Goal: Contribute content: Contribute content

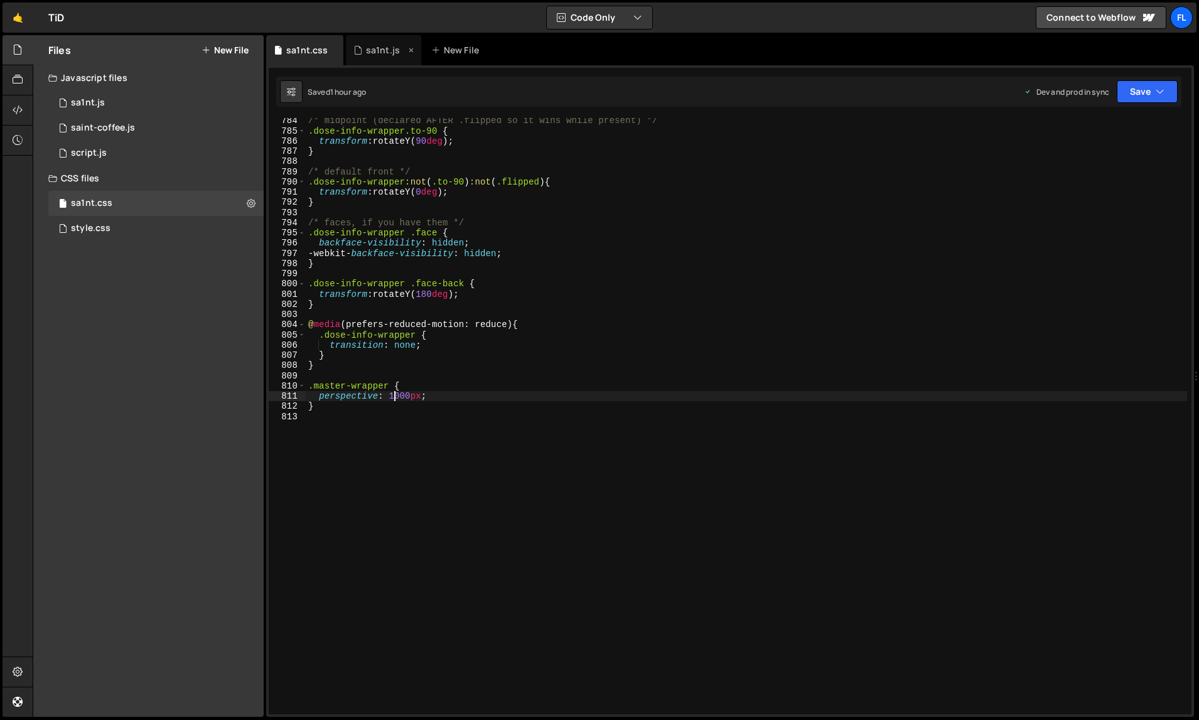
scroll to position [8009, 0]
click at [364, 63] on div "sa1nt.js" at bounding box center [383, 50] width 75 height 30
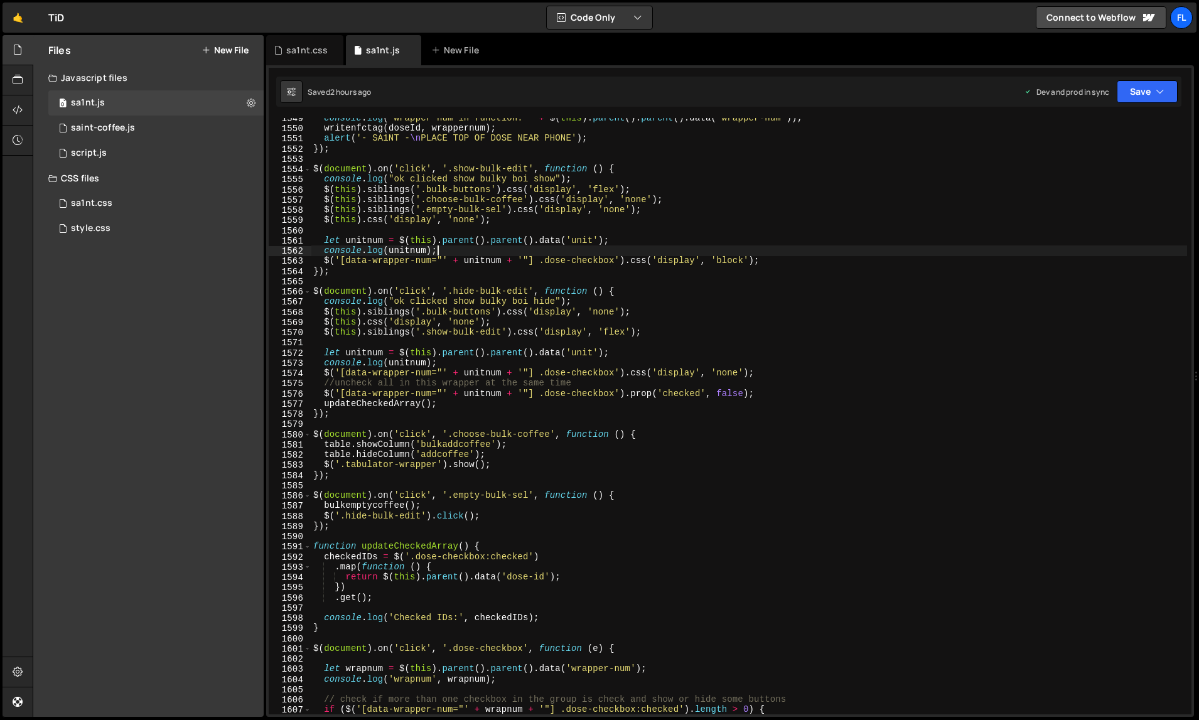
click at [543, 255] on div "console . log ( "wrapper num in function: " + $ ( this ) . parent ( ) . parent …" at bounding box center [749, 422] width 877 height 618
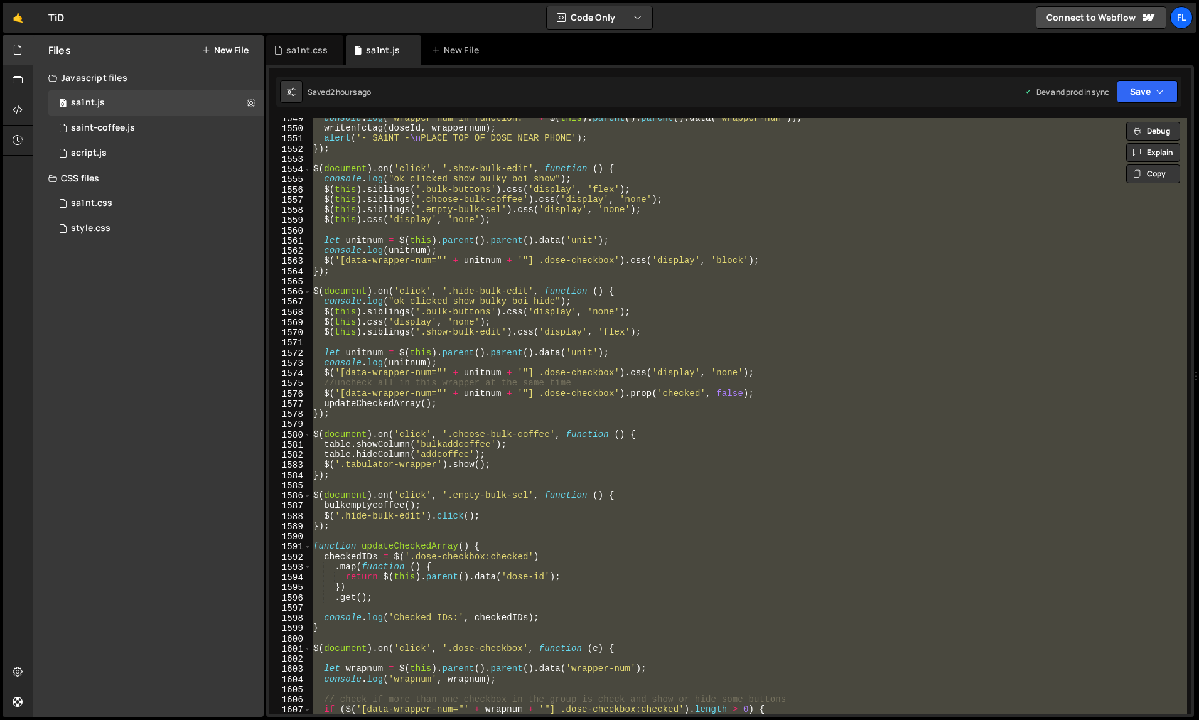
paste textarea
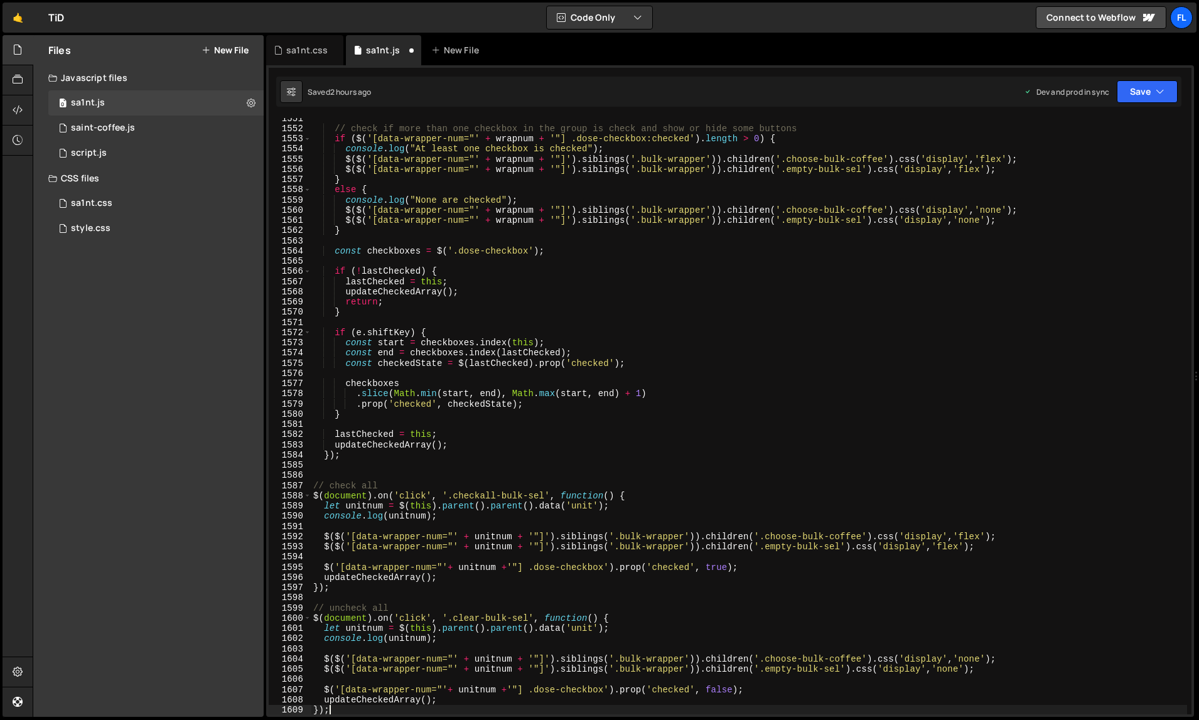
scroll to position [16252, 0]
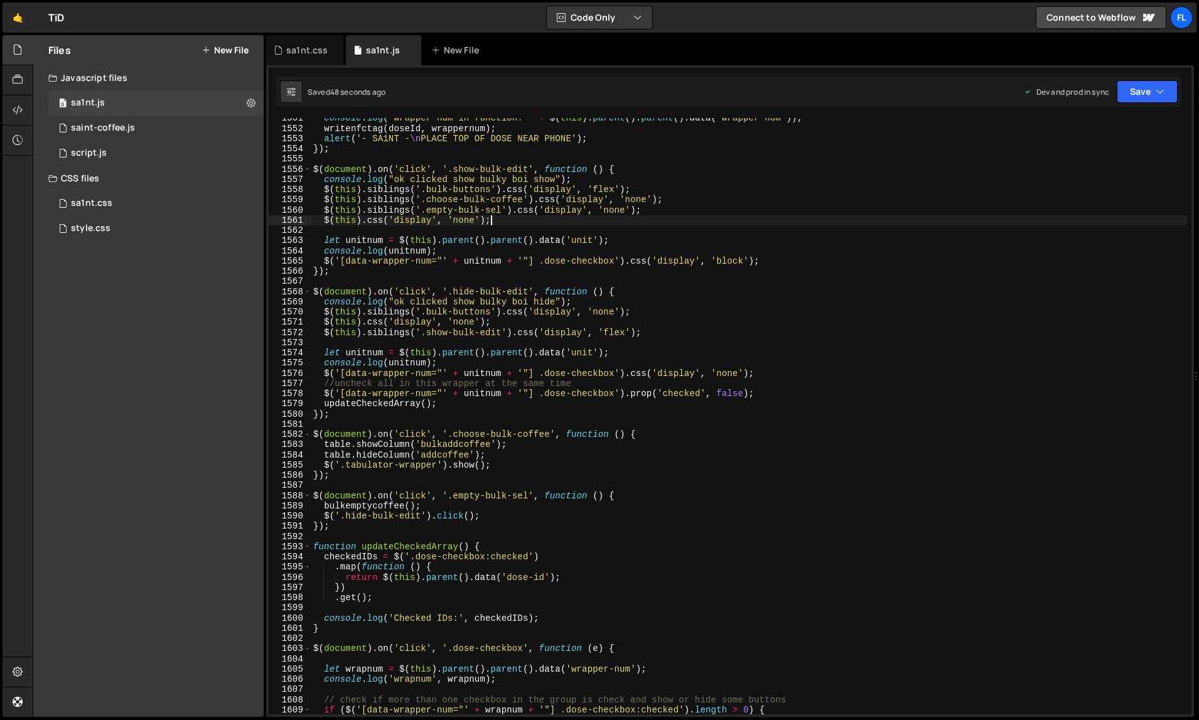
click at [846, 222] on div "console . log ( "wrapper num in function: " + $ ( this ) . parent ( ) . parent …" at bounding box center [749, 422] width 877 height 618
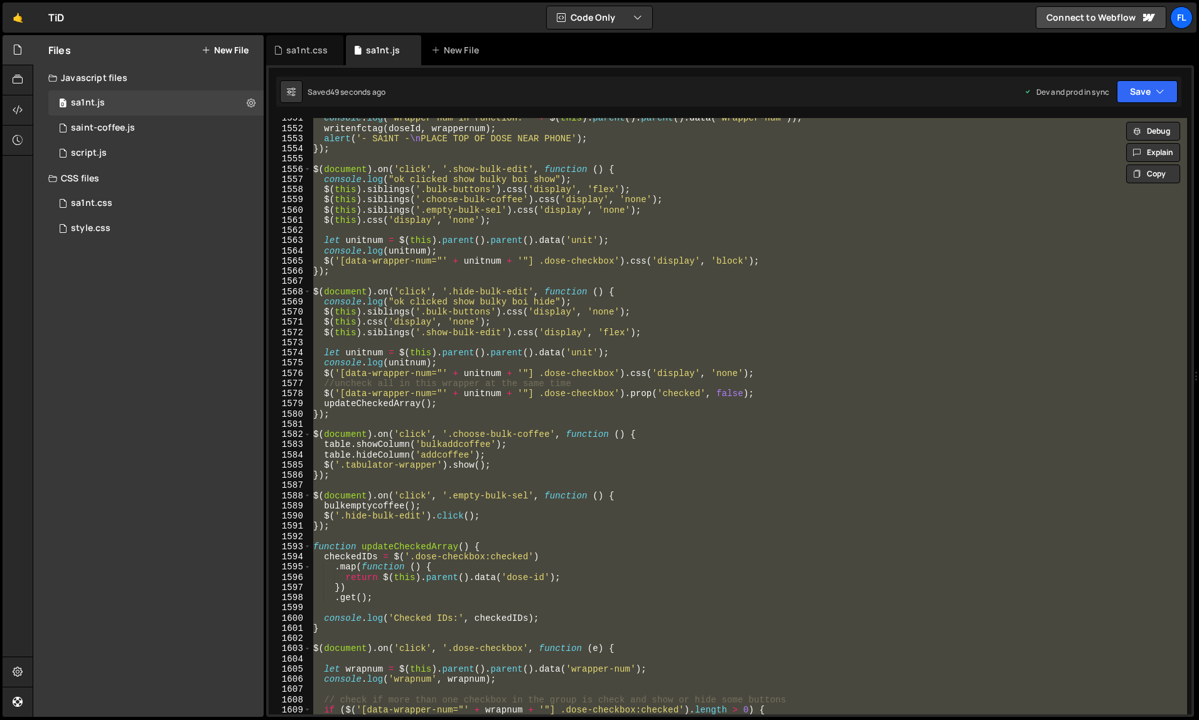
paste textarea
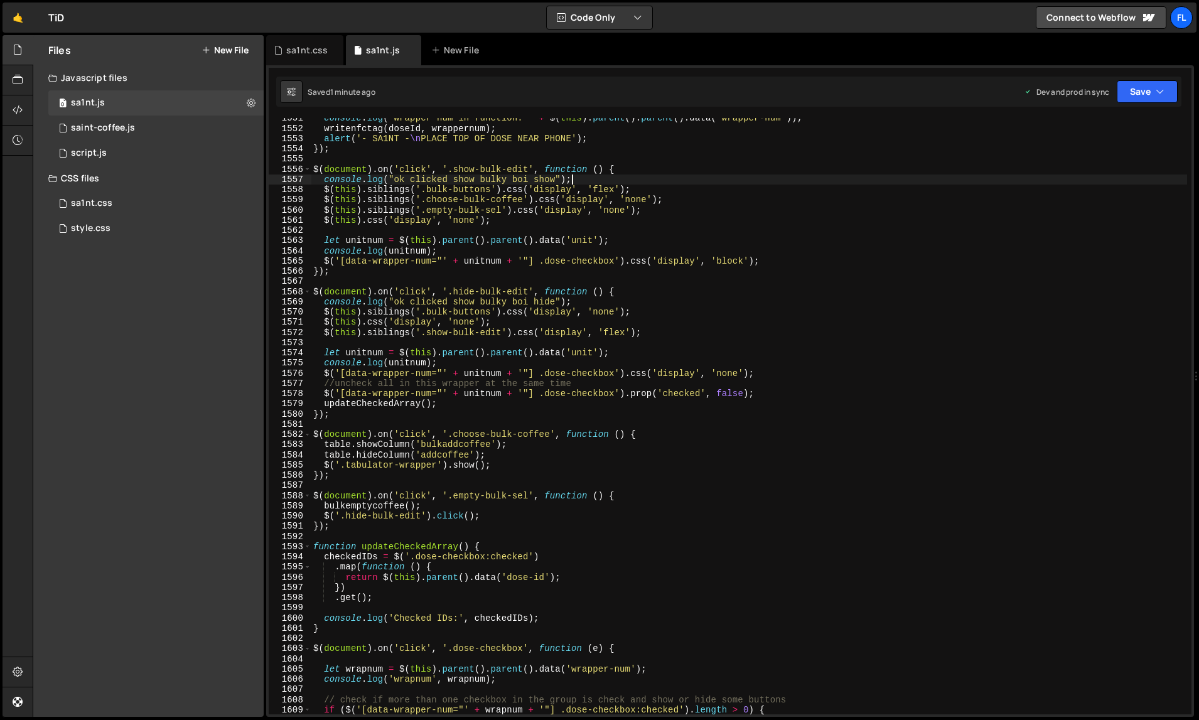
click at [794, 176] on div "console . log ( "wrapper num in function: " + $ ( this ) . parent ( ) . parent …" at bounding box center [749, 422] width 877 height 618
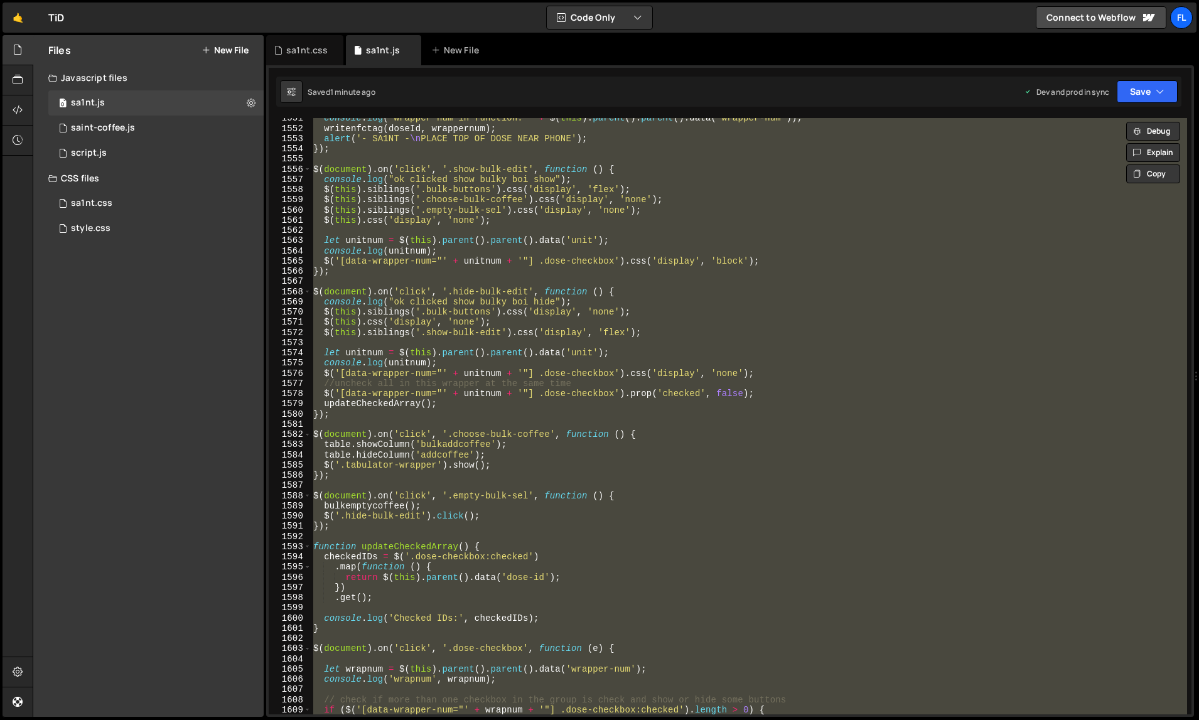
paste textarea
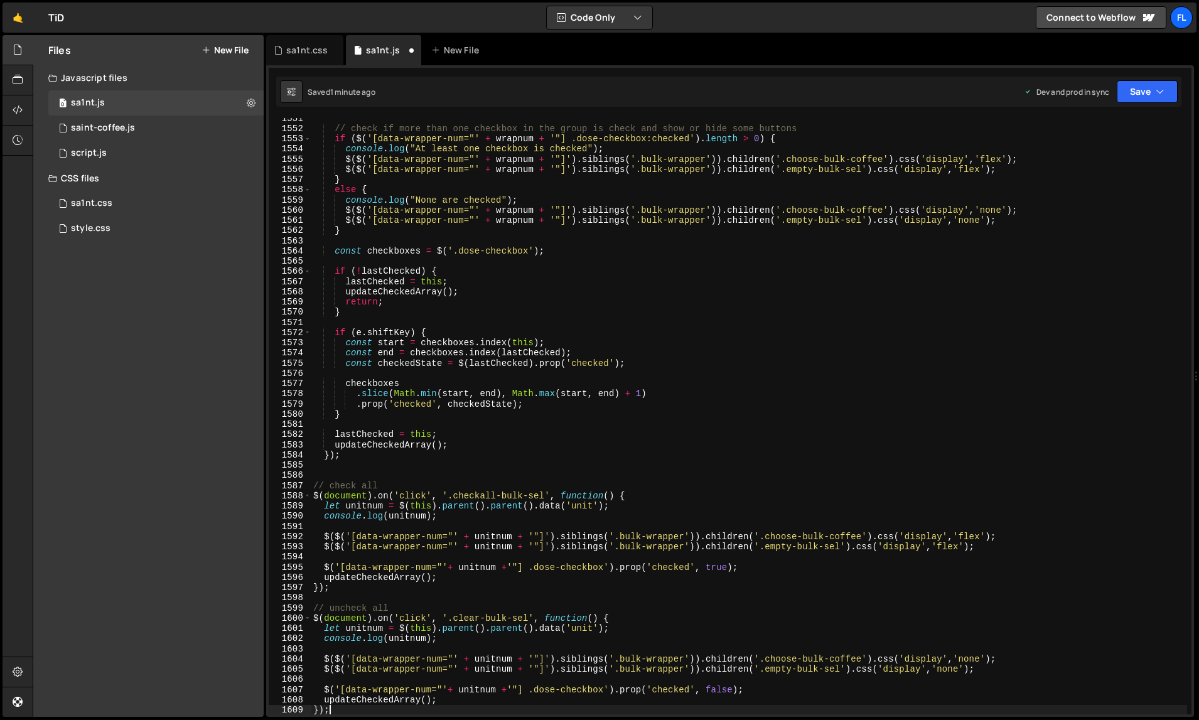
type textarea "if ($('[data-wrapper-num="' + wrapnum + '"] .dose-checkbox:checked').length > 0…"
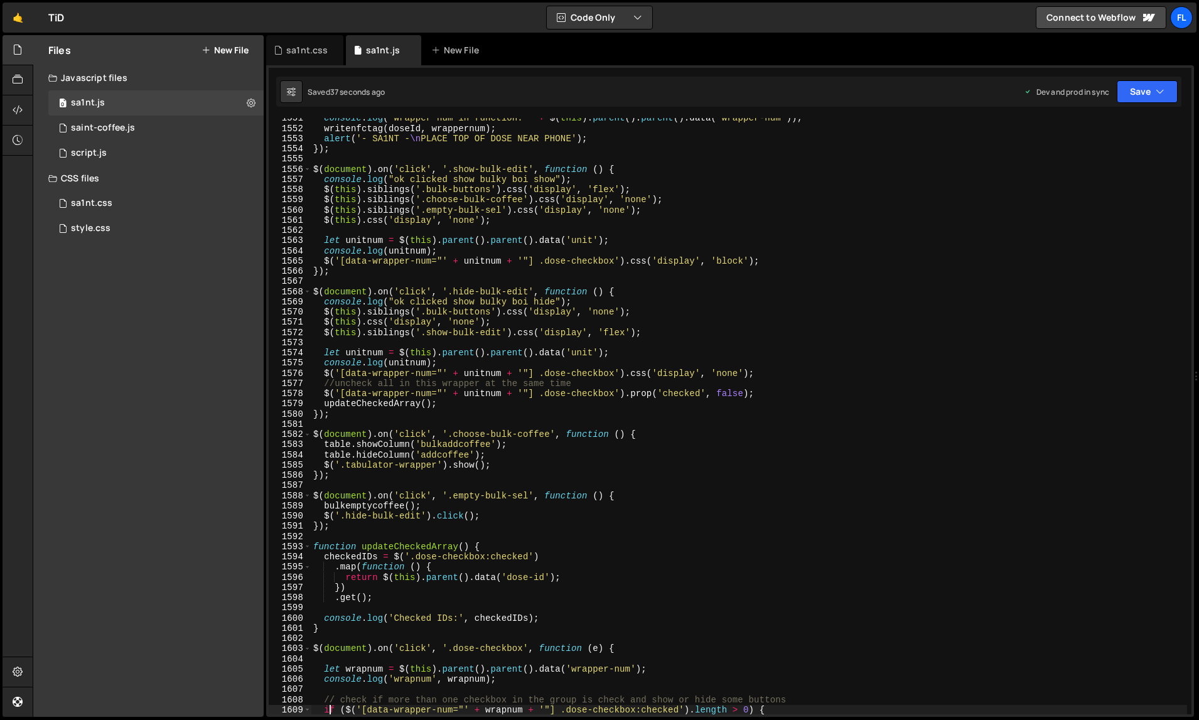
click at [782, 281] on div "console . log ( "wrapper num in function: " + $ ( this ) . parent ( ) . parent …" at bounding box center [749, 422] width 877 height 618
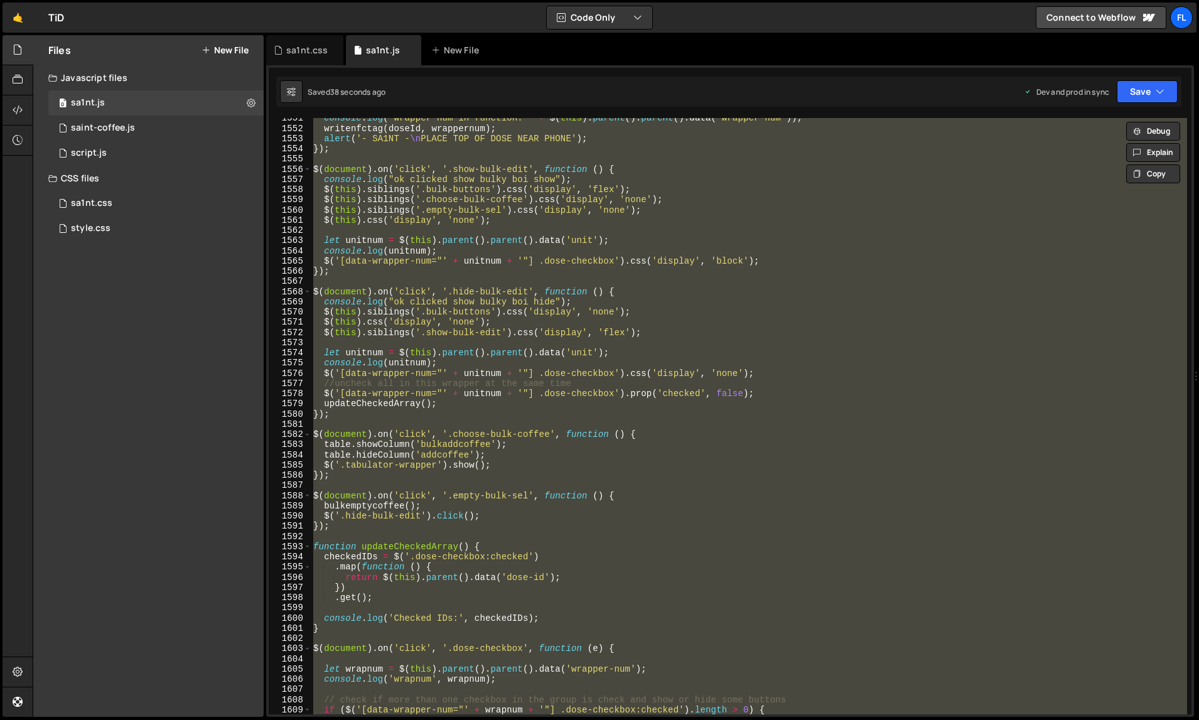
paste textarea
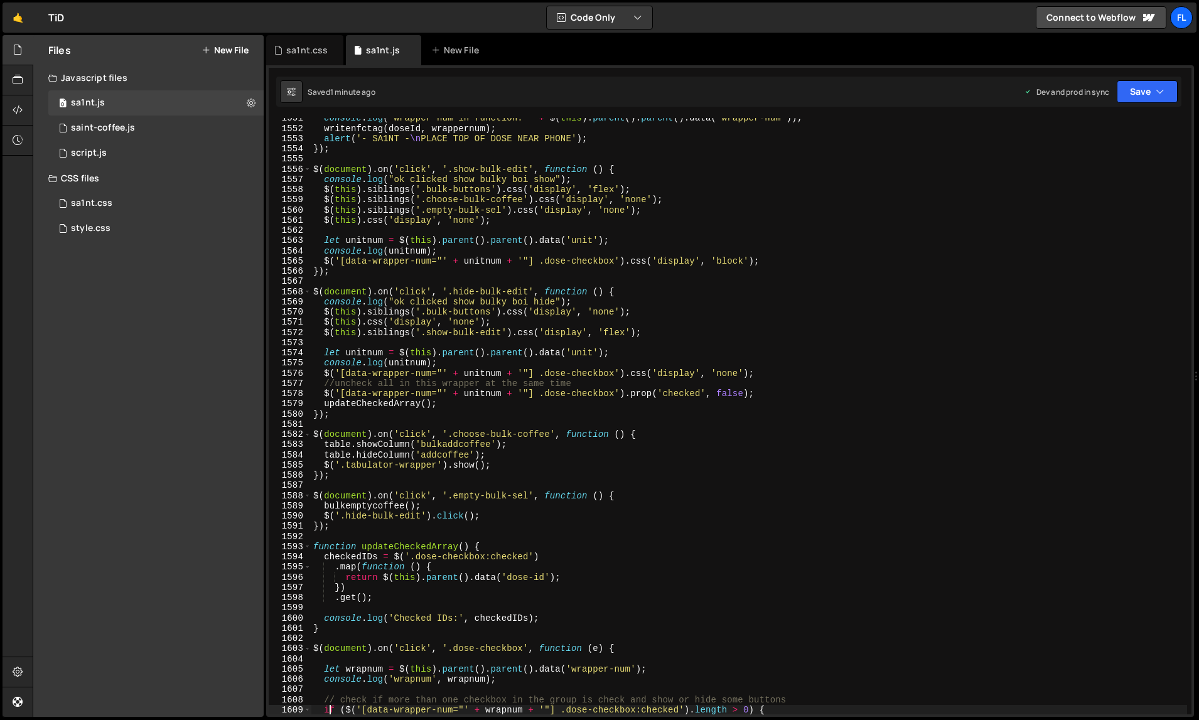
click at [849, 192] on div "console . log ( "wrapper num in function: " + $ ( this ) . parent ( ) . parent …" at bounding box center [749, 422] width 877 height 618
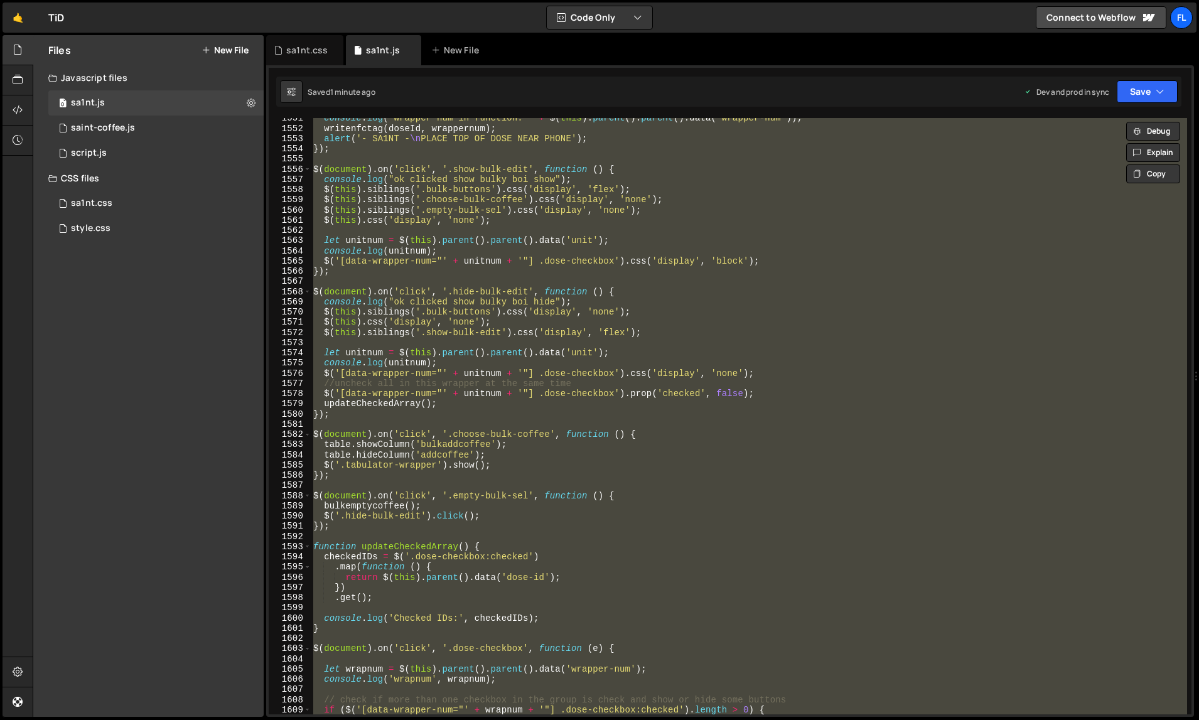
paste textarea
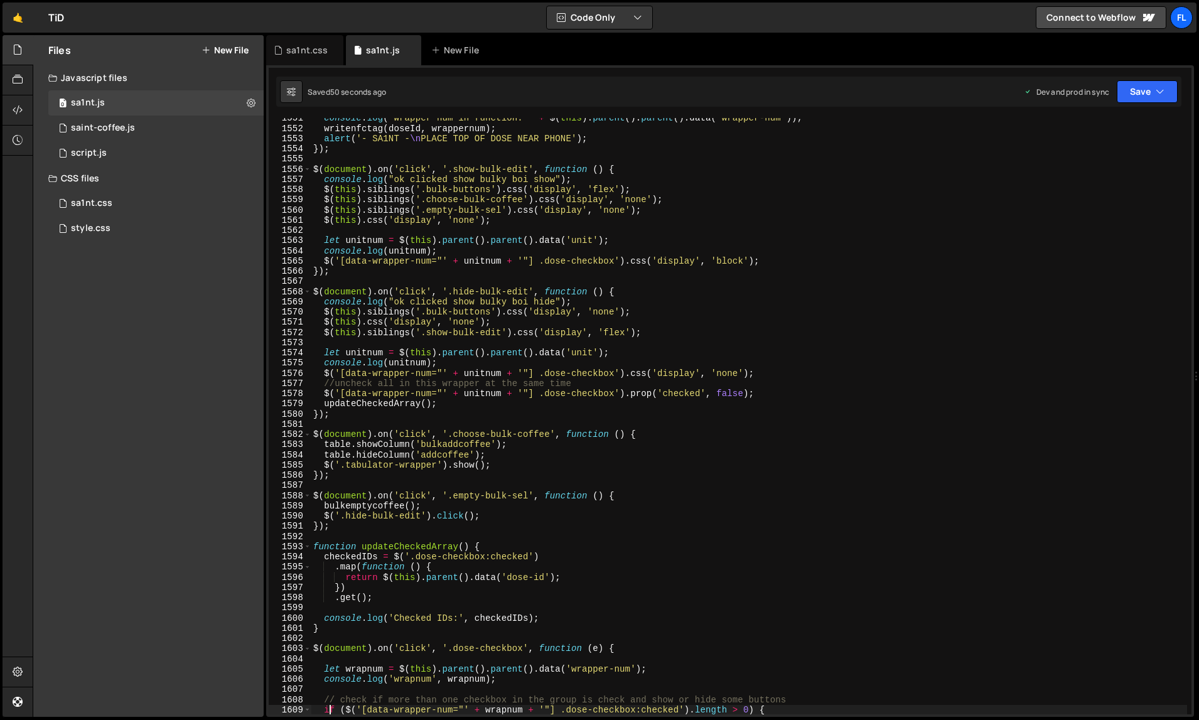
click at [869, 217] on div "console . log ( "wrapper num in function: " + $ ( this ) . parent ( ) . parent …" at bounding box center [749, 422] width 877 height 618
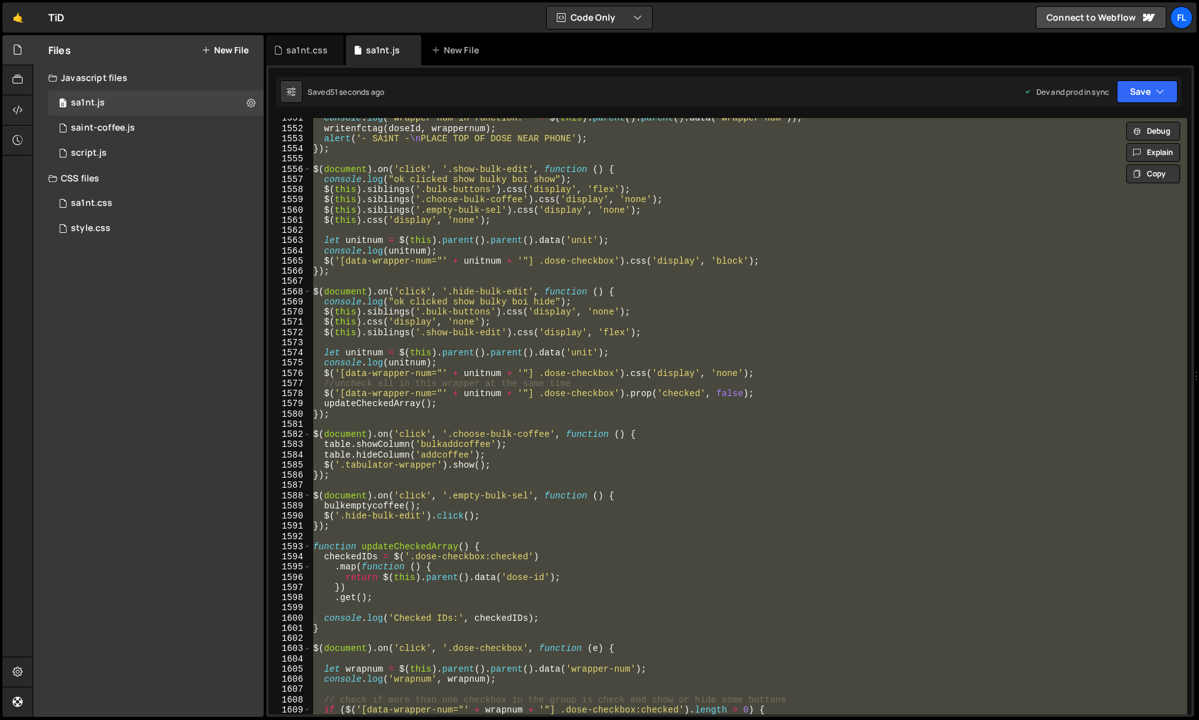
paste textarea
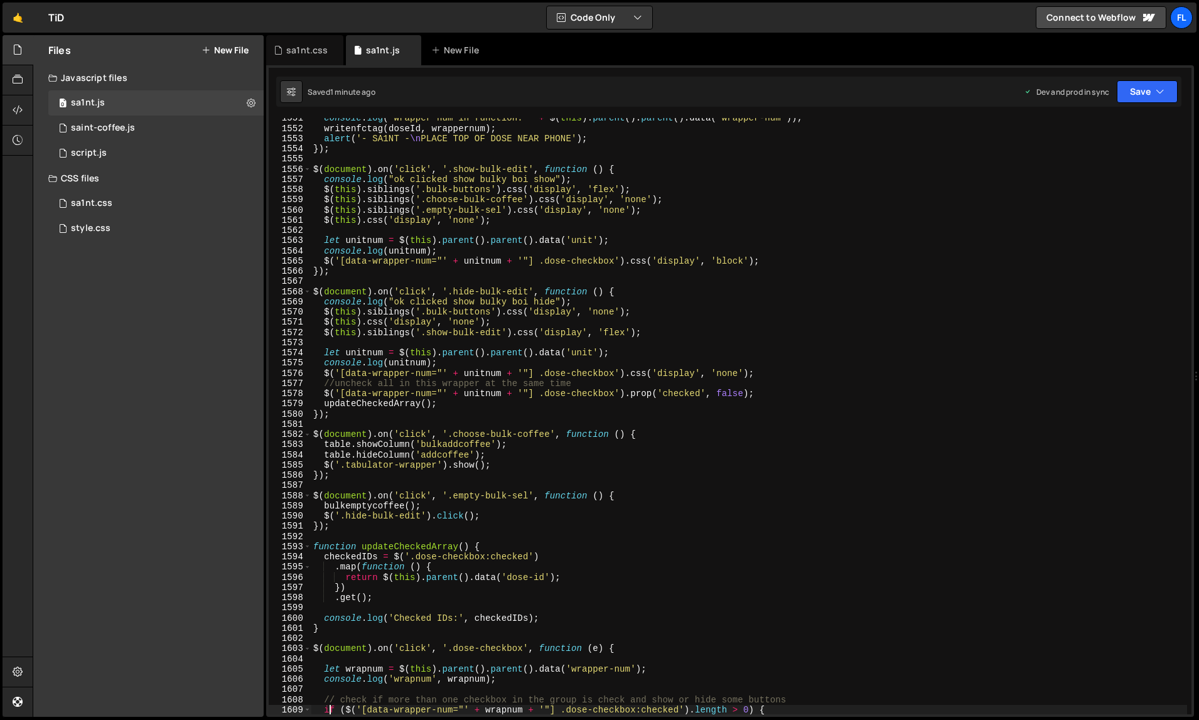
click at [831, 214] on div "console . log ( "wrapper num in function: " + $ ( this ) . parent ( ) . parent …" at bounding box center [749, 422] width 877 height 618
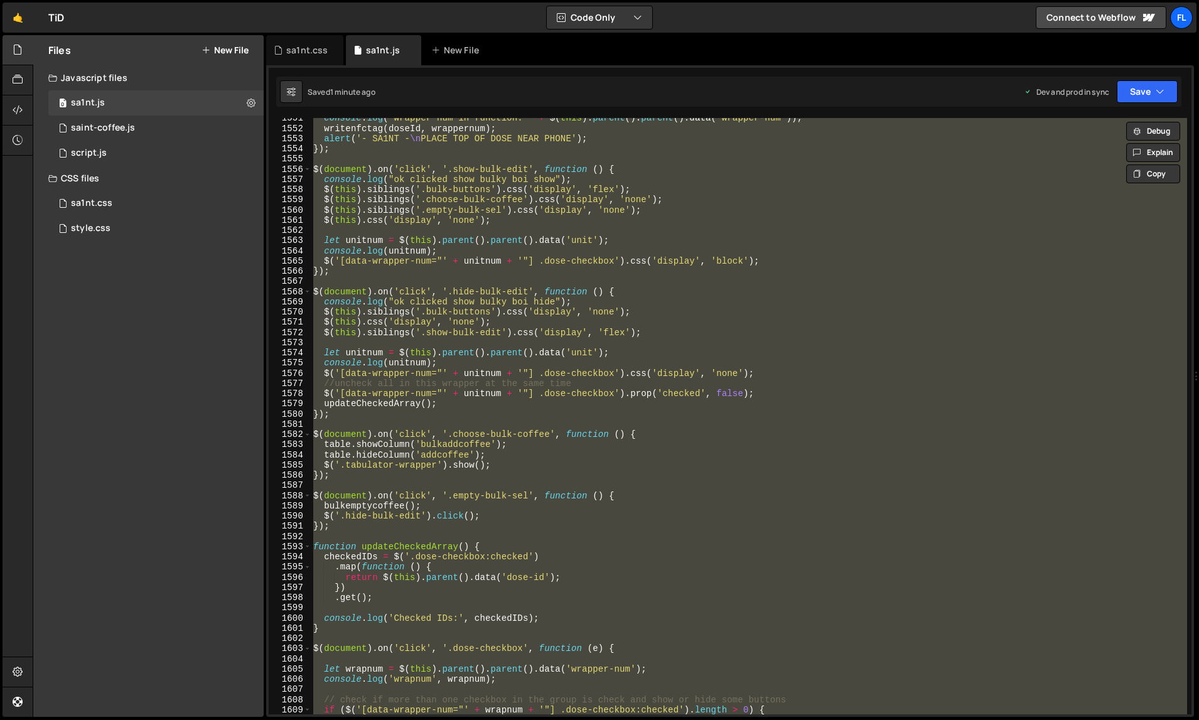
paste textarea
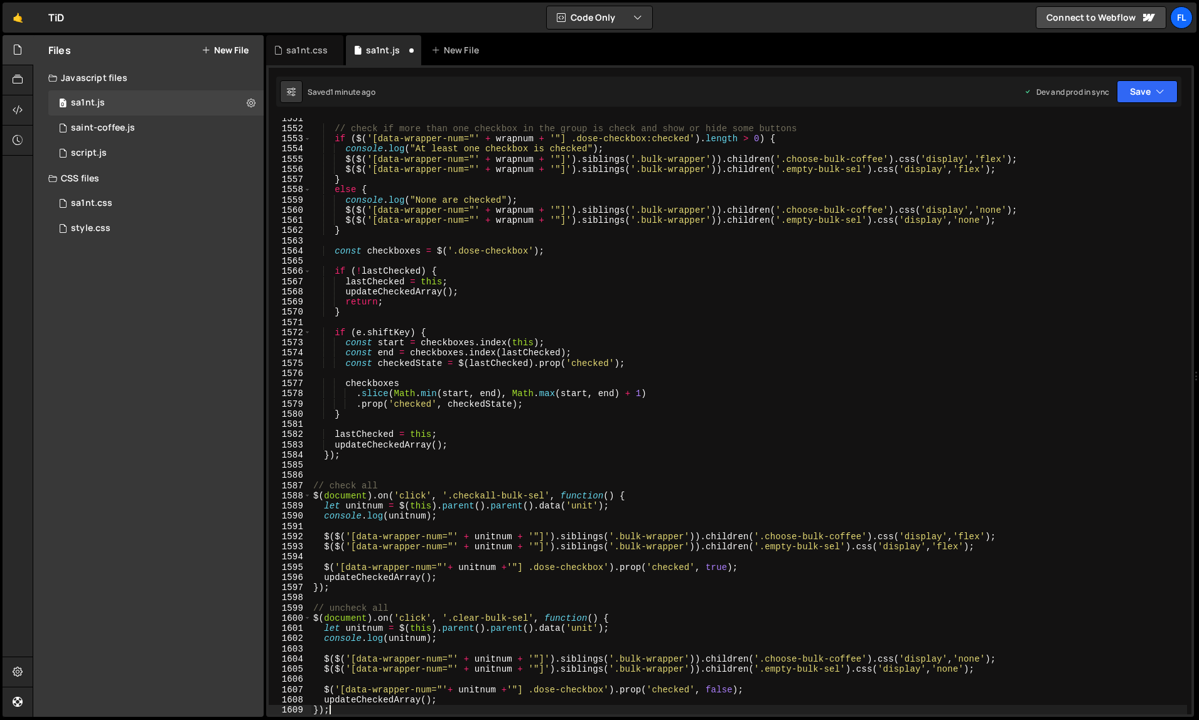
type textarea "if ($('[data-wrapper-num="' + wrapnum + '"] .dose-checkbox:checked').length > 0…"
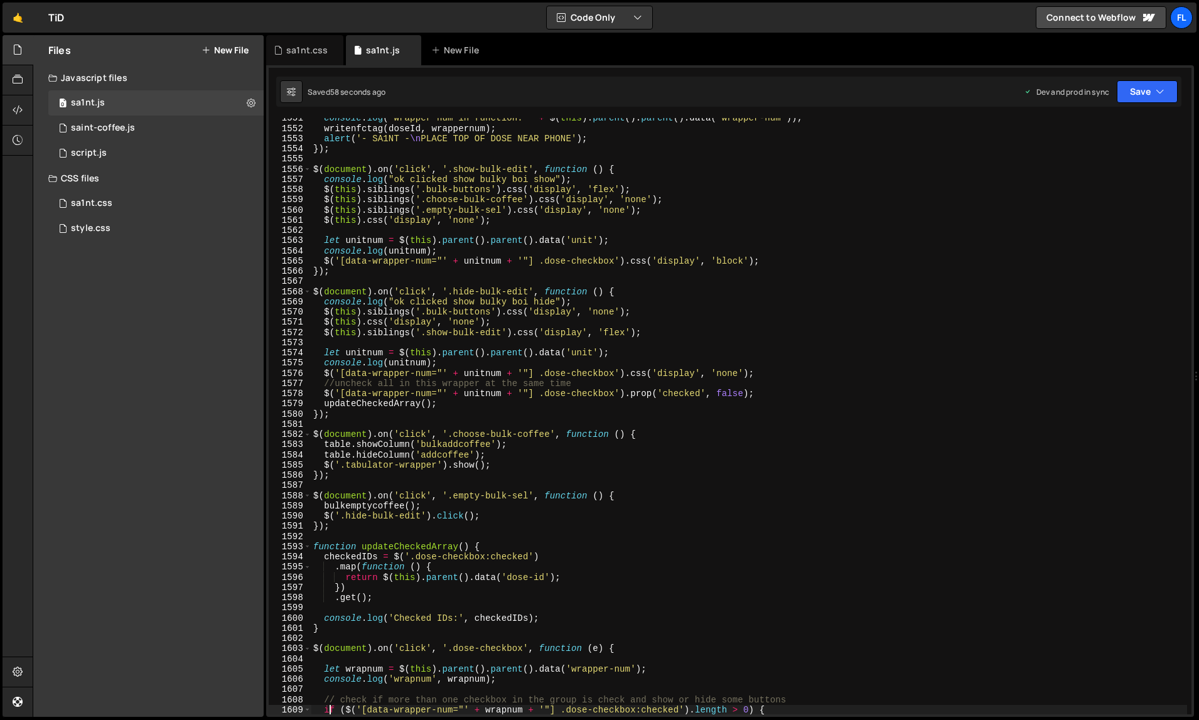
click at [782, 228] on div "console . log ( "wrapper num in function: " + $ ( this ) . parent ( ) . parent …" at bounding box center [749, 422] width 877 height 618
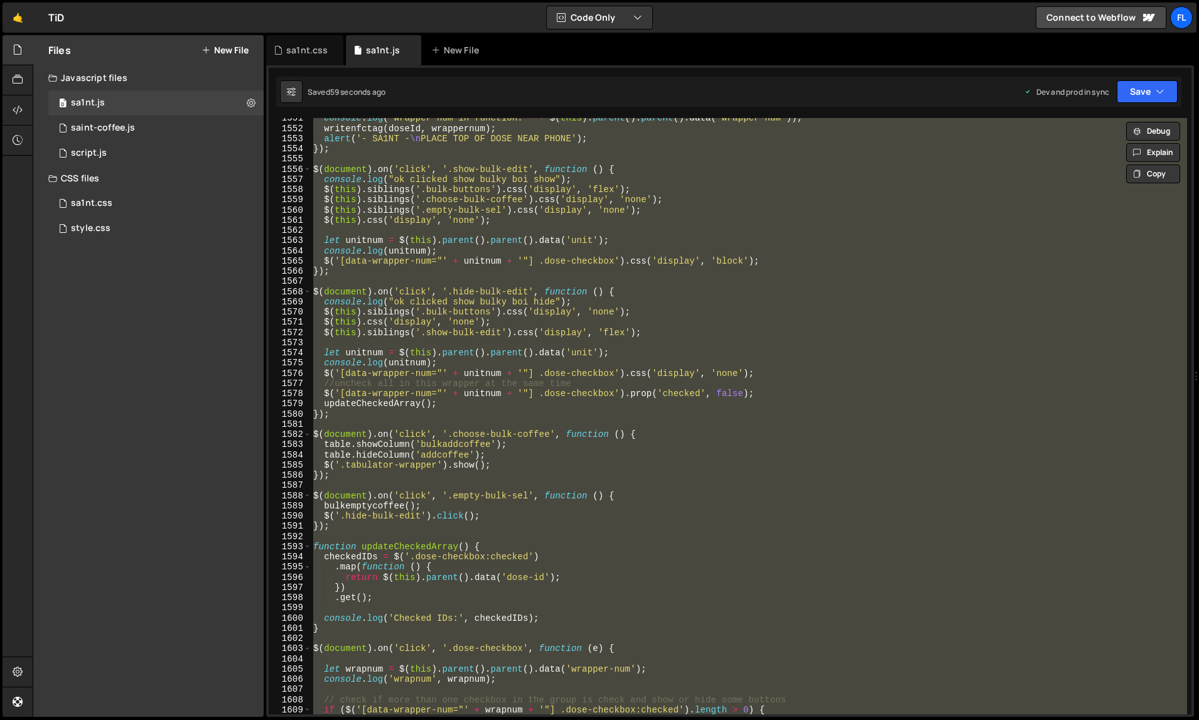
paste textarea
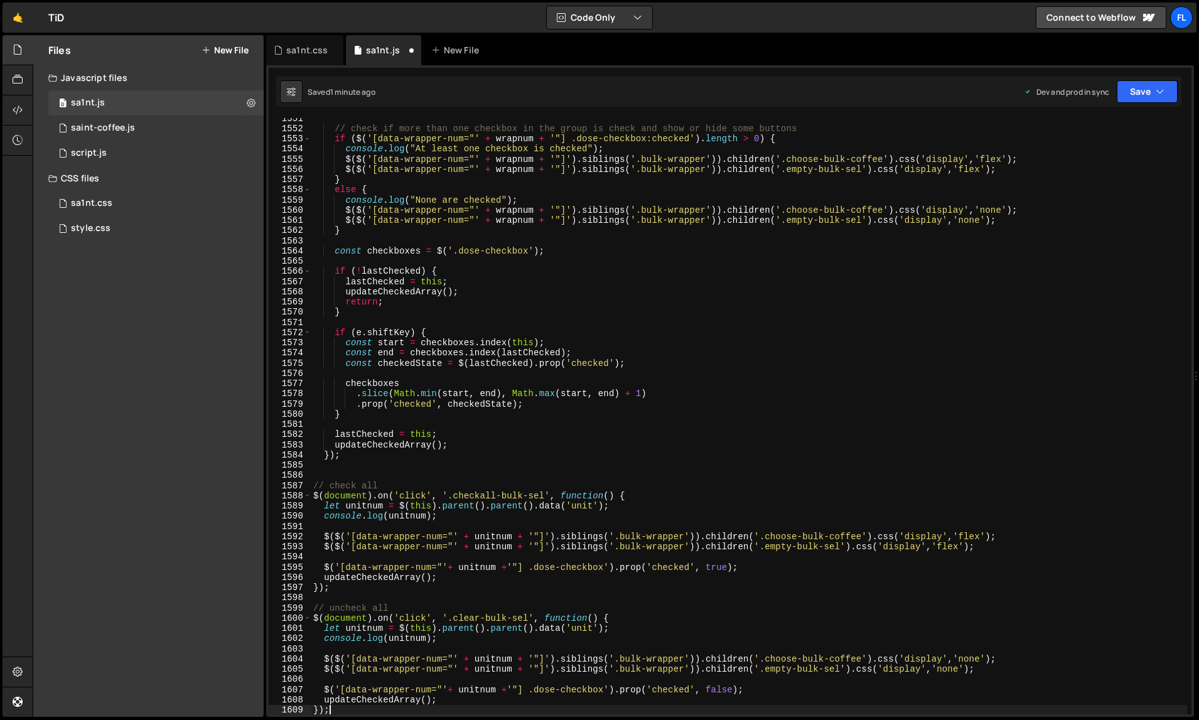
type textarea "if ($('[data-wrapper-num="' + wrapnum + '"] .dose-checkbox:checked').length > 0…"
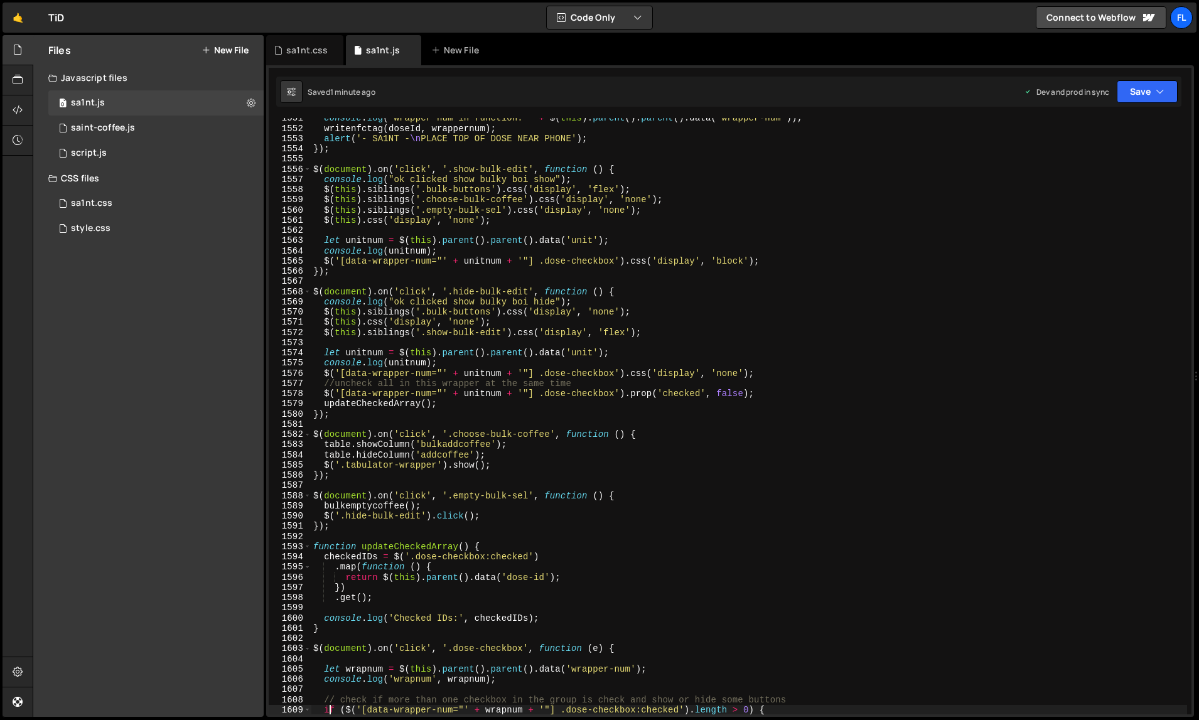
click at [789, 228] on div "console . log ( "wrapper num in function: " + $ ( this ) . parent ( ) . parent …" at bounding box center [749, 422] width 877 height 618
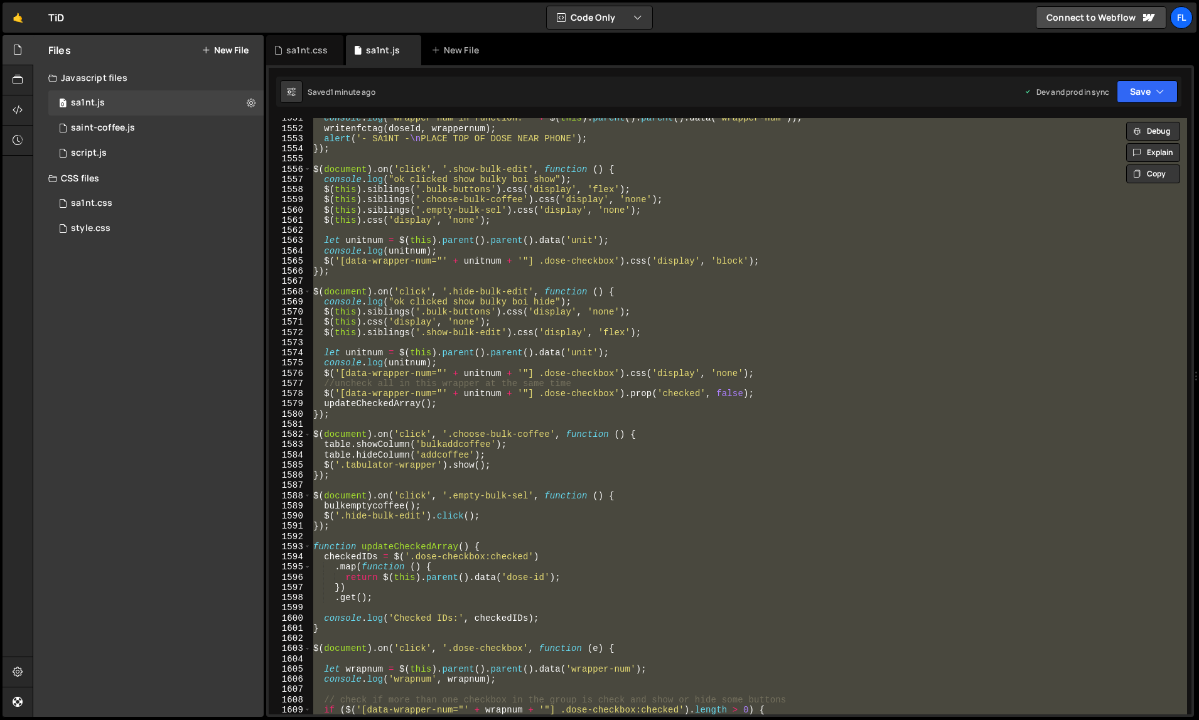
paste textarea
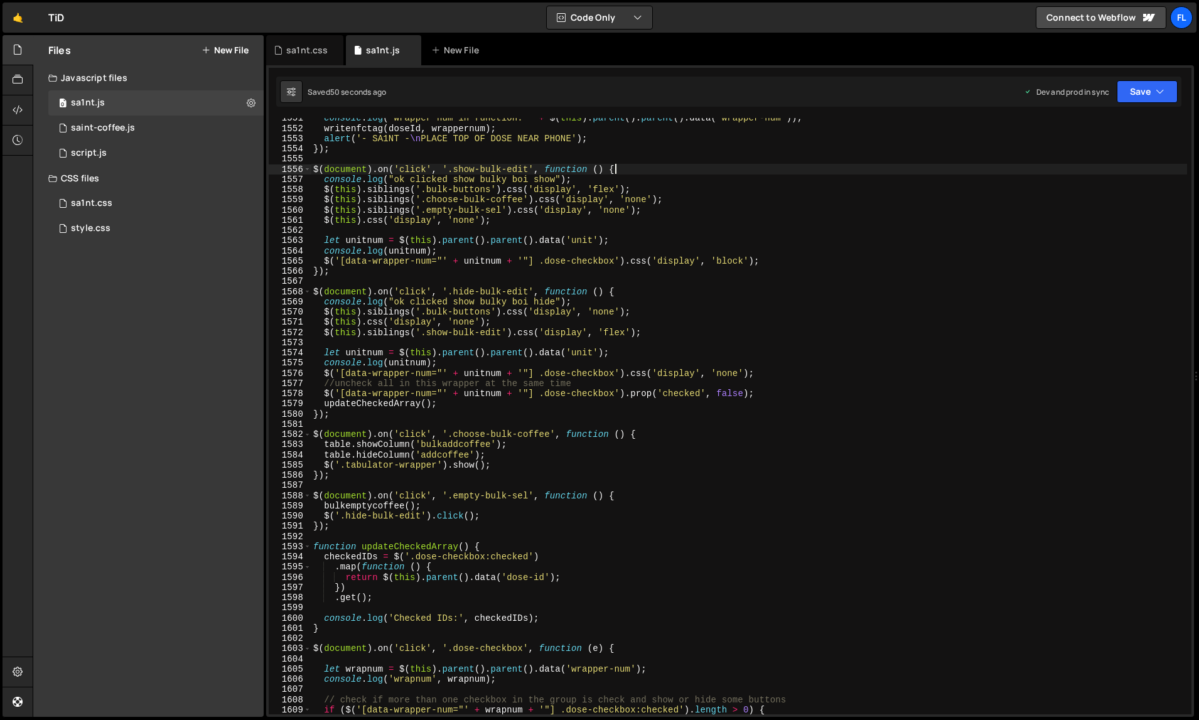
click at [823, 171] on div "console . log ( "wrapper num in function: " + $ ( this ) . parent ( ) . parent …" at bounding box center [749, 422] width 877 height 618
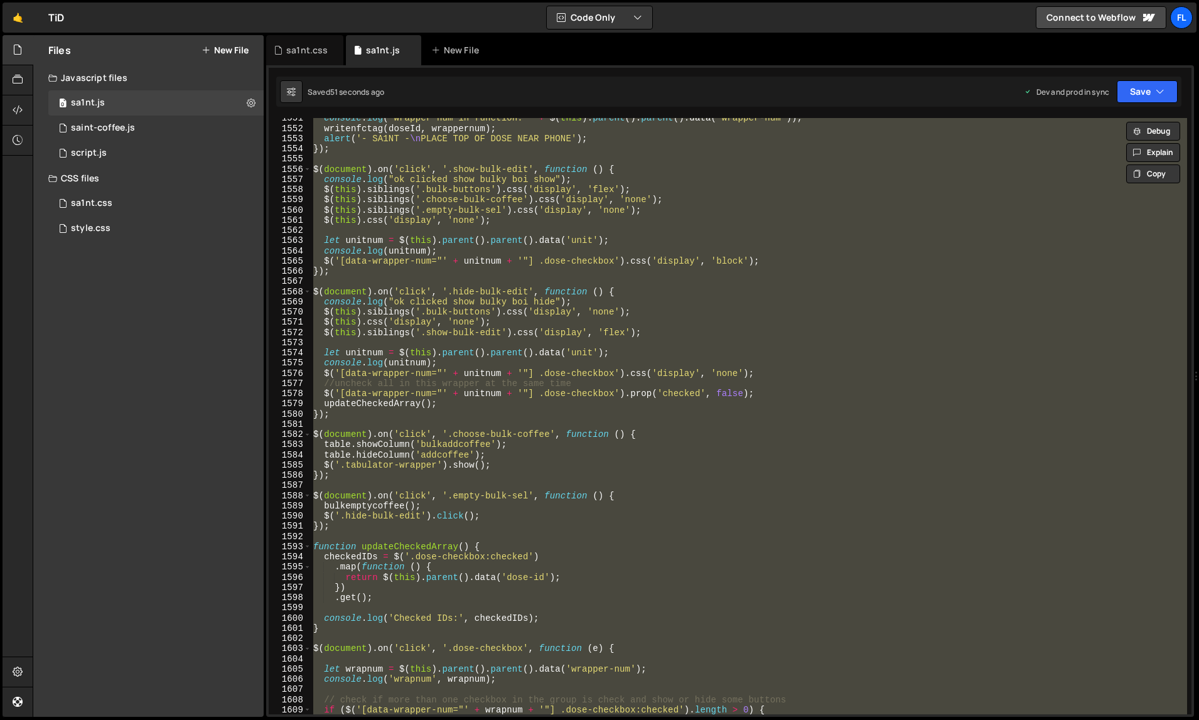
paste textarea
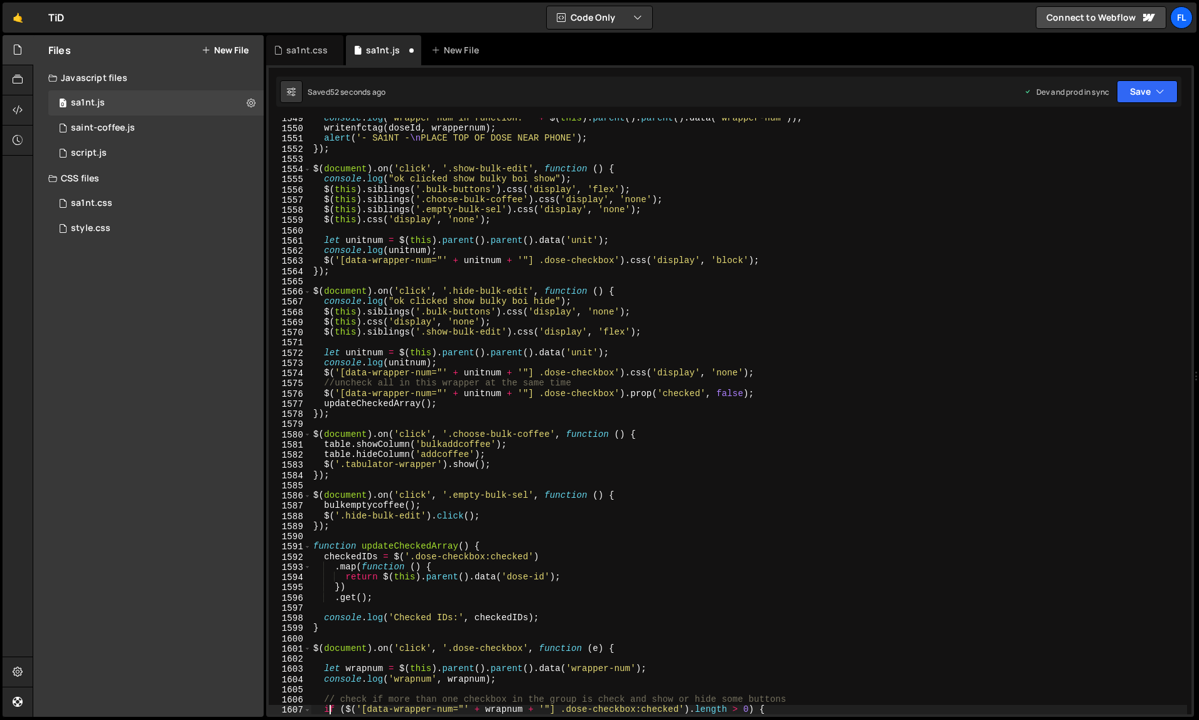
scroll to position [16232, 0]
click at [820, 220] on div "console . log ( "wrapper num in function: " + $ ( this ) . parent ( ) . parent …" at bounding box center [749, 422] width 877 height 618
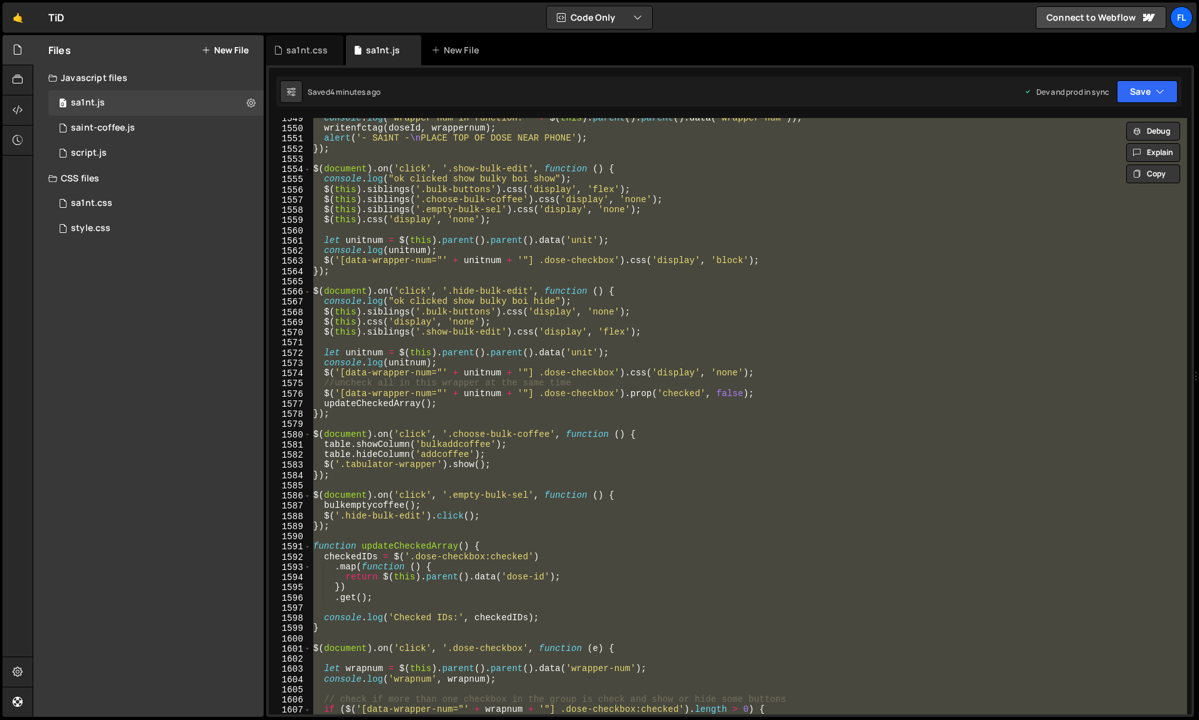
paste textarea
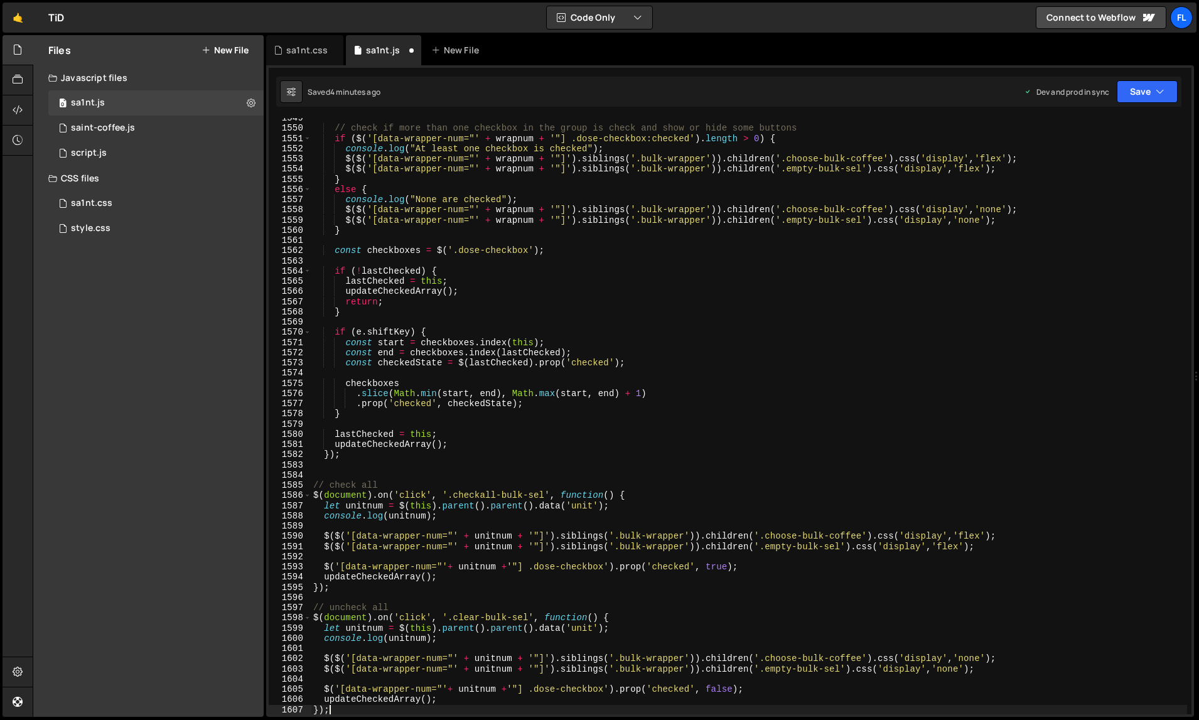
type textarea "if ($('[data-wrapper-num="' + wrapnum + '"] .dose-checkbox:checked').length > 0…"
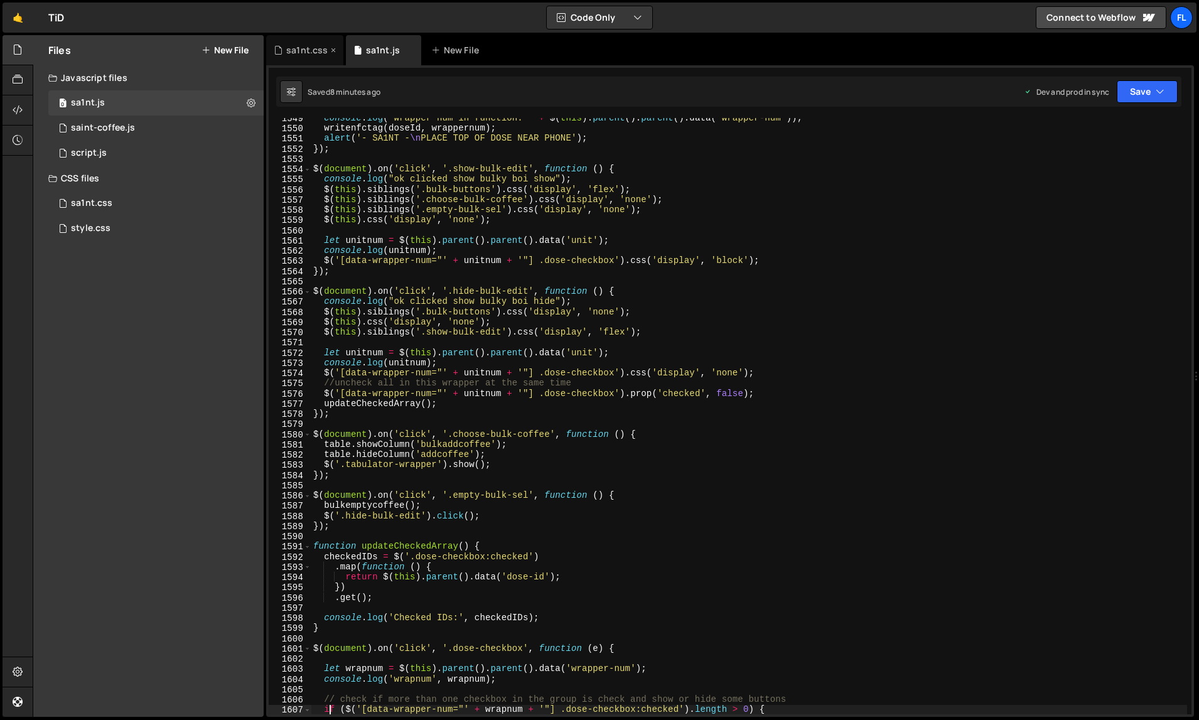
click at [297, 41] on div "sa1nt.css" at bounding box center [304, 50] width 77 height 30
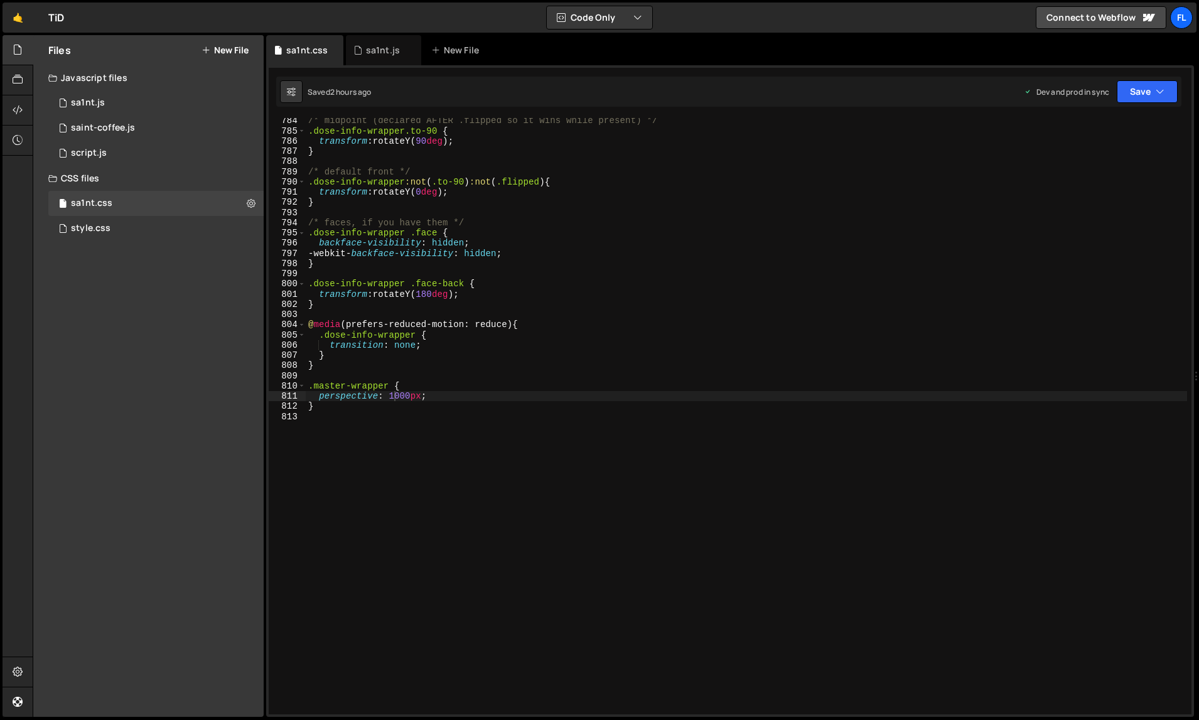
click at [572, 397] on div "/* midpoint (declared AFTER .flipped so it wins while present) */ .dose-info-wr…" at bounding box center [747, 424] width 882 height 618
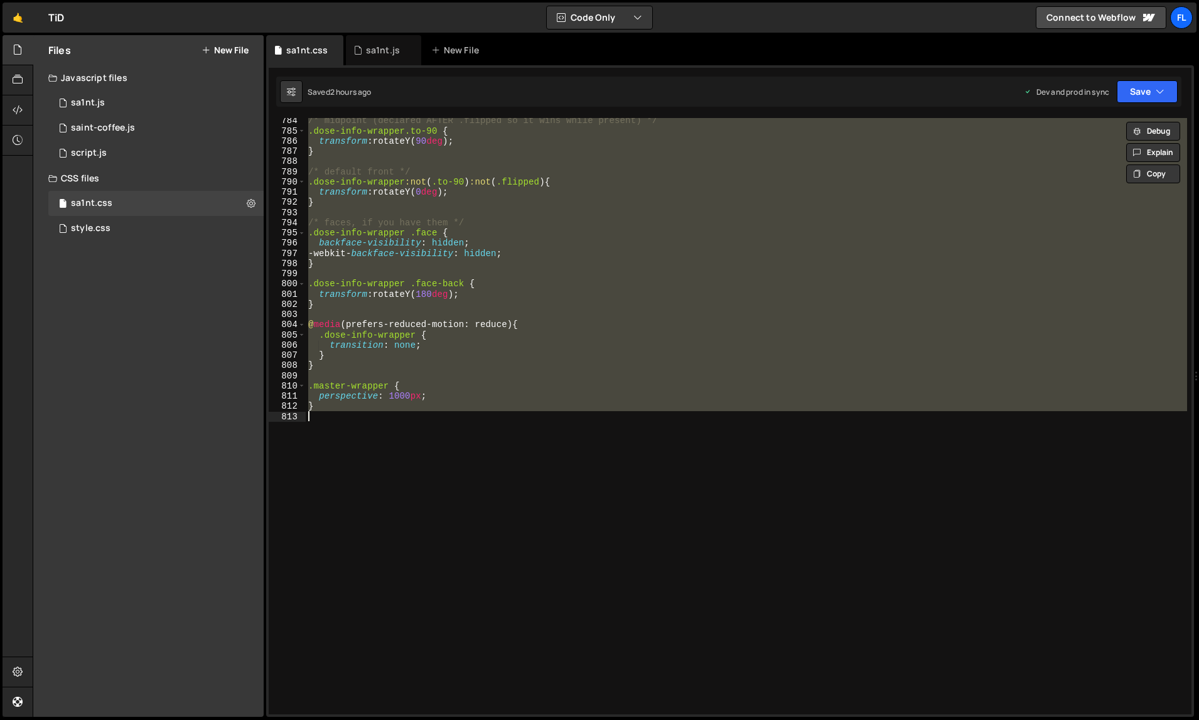
scroll to position [0, 0]
paste textarea
type textarea "}"
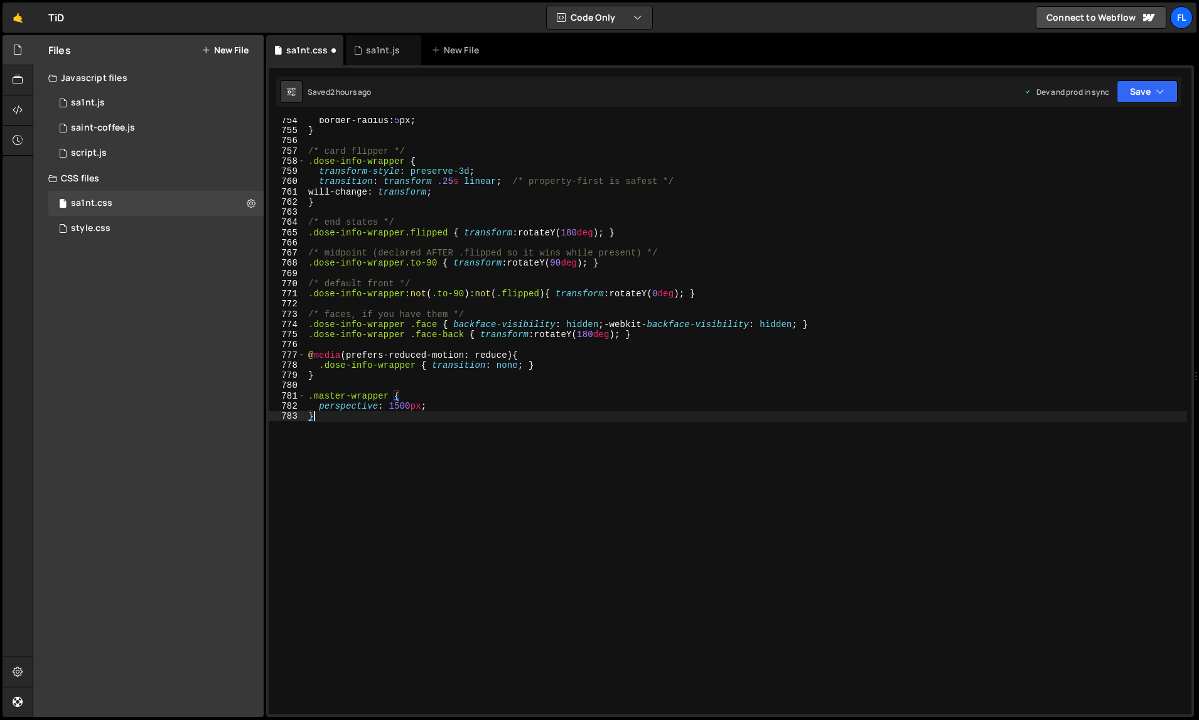
scroll to position [7702, 0]
click at [367, 50] on div "sa1nt.js" at bounding box center [383, 50] width 34 height 13
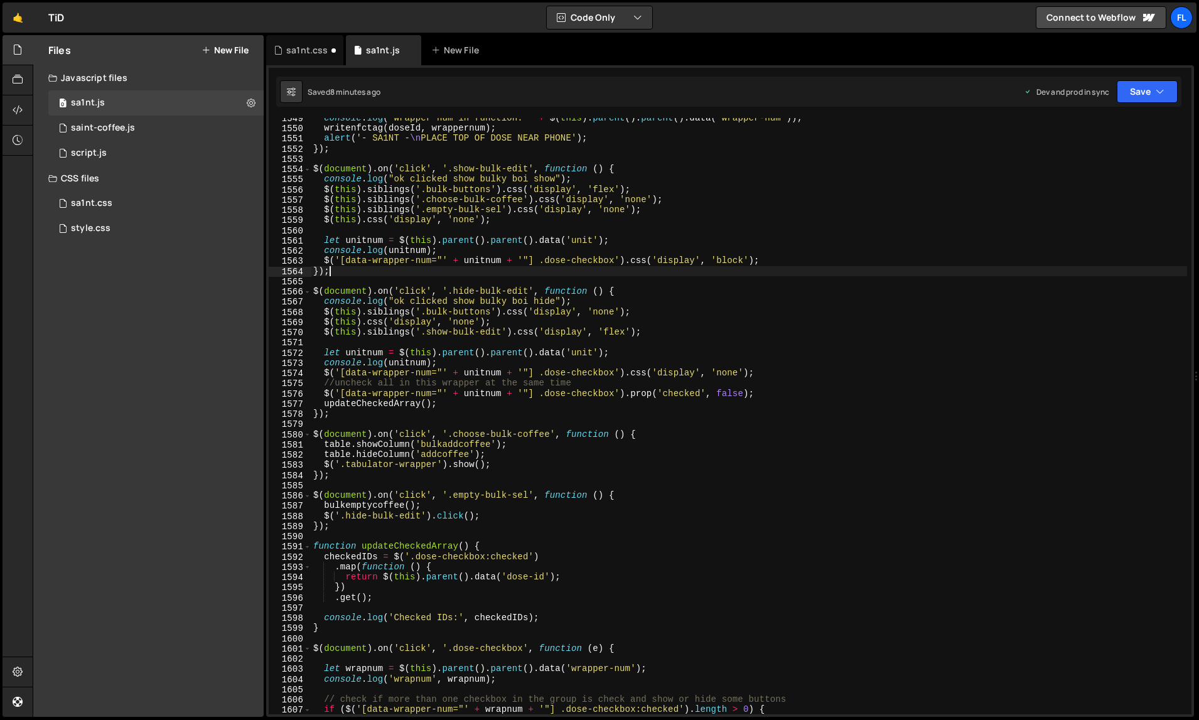
click at [478, 272] on div "console . log ( "wrapper num in function: " + $ ( this ) . parent ( ) . parent …" at bounding box center [749, 422] width 877 height 618
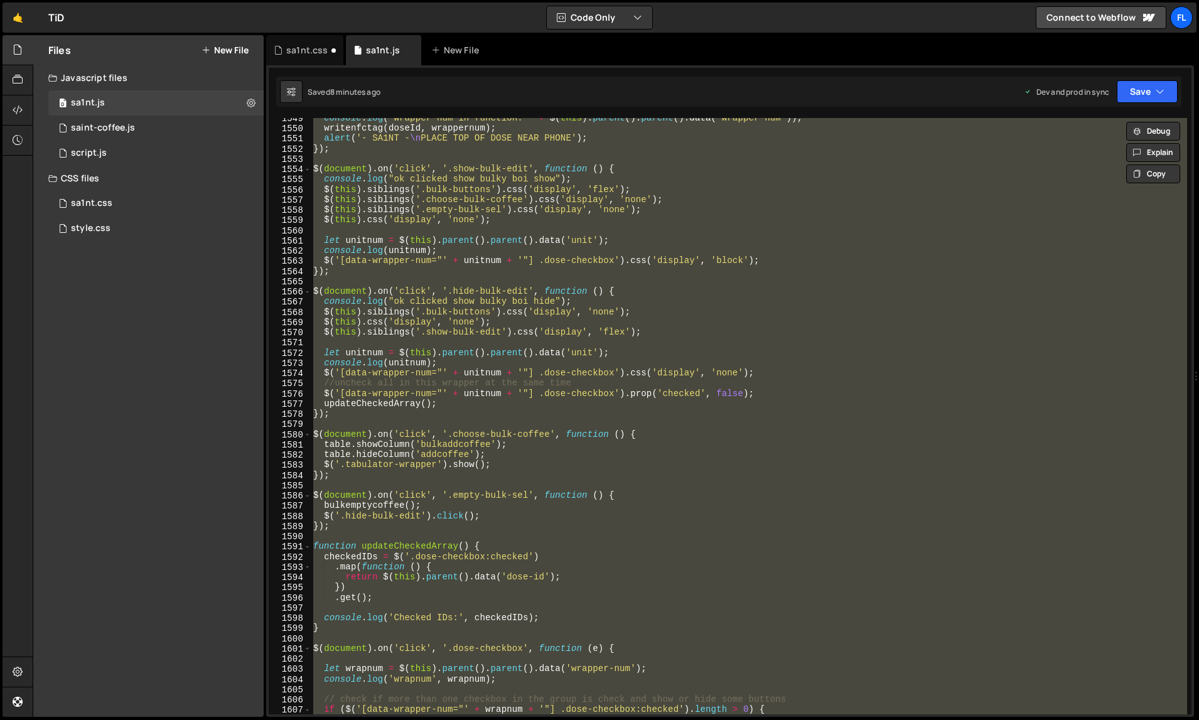
paste textarea
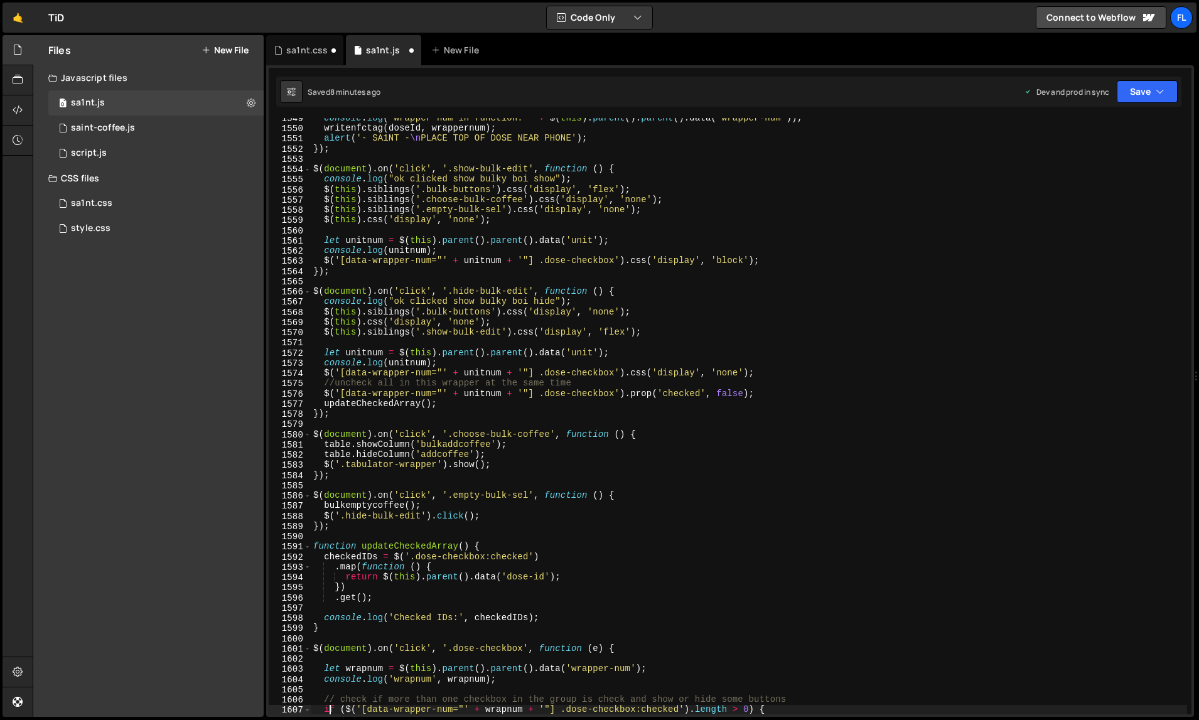
scroll to position [16232, 0]
click at [317, 56] on div "sa1nt.css" at bounding box center [304, 50] width 77 height 30
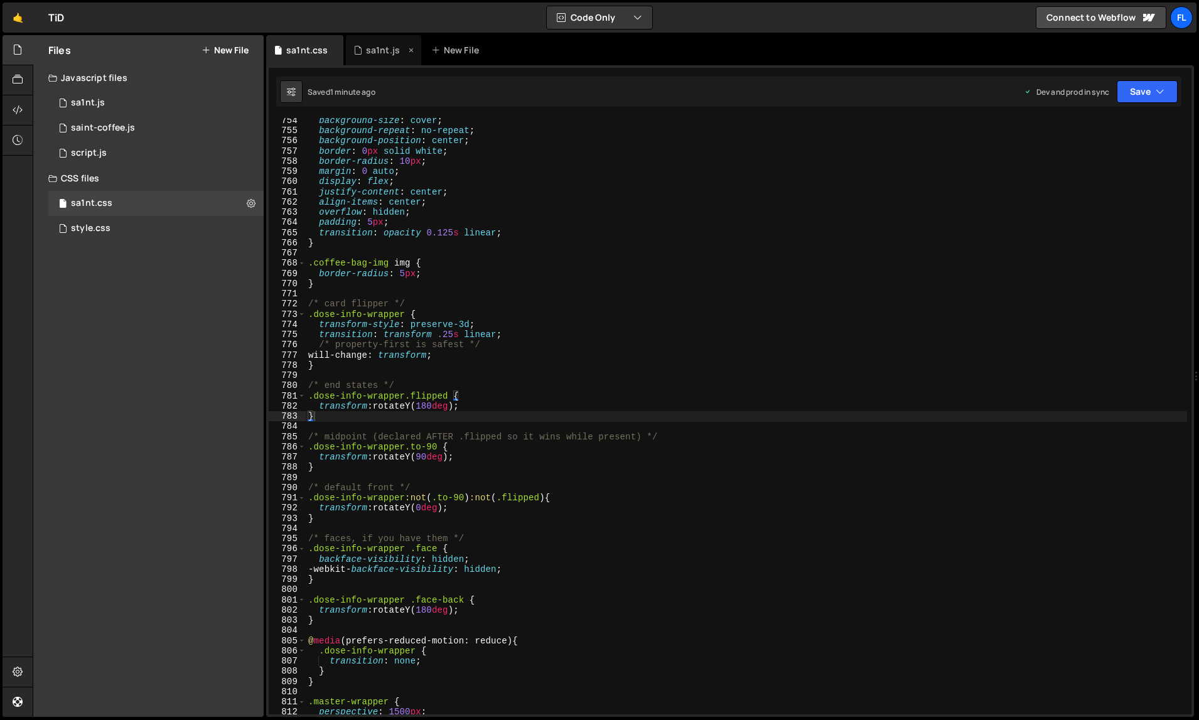
click at [373, 50] on div "sa1nt.js" at bounding box center [383, 50] width 34 height 13
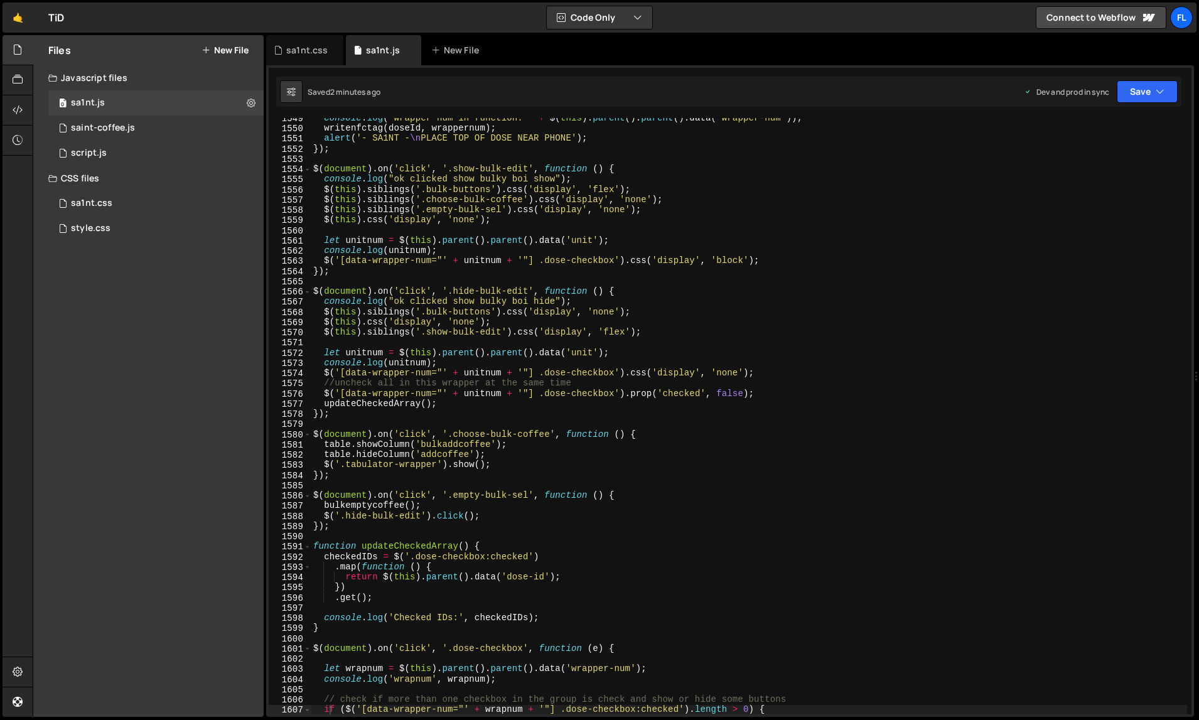
click at [547, 333] on div "console . log ( "wrapper num in function: " + $ ( this ) . parent ( ) . parent …" at bounding box center [749, 422] width 877 height 618
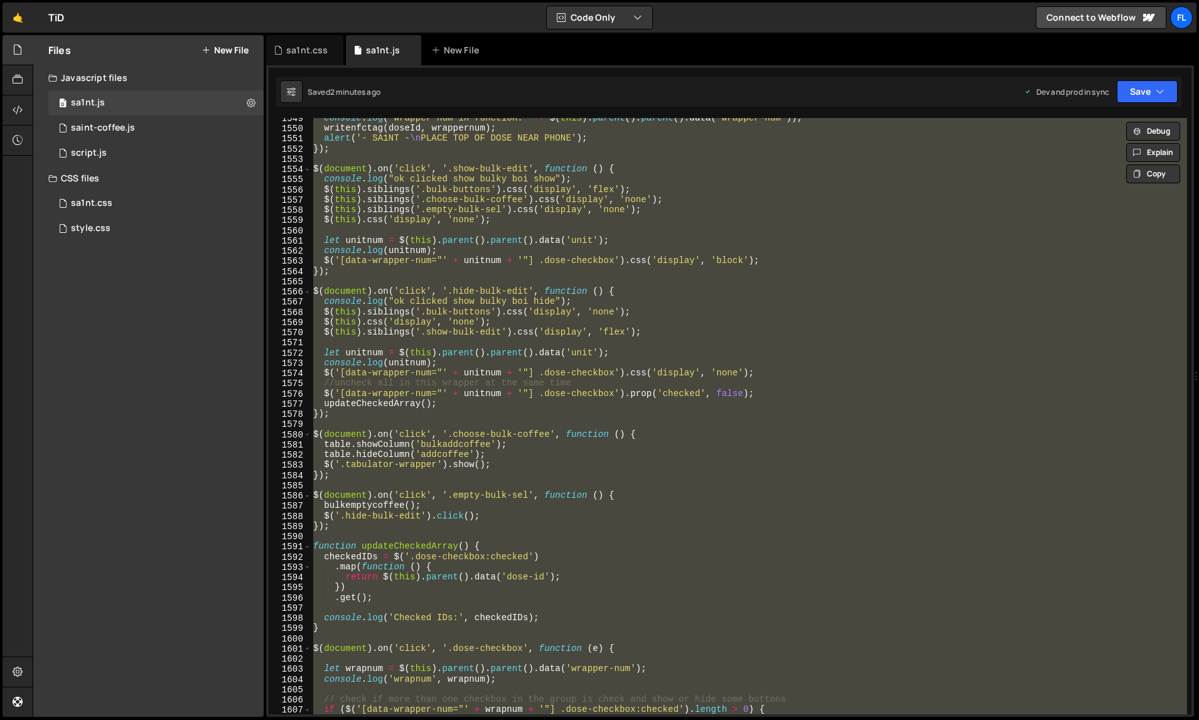
paste textarea
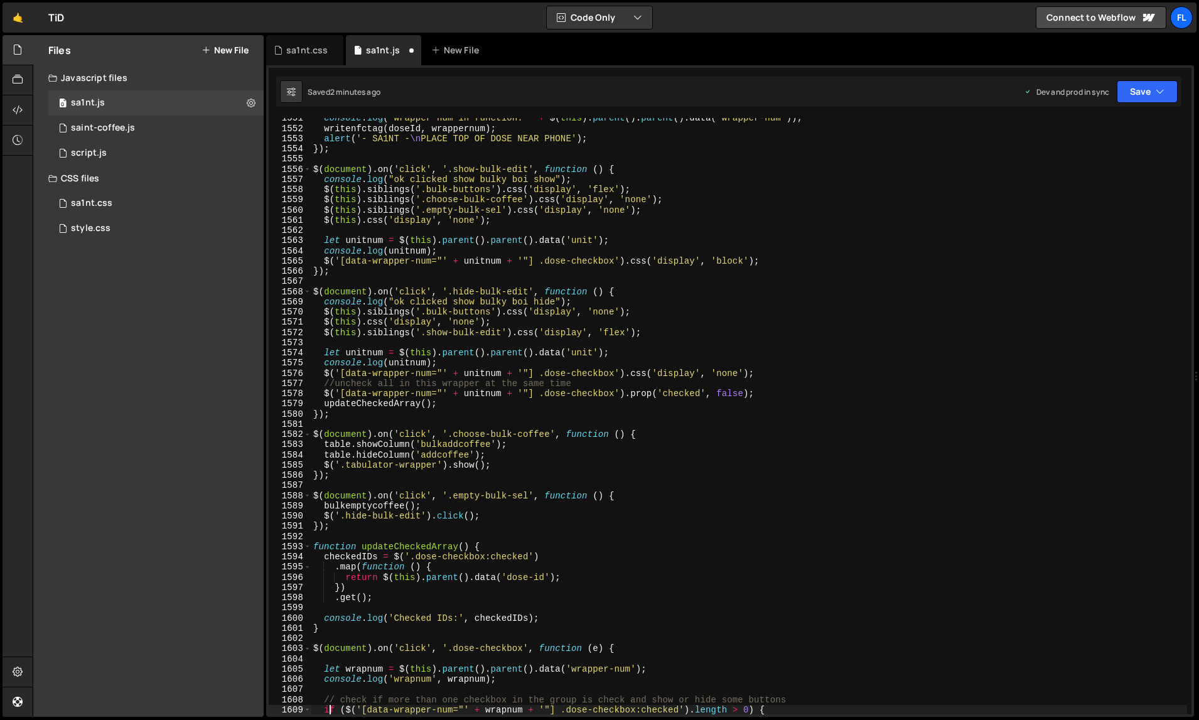
scroll to position [16252, 0]
click at [180, 422] on div "Files New File Javascript files 0 sa1nt.js 0 0 saint-coffee.js 0 0 script.js 0 …" at bounding box center [148, 376] width 230 height 682
click at [606, 146] on div "console . log ( "wrapper num in function: " + $ ( this ) . parent ( ) . parent …" at bounding box center [749, 422] width 877 height 618
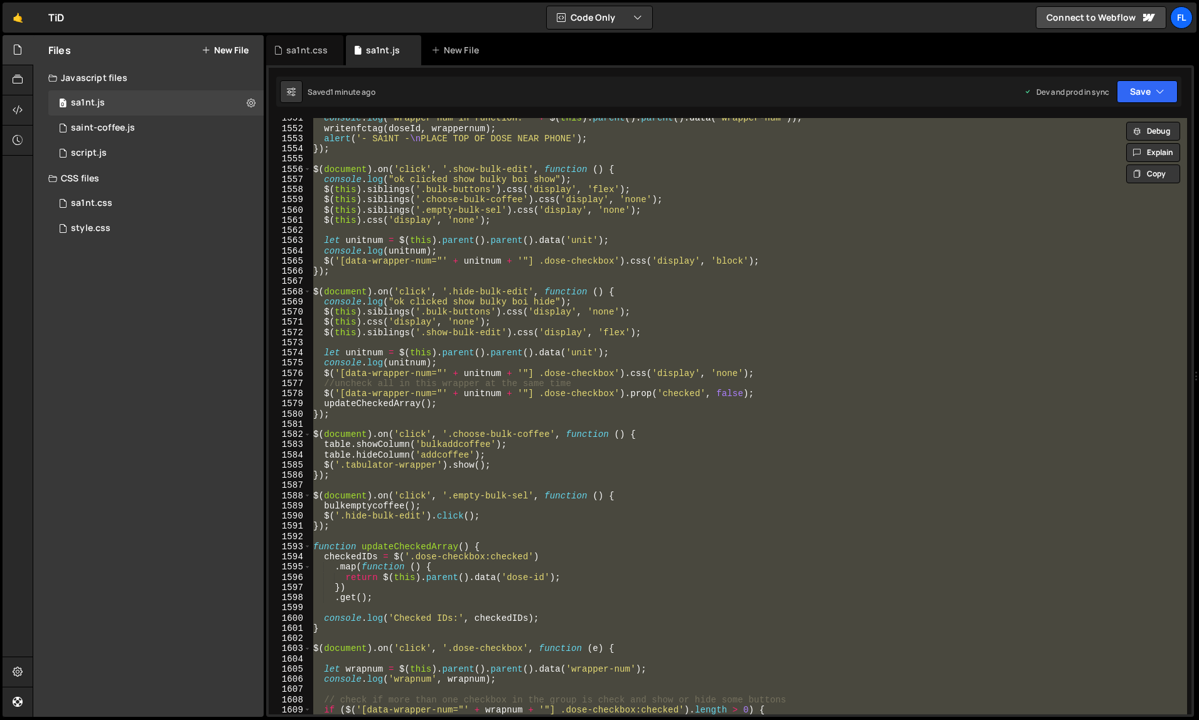
paste textarea
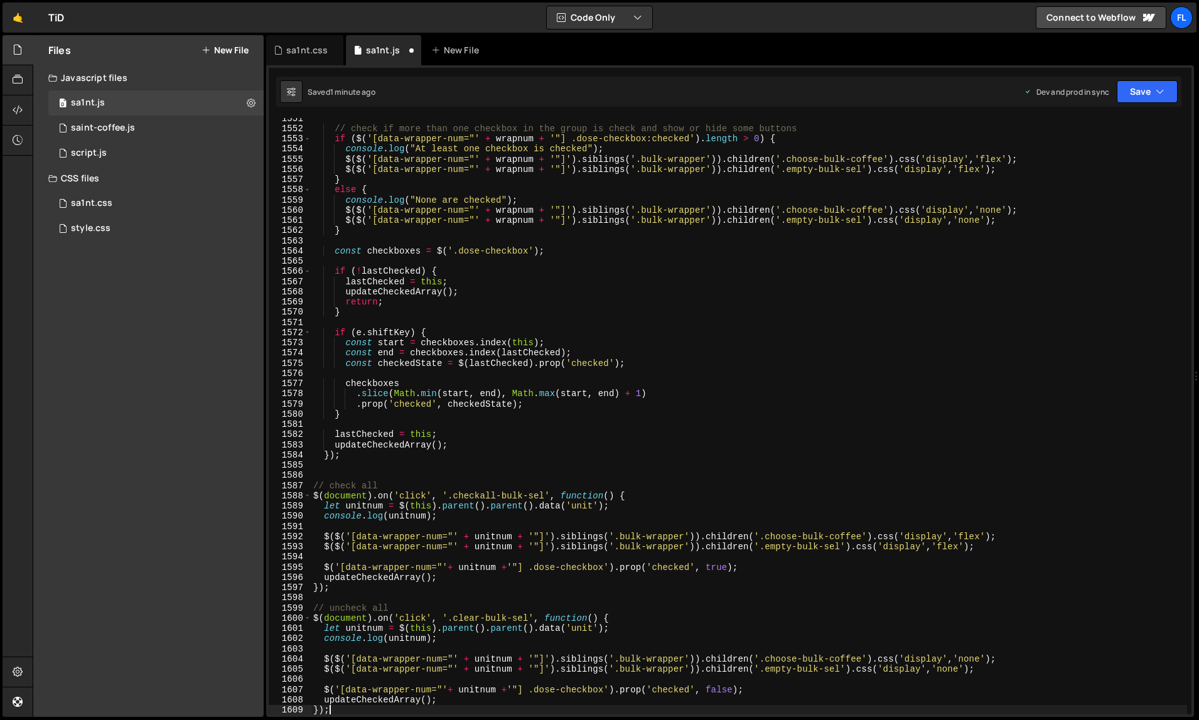
type textarea "if ($('[data-wrapper-num="' + wrapnum + '"] .dose-checkbox:checked').length > 0…"
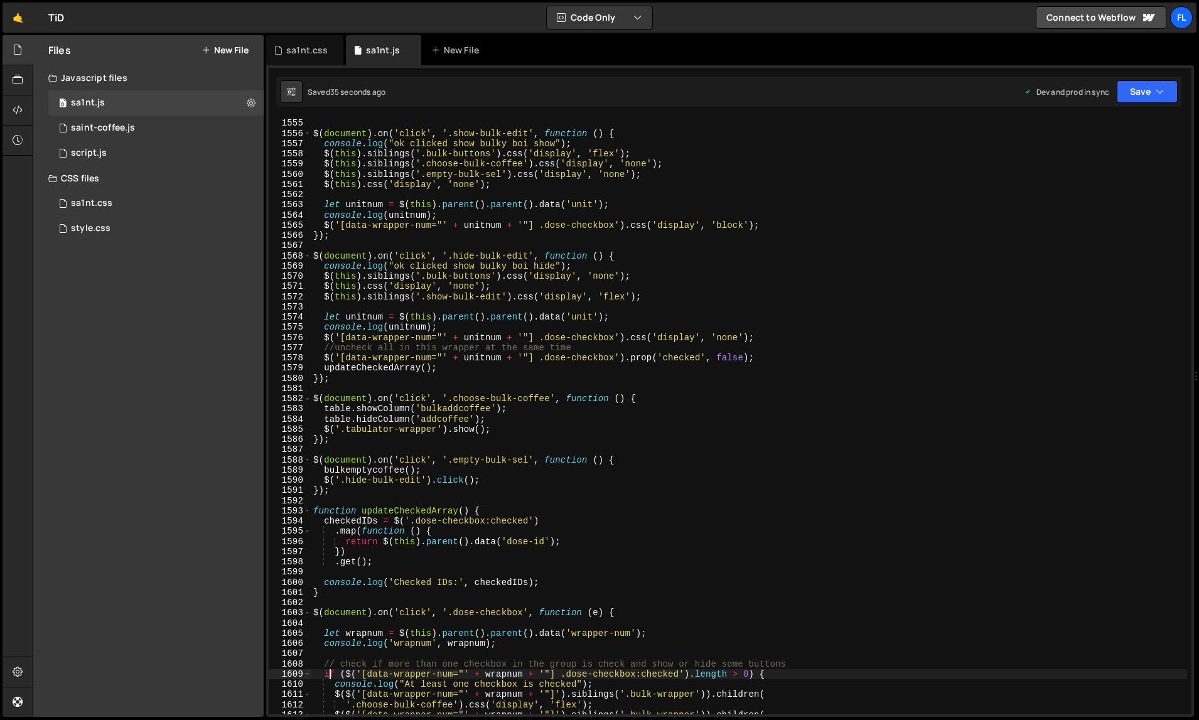
scroll to position [16288, 0]
click at [791, 242] on div "}) ; $ ( document ) . on ( 'click' , '.show-bulk-edit' , function ( ) { console…" at bounding box center [749, 417] width 877 height 618
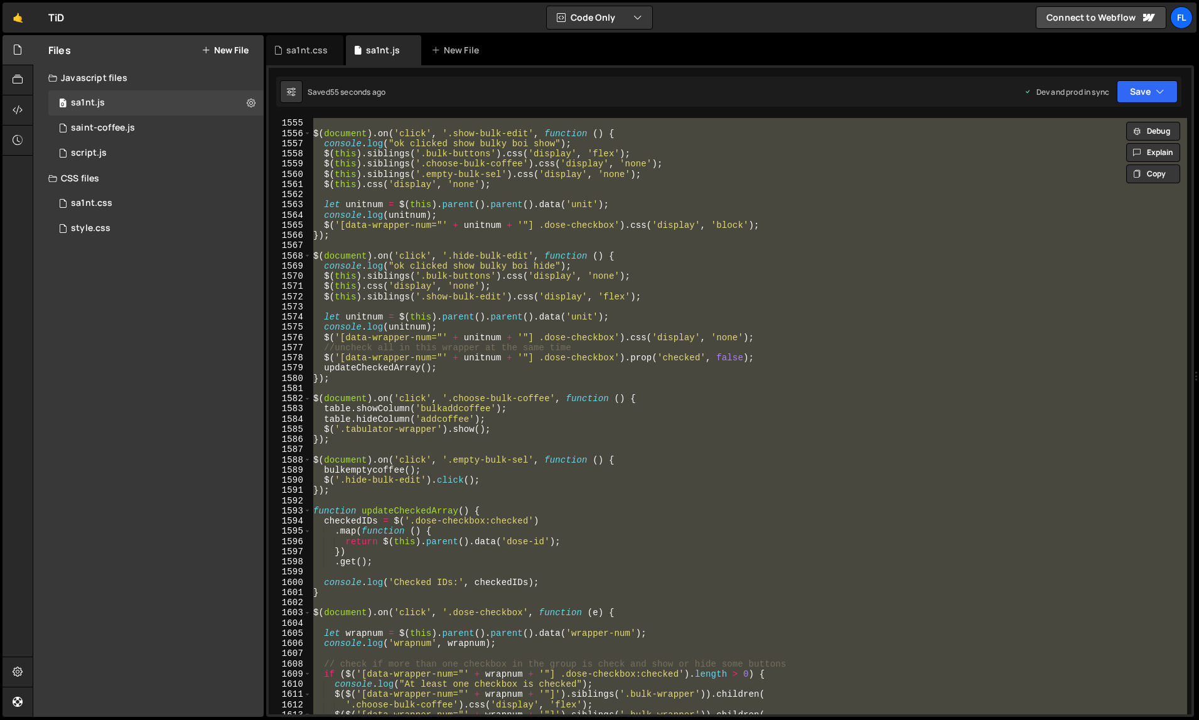
paste textarea
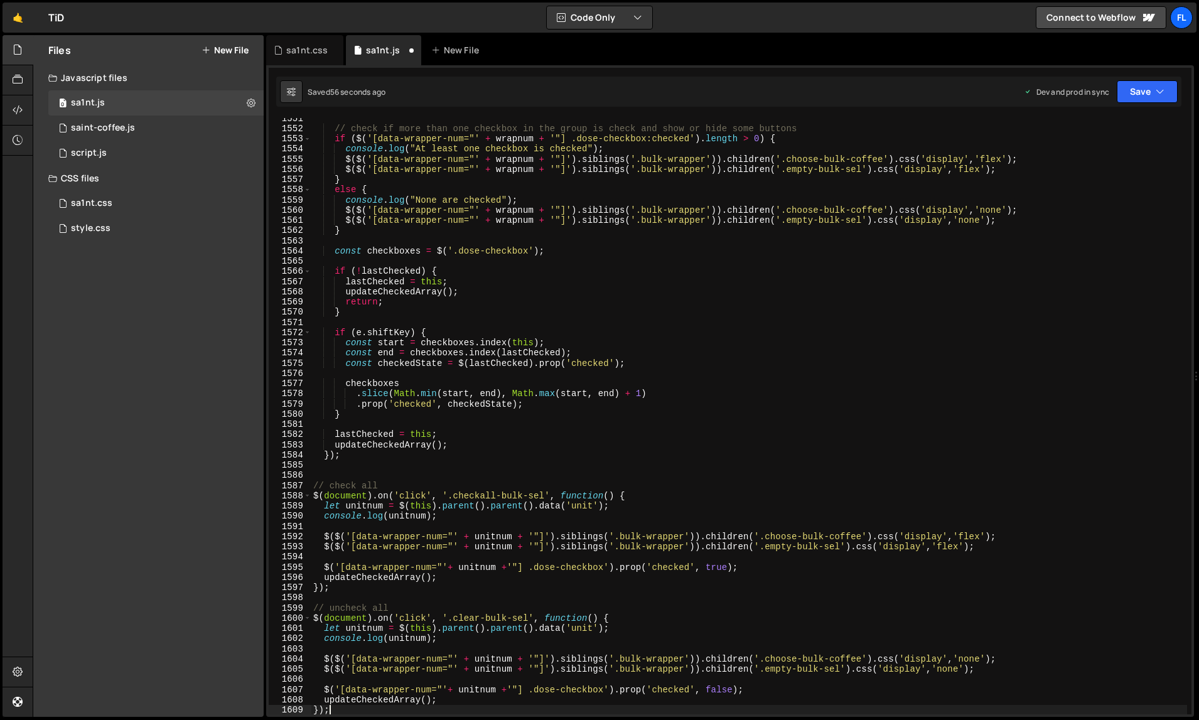
scroll to position [16252, 0]
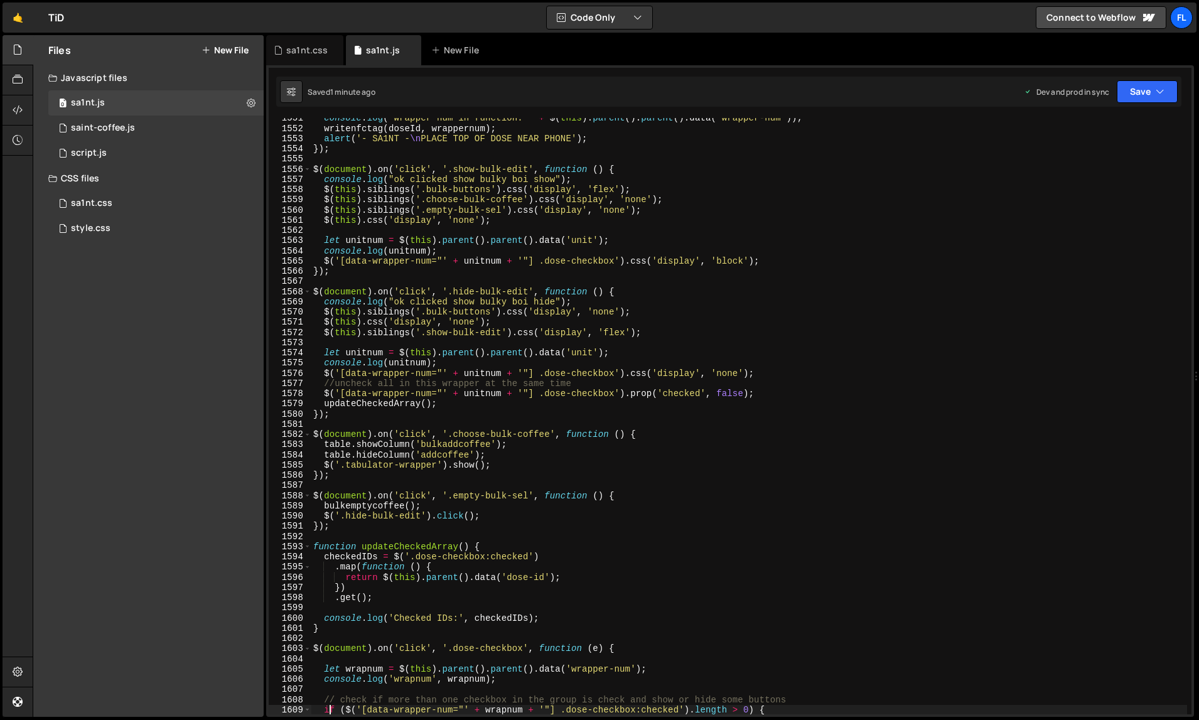
click at [837, 212] on div "console . log ( "wrapper num in function: " + $ ( this ) . parent ( ) . parent …" at bounding box center [749, 422] width 877 height 618
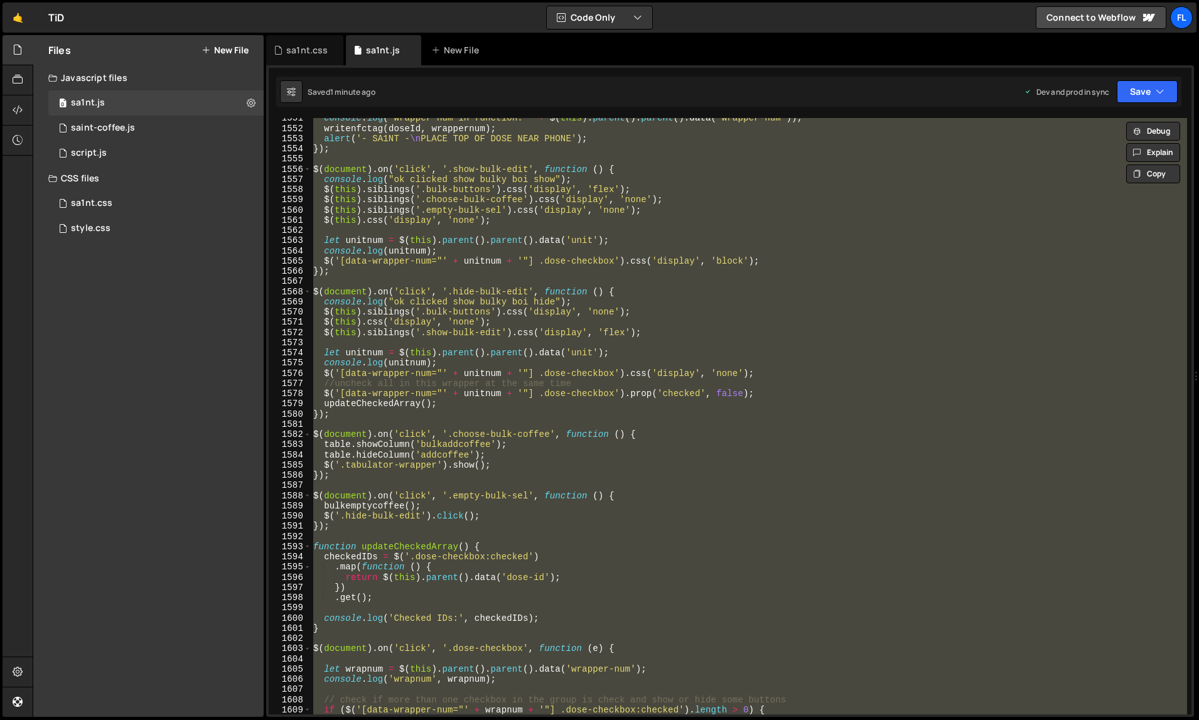
paste textarea
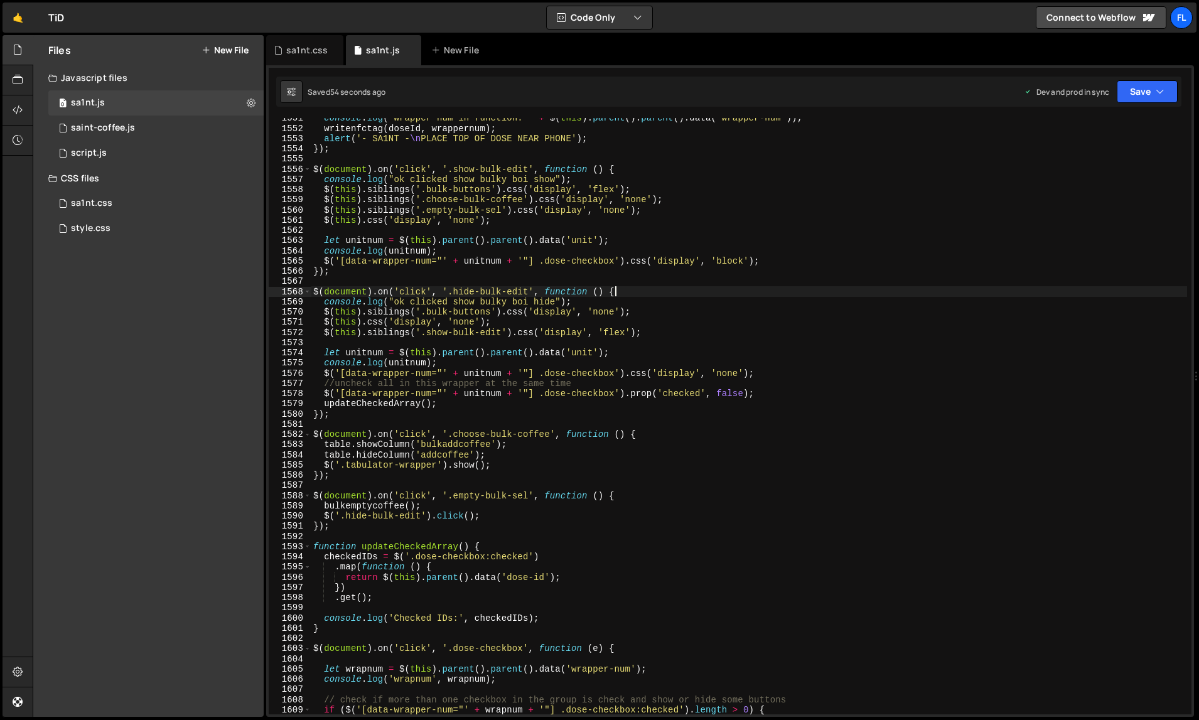
click at [778, 293] on div "console . log ( "wrapper num in function: " + $ ( this ) . parent ( ) . parent …" at bounding box center [749, 422] width 877 height 618
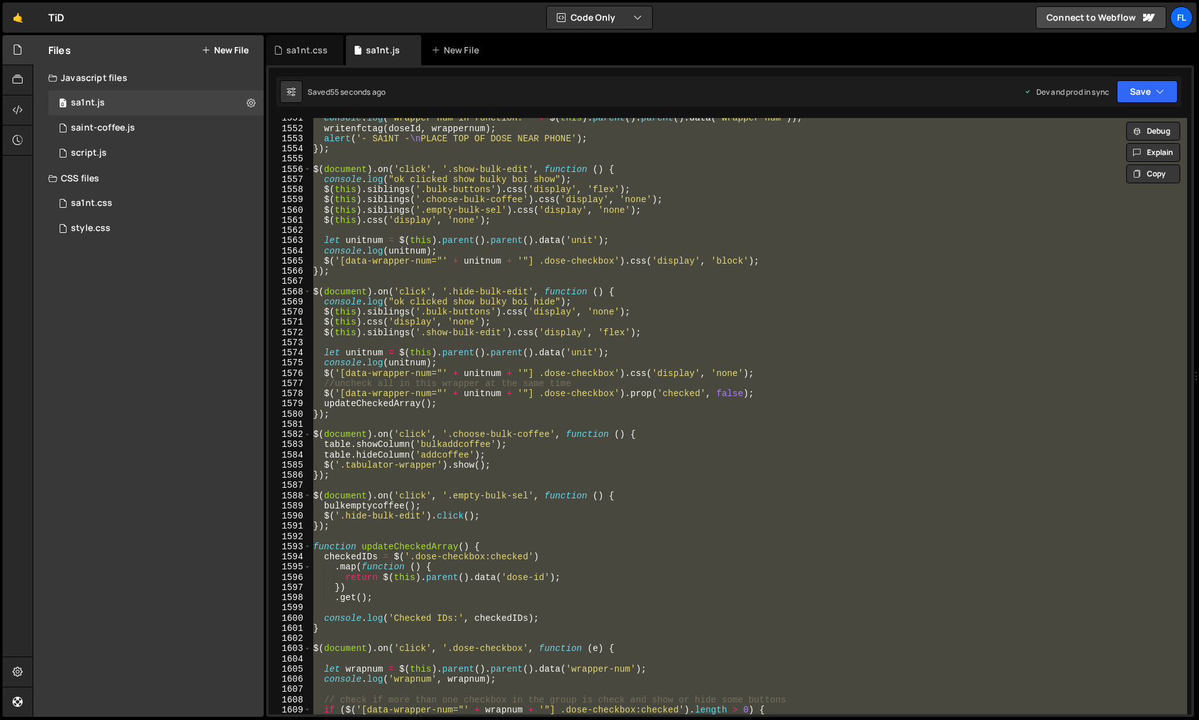
paste textarea
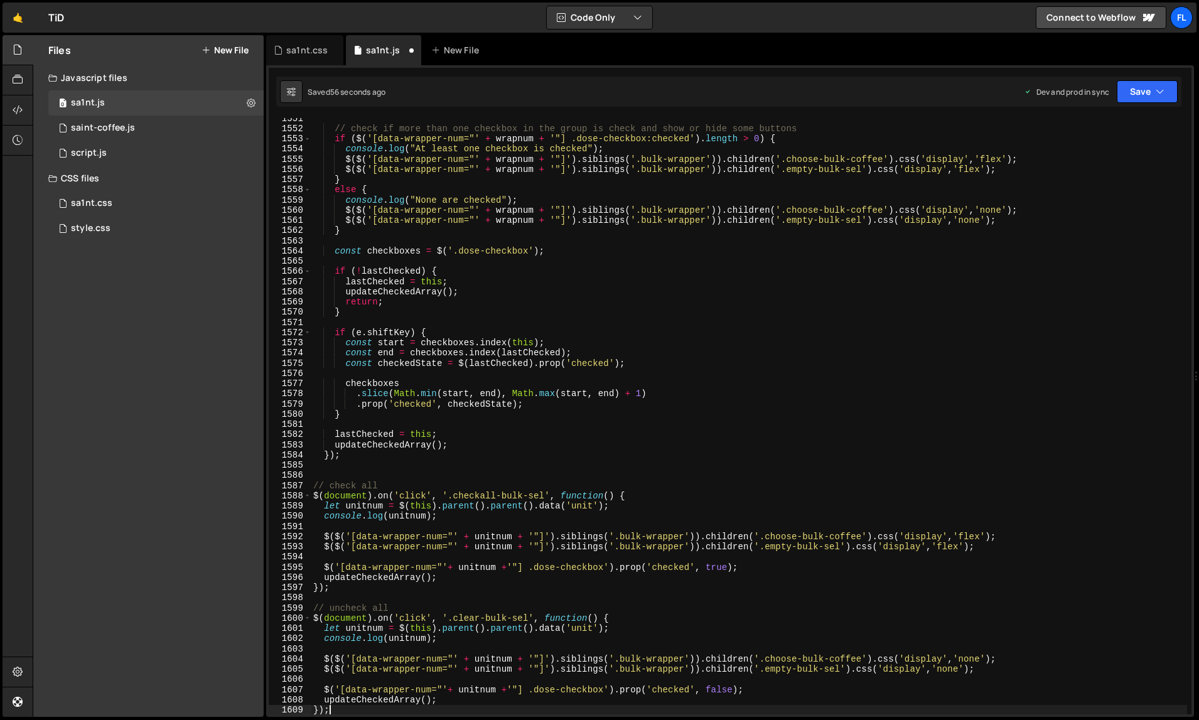
type textarea "if ($('[data-wrapper-num="' + wrapnum + '"] .dose-checkbox:checked').length > 0…"
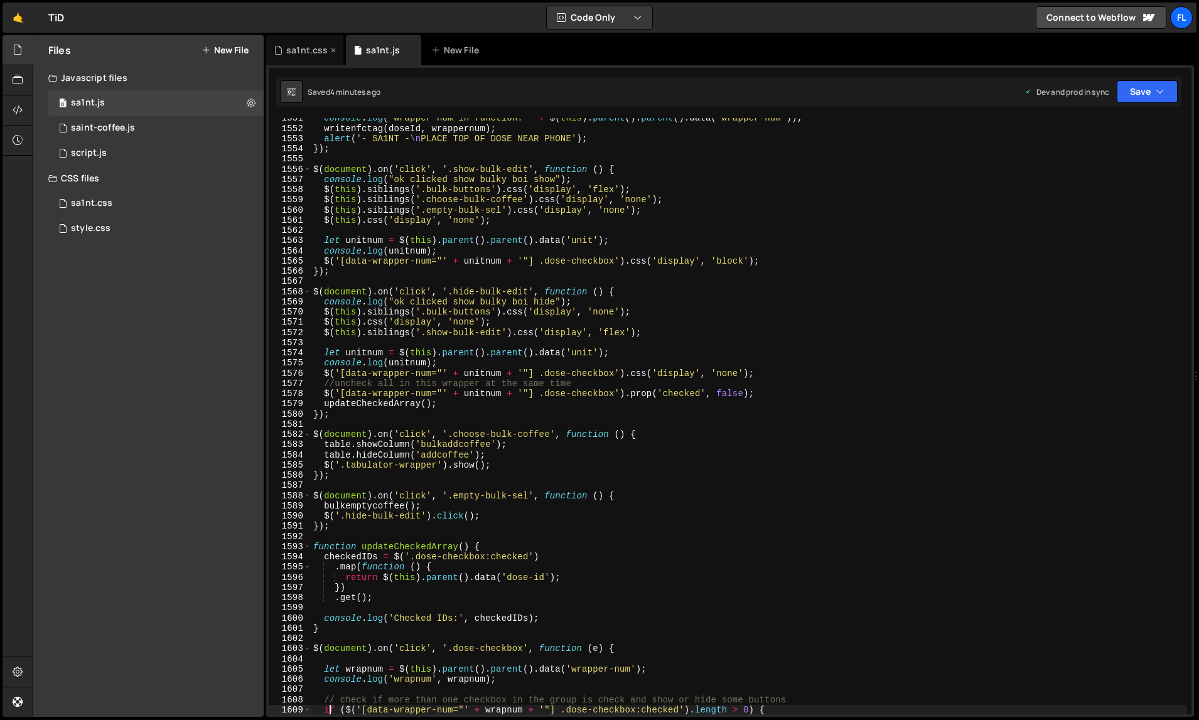
click at [298, 50] on div "sa1nt.css" at bounding box center [306, 50] width 41 height 13
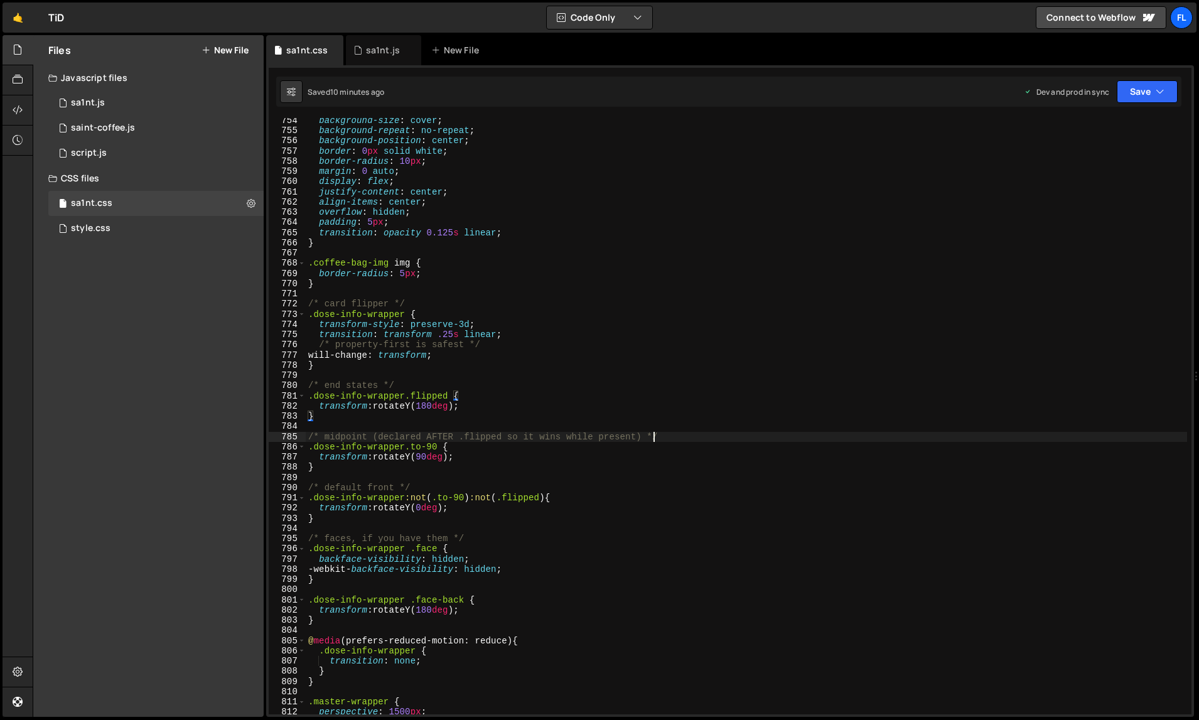
click at [655, 433] on div "background-size : cover ; background-repeat : no-repeat ; background-position :…" at bounding box center [747, 424] width 882 height 618
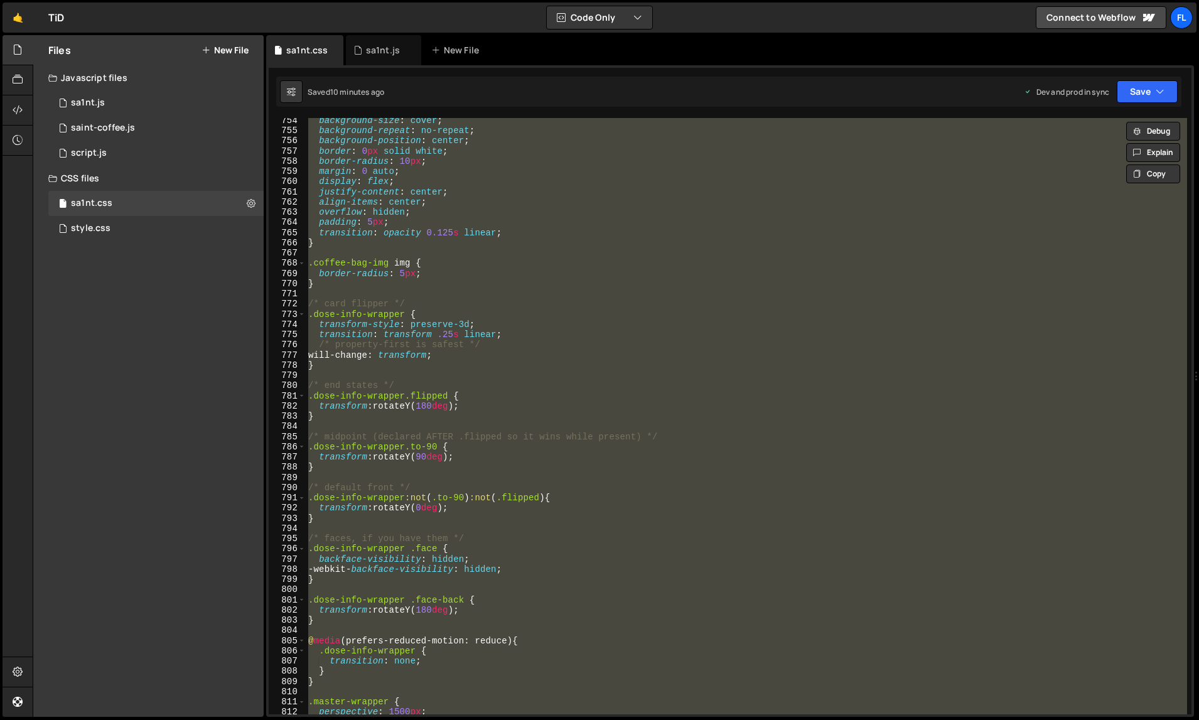
paste textarea
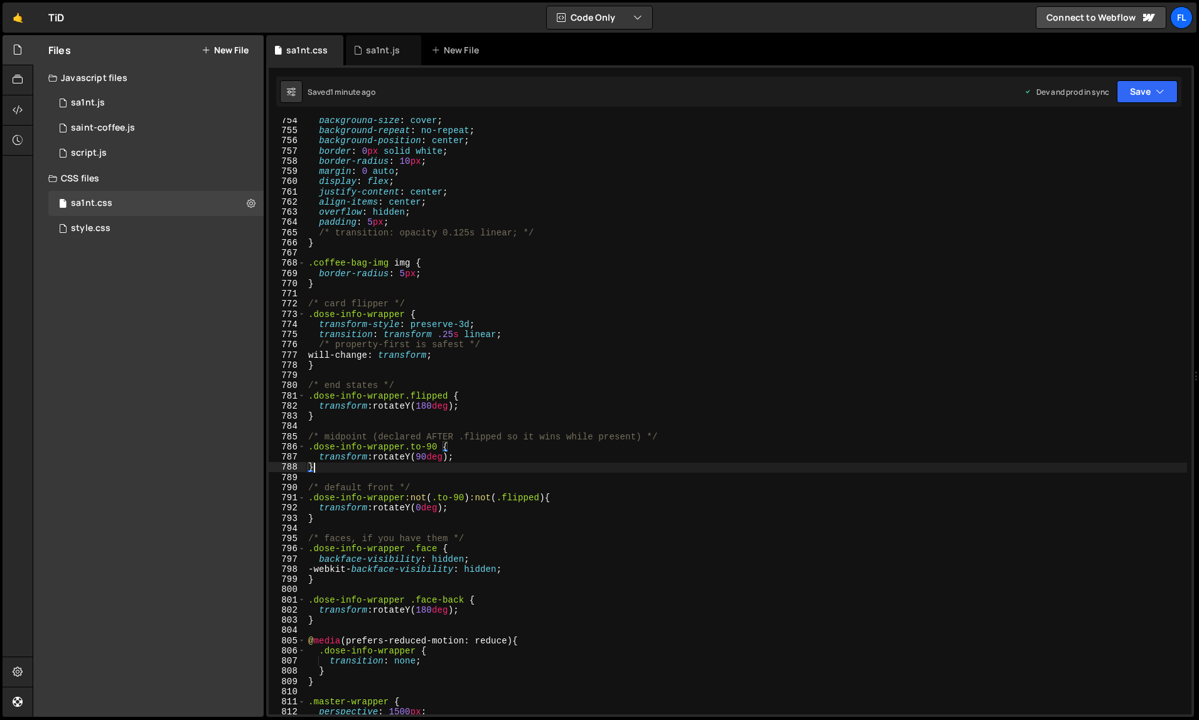
click at [760, 228] on div "background-size : cover ; background-repeat : no-repeat ; background-position :…" at bounding box center [747, 424] width 882 height 618
type textarea "/* transition: opacity 0.125s linear; */"
click at [385, 62] on div "sa1nt.js" at bounding box center [383, 50] width 75 height 30
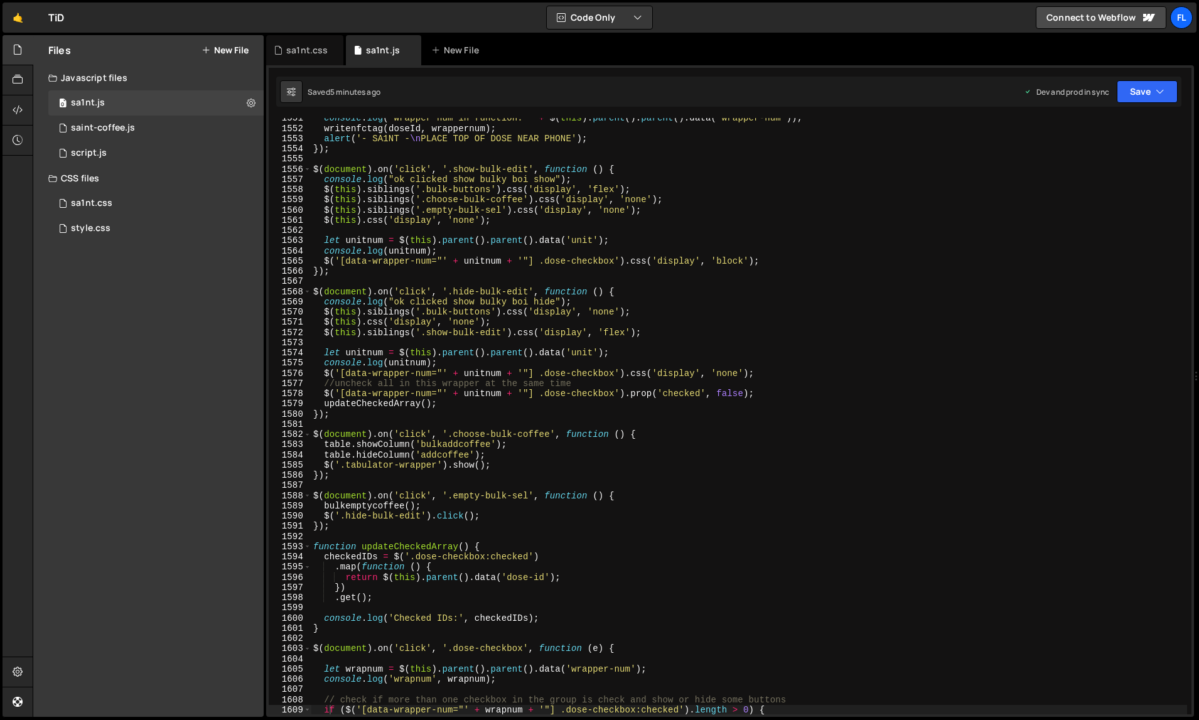
click at [543, 266] on div "console . log ( "wrapper num in function: " + $ ( this ) . parent ( ) . parent …" at bounding box center [749, 422] width 877 height 618
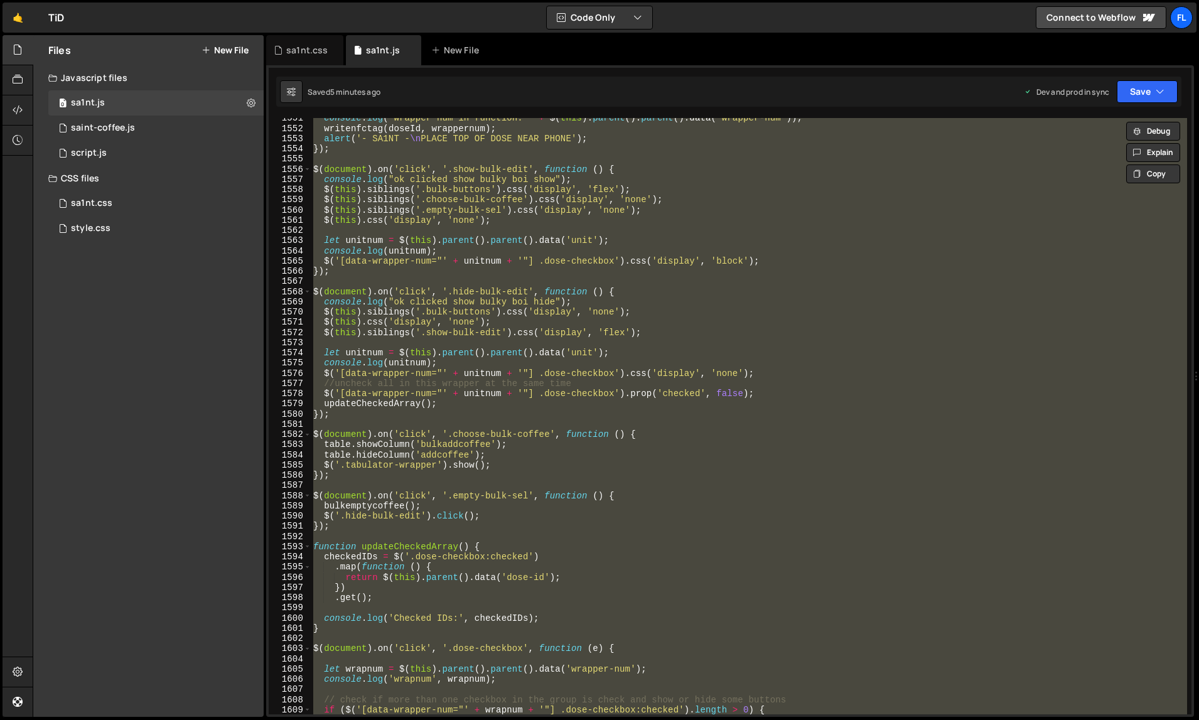
paste textarea
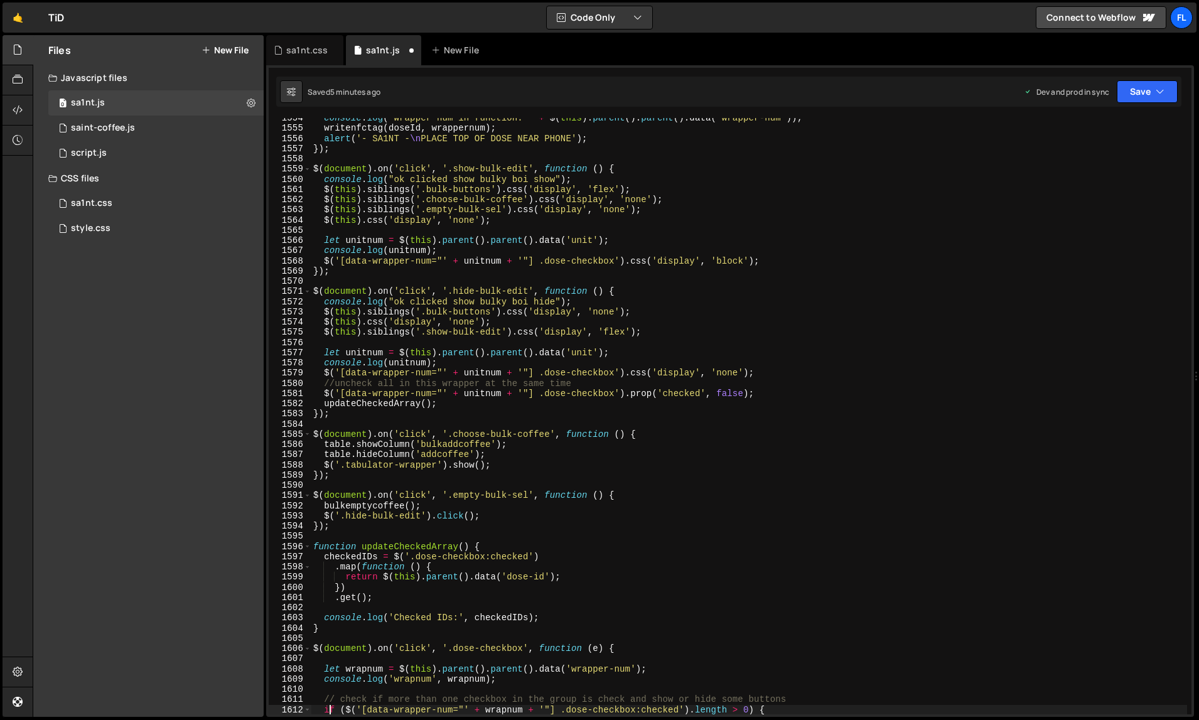
scroll to position [16282, 0]
click at [834, 210] on div "console . log ( "wrapper num in function: " + $ ( this ) . parent ( ) . parent …" at bounding box center [749, 422] width 877 height 618
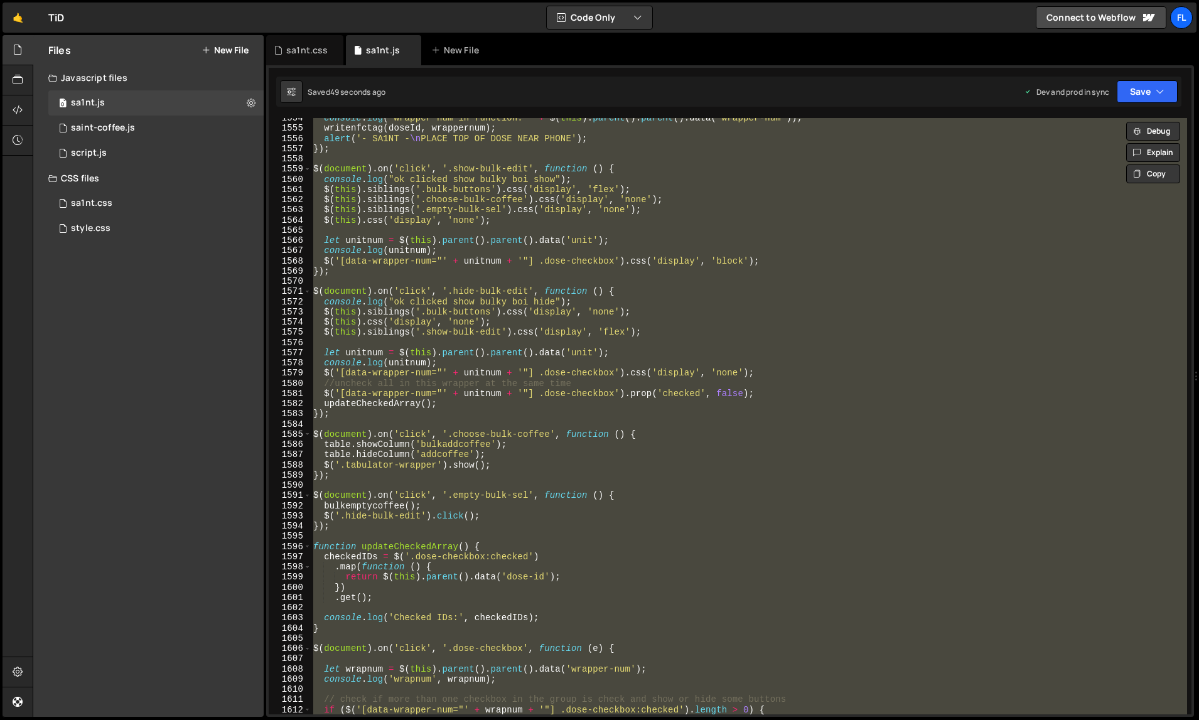
paste textarea
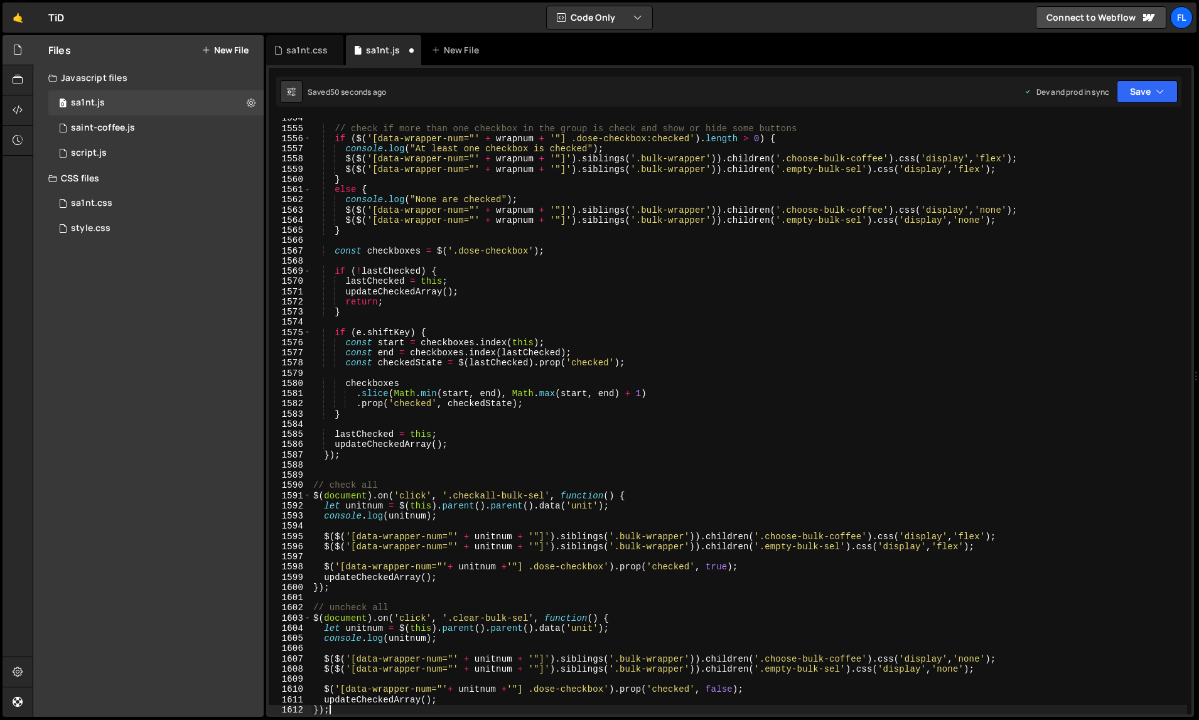
type textarea "if ($('[data-wrapper-num="' + wrapnum + '"] .dose-checkbox:checked').length > 0…"
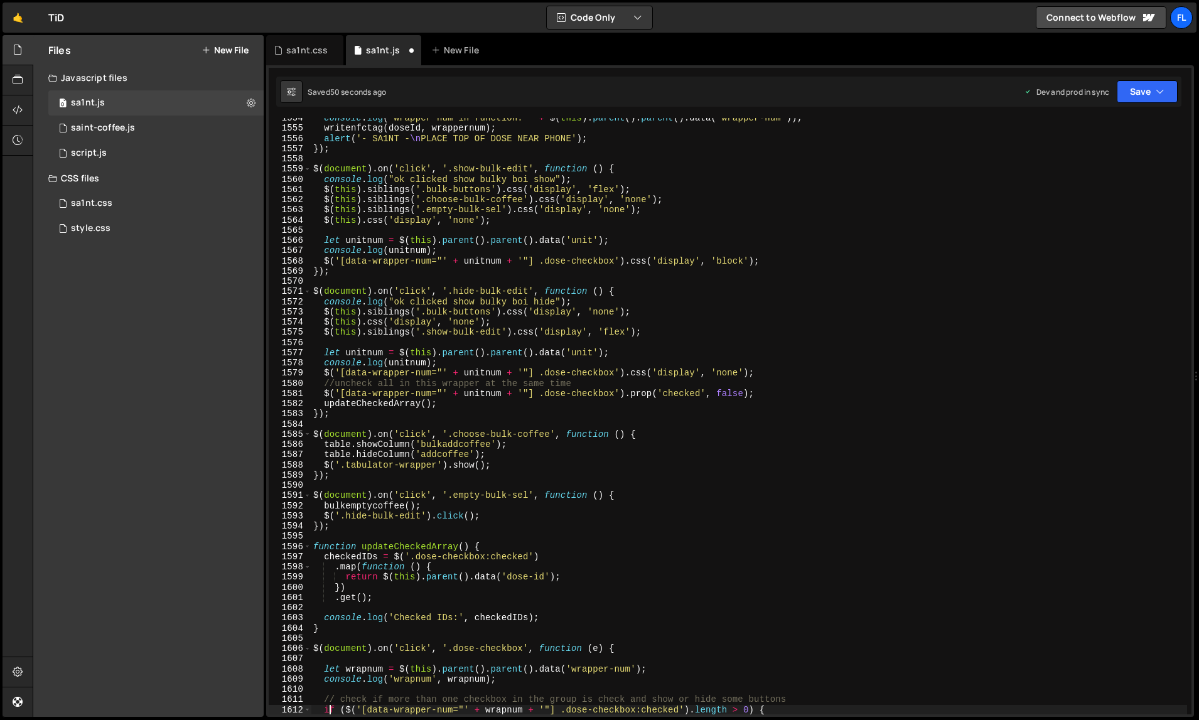
scroll to position [16282, 0]
click at [305, 63] on div "sa1nt.css" at bounding box center [304, 50] width 77 height 30
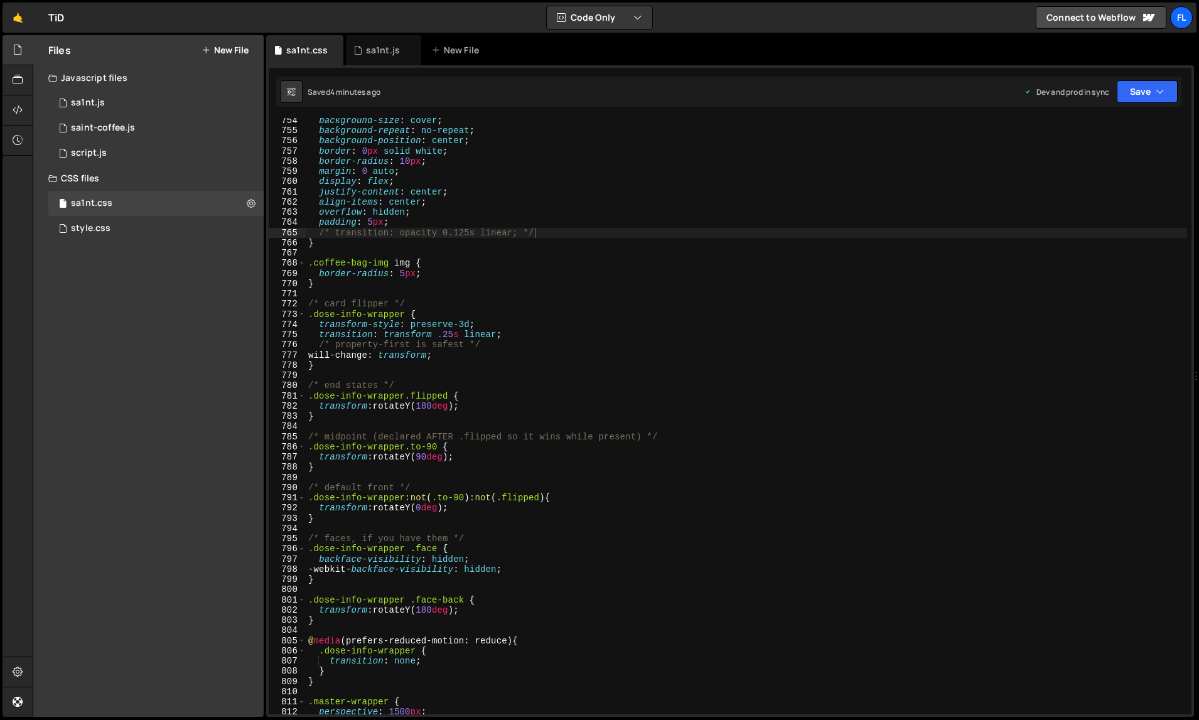
click at [537, 508] on div "background-size : cover ; background-repeat : no-repeat ; background-position :…" at bounding box center [747, 424] width 882 height 618
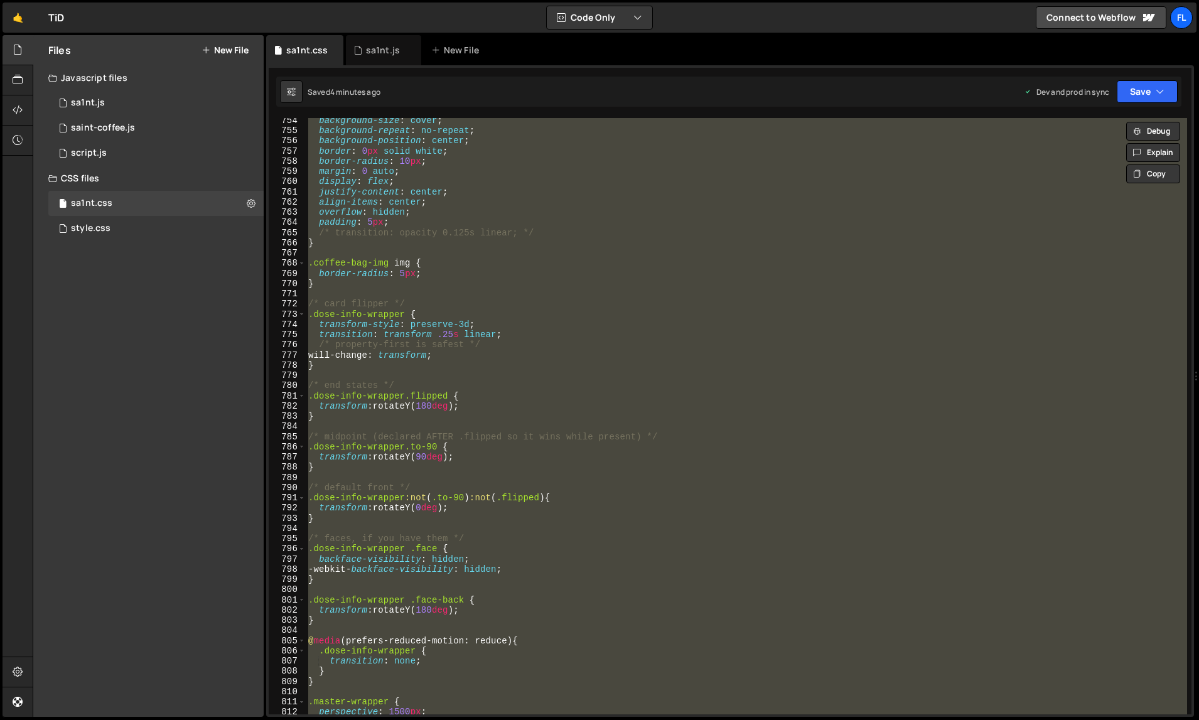
paste textarea
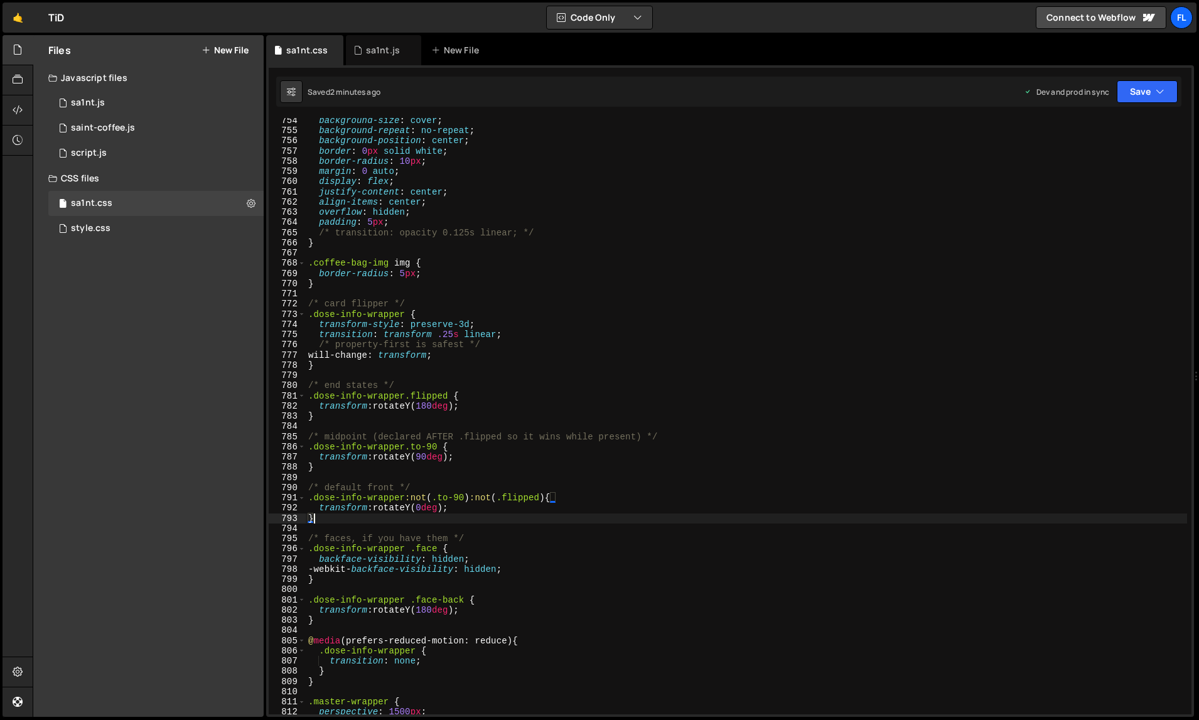
click at [781, 220] on div "background-size : cover ; background-repeat : no-repeat ; background-position :…" at bounding box center [747, 424] width 882 height 618
type textarea "padding: 5px;"
click at [376, 54] on div "sa1nt.js" at bounding box center [383, 50] width 34 height 13
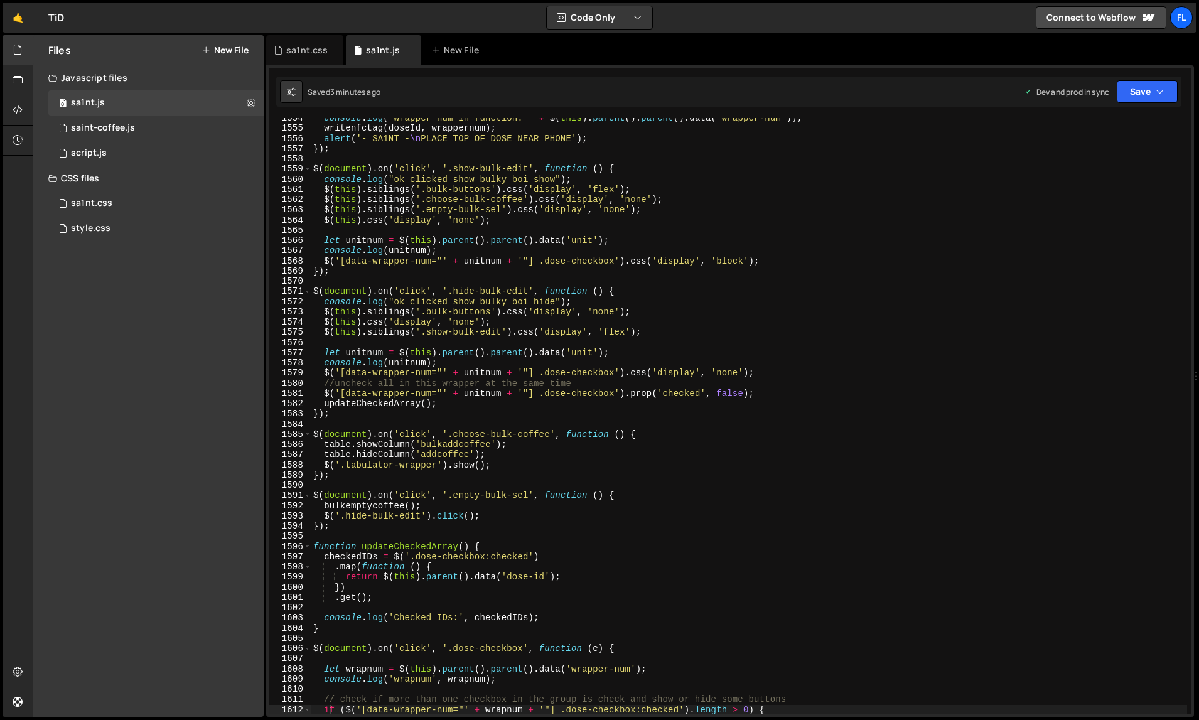
click at [584, 304] on div "console . log ( "wrapper num in function: " + $ ( this ) . parent ( ) . parent …" at bounding box center [749, 422] width 877 height 618
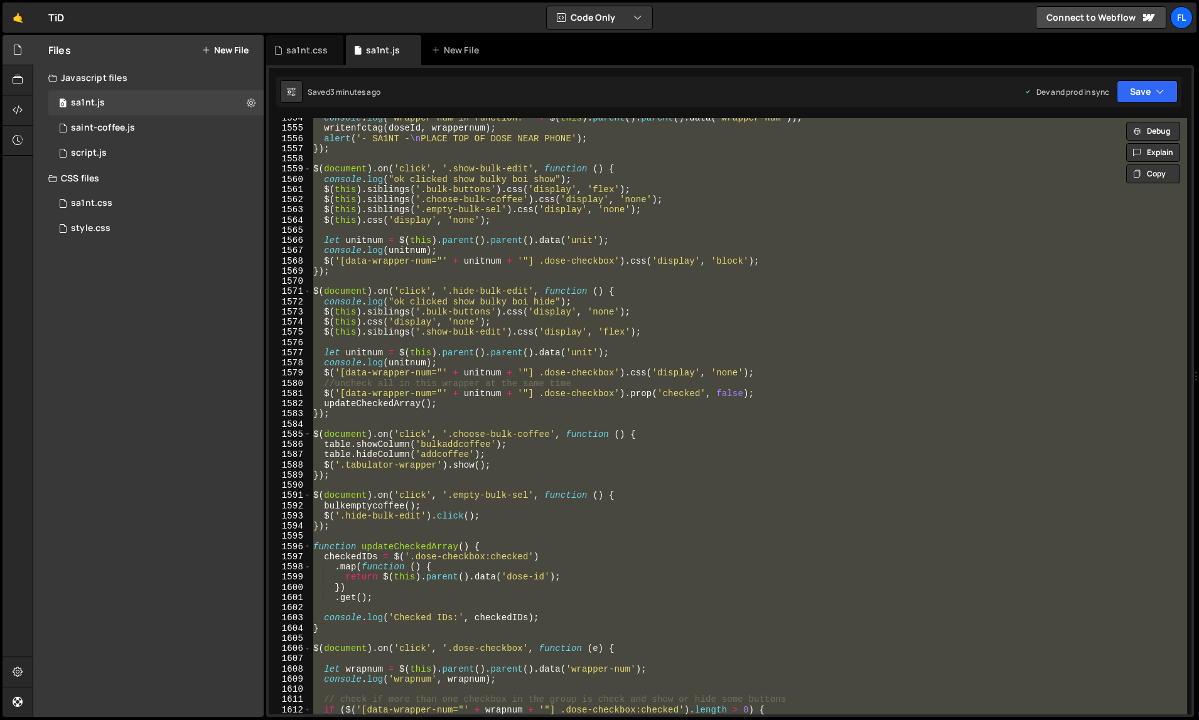
paste textarea
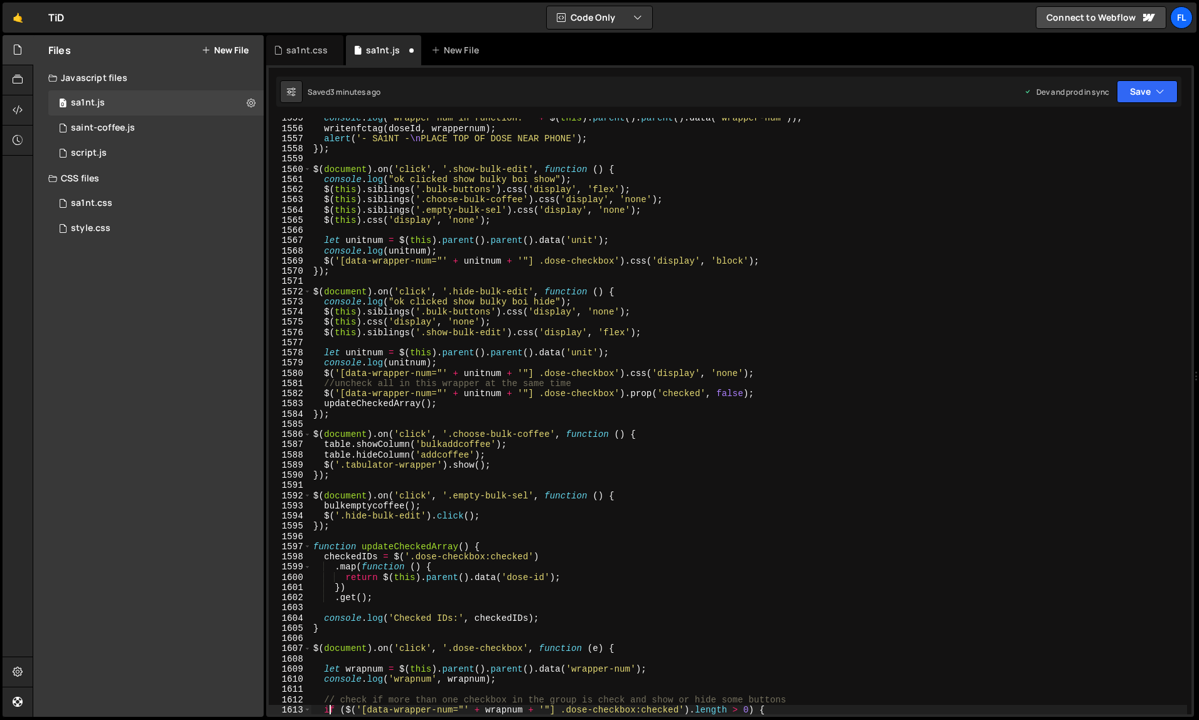
type textarea "if ($('[data-wrapper-num="' + wrapnum + '"] .dose-checkbox:checked').length > 0…"
click at [313, 53] on div "sa1nt.css" at bounding box center [306, 50] width 41 height 13
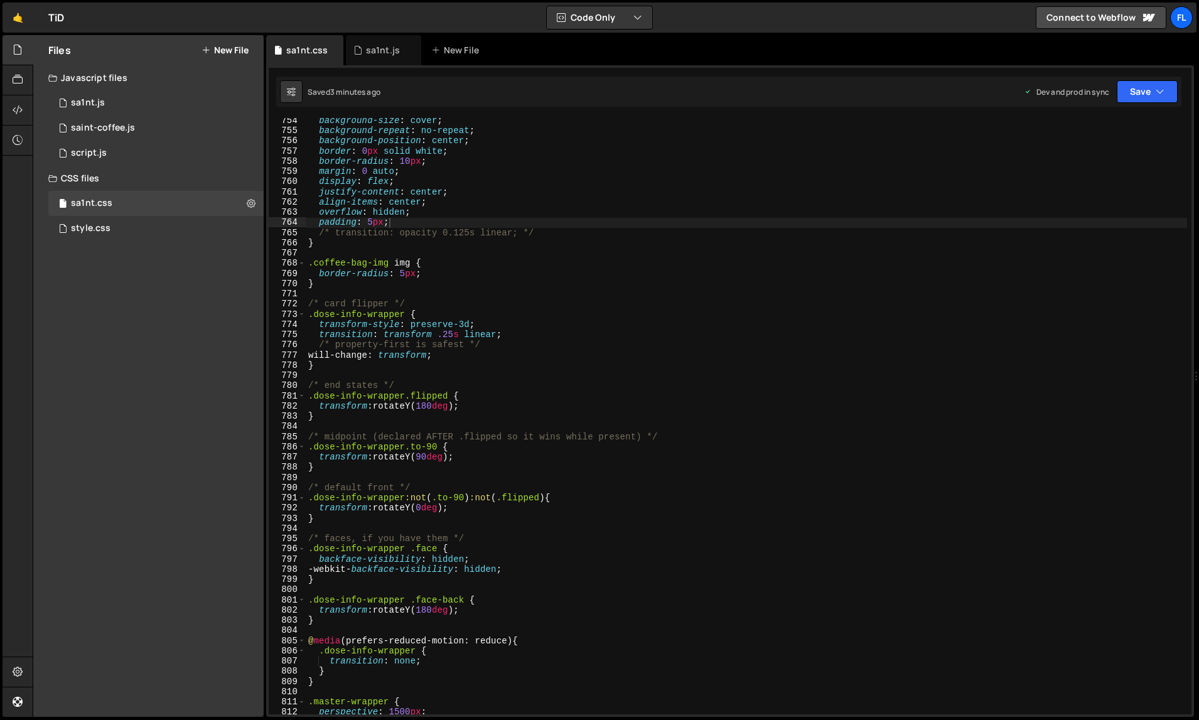
click at [506, 301] on div "background-size : cover ; background-repeat : no-repeat ; background-position :…" at bounding box center [747, 424] width 882 height 618
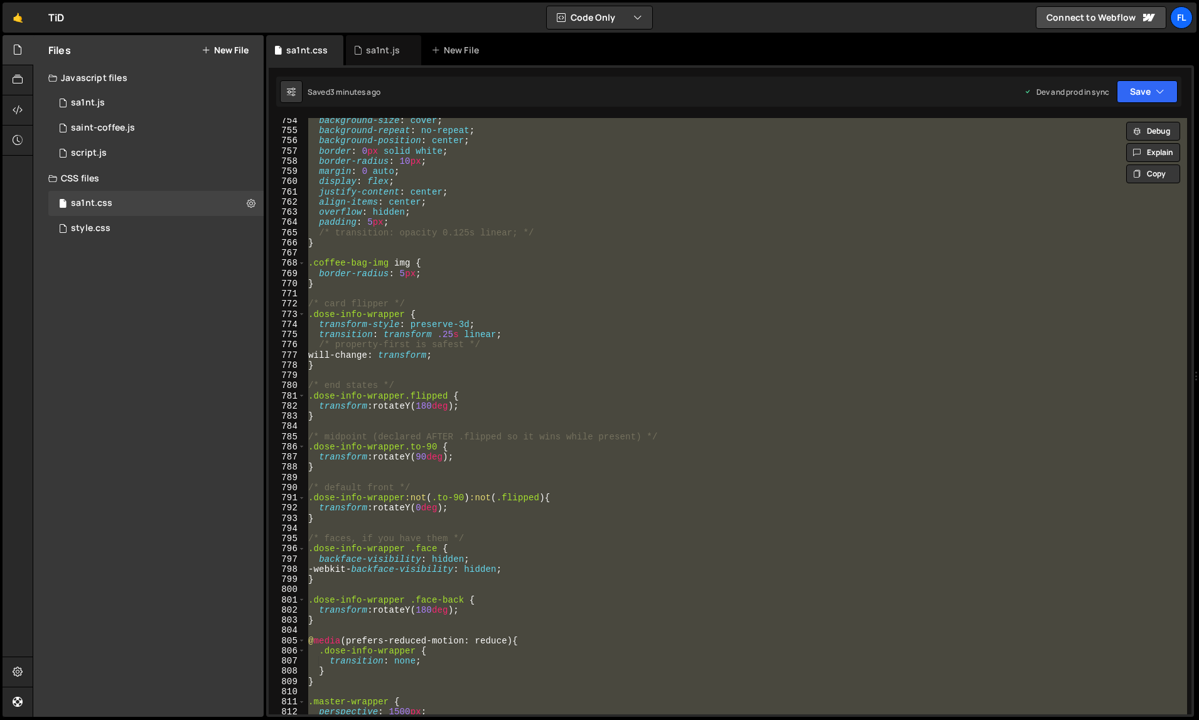
paste textarea
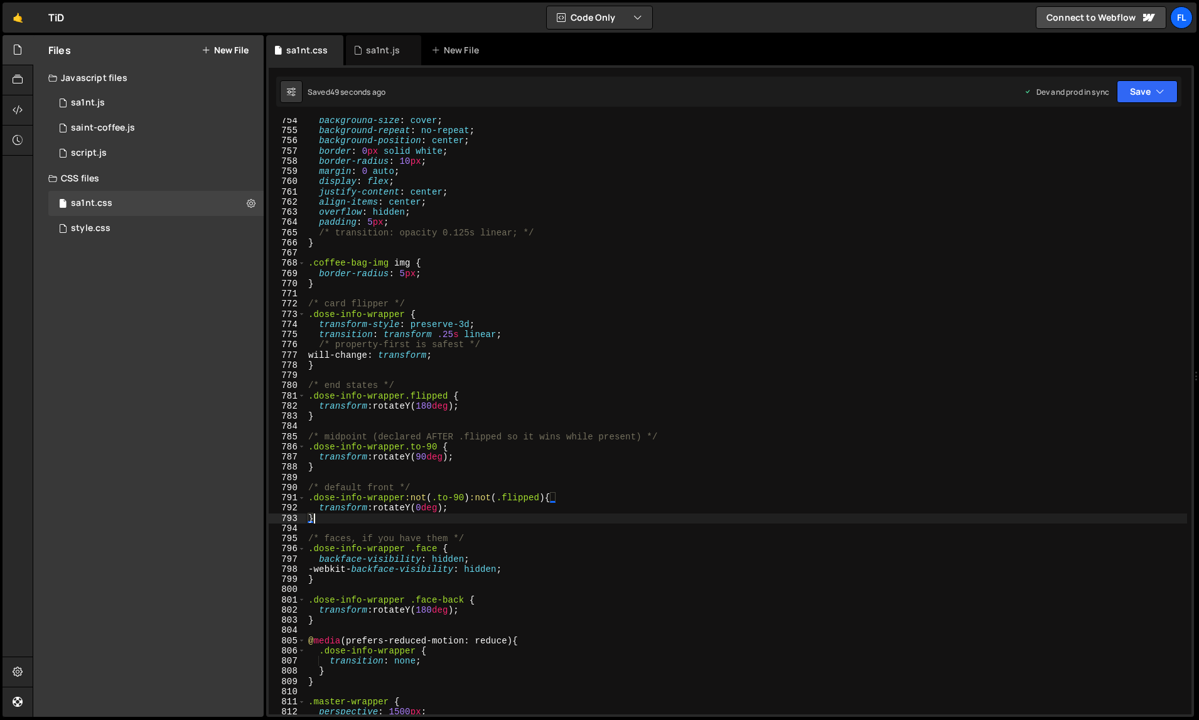
click at [754, 201] on div "background-size : cover ; background-repeat : no-repeat ; background-position :…" at bounding box center [747, 424] width 882 height 618
type textarea "align-items: center;"
click at [368, 48] on div "sa1nt.js" at bounding box center [383, 50] width 34 height 13
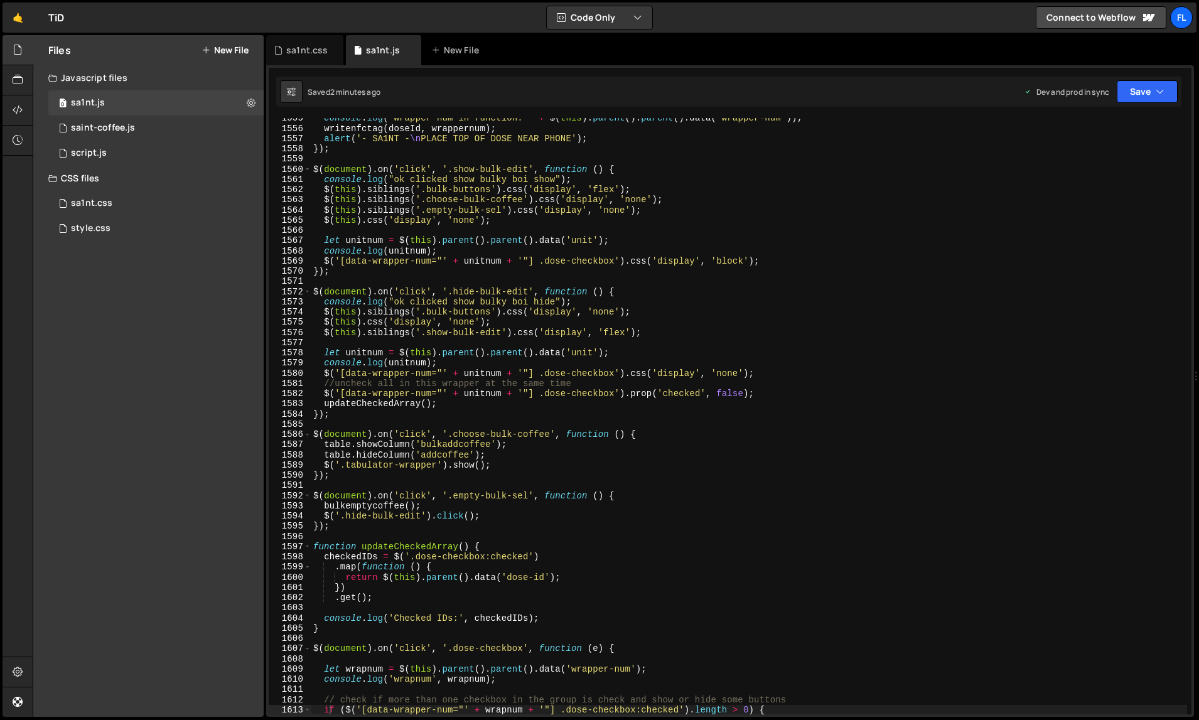
click at [599, 286] on div "console . log ( "wrapper num in function: " + $ ( this ) . parent ( ) . parent …" at bounding box center [749, 422] width 877 height 618
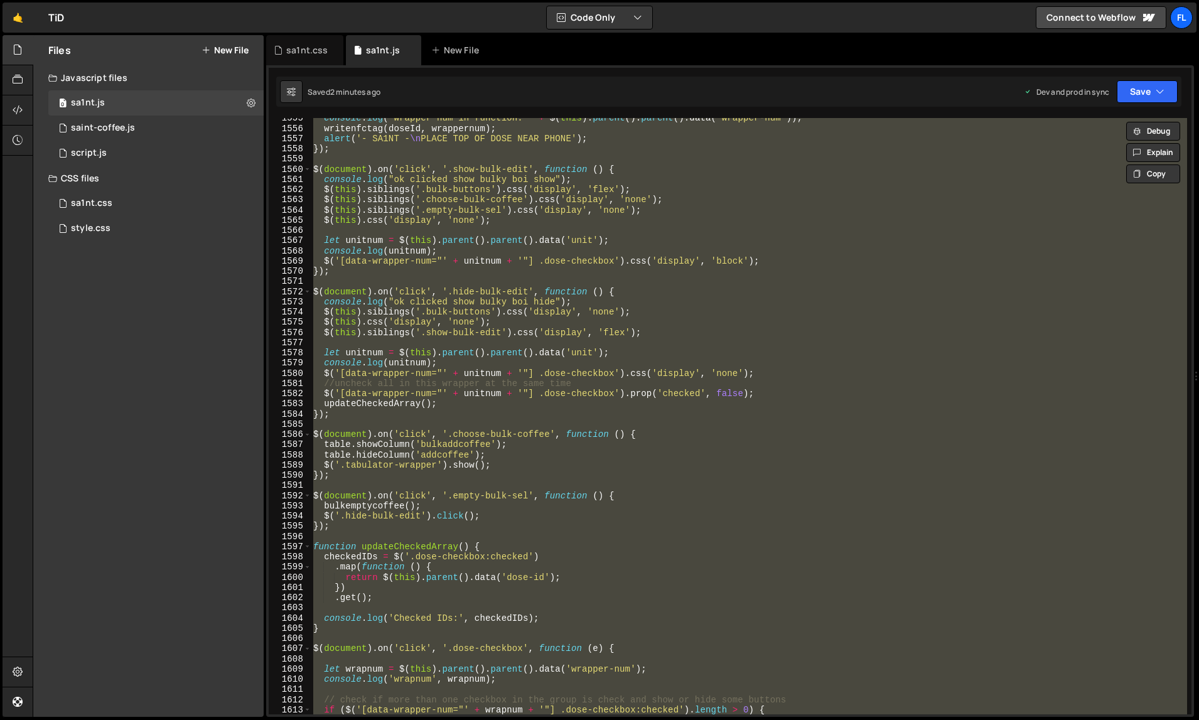
paste textarea
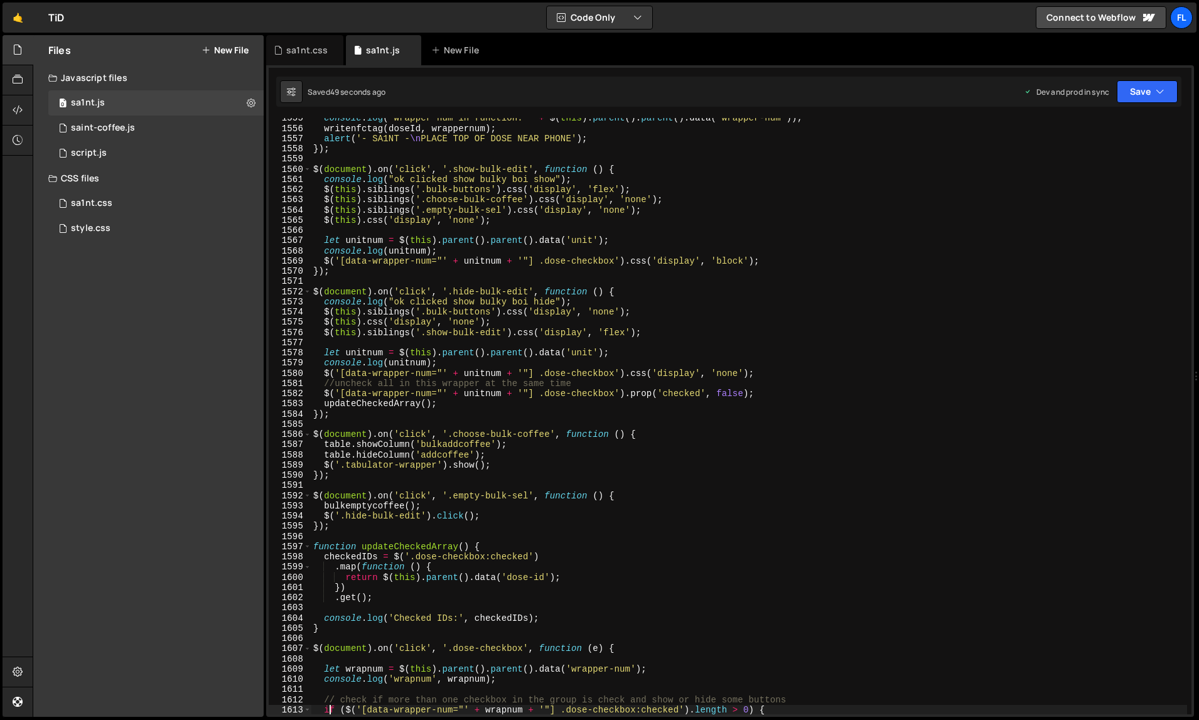
click at [786, 238] on div "console . log ( "wrapper num in function: " + $ ( this ) . parent ( ) . parent …" at bounding box center [749, 422] width 877 height 618
type textarea "let unitnum = $(this).parent().parent().data('unit');"
click at [299, 47] on div "sa1nt.css" at bounding box center [306, 50] width 41 height 13
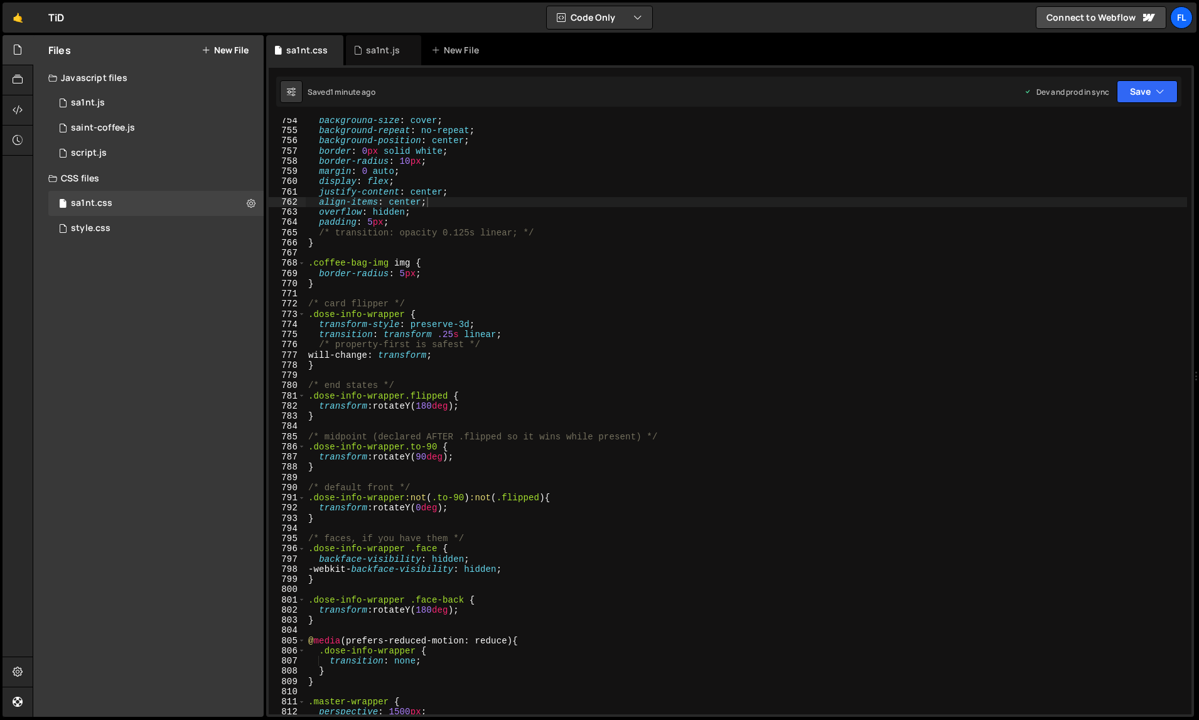
click at [505, 274] on div "background-size : cover ; background-repeat : no-repeat ; background-position :…" at bounding box center [747, 424] width 882 height 618
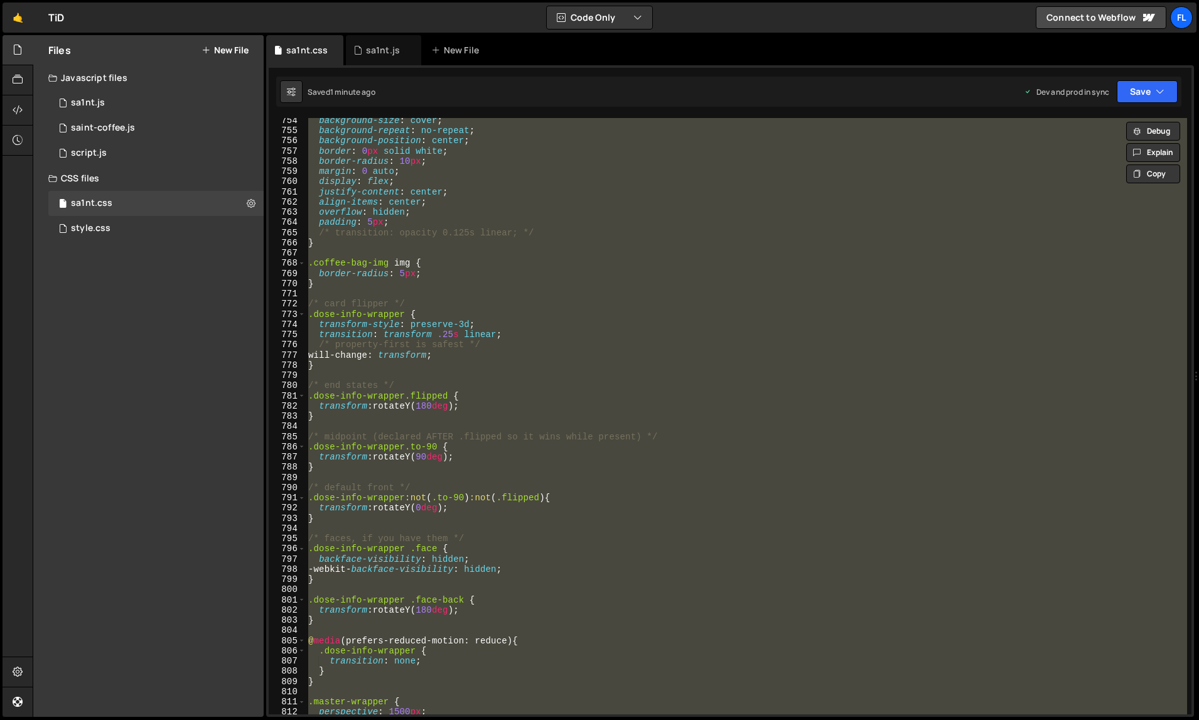
paste textarea
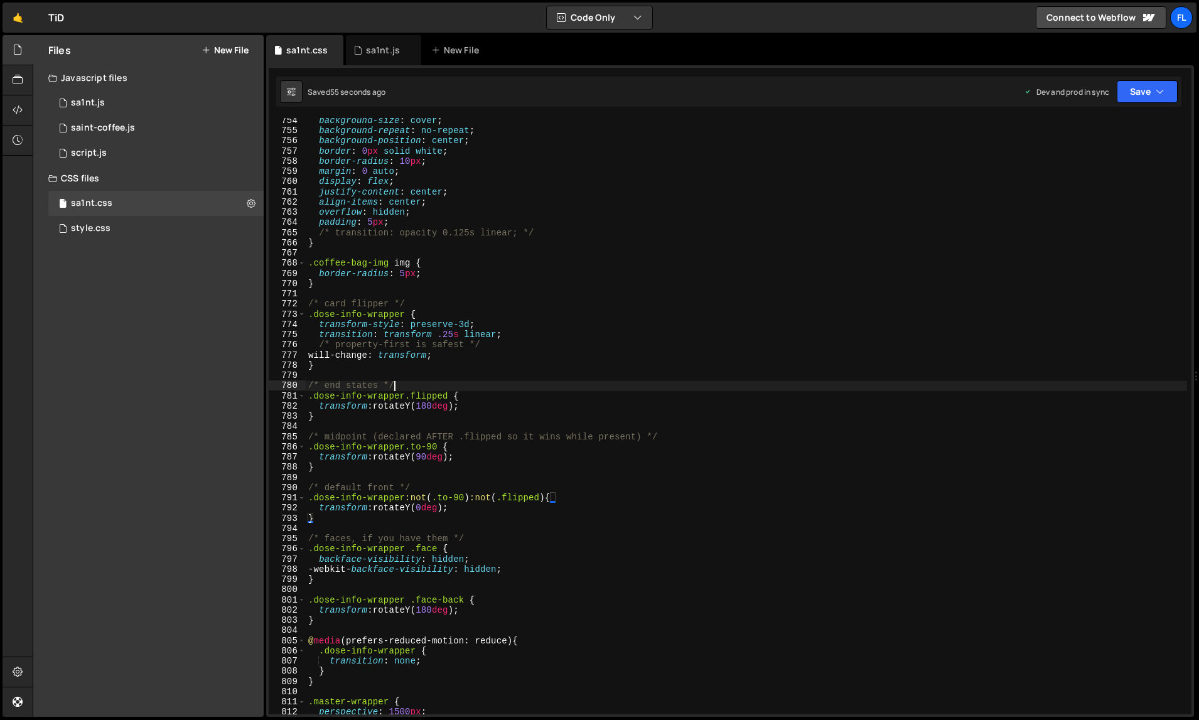
click at [505, 382] on div "background-size : cover ; background-repeat : no-repeat ; background-position :…" at bounding box center [747, 424] width 882 height 618
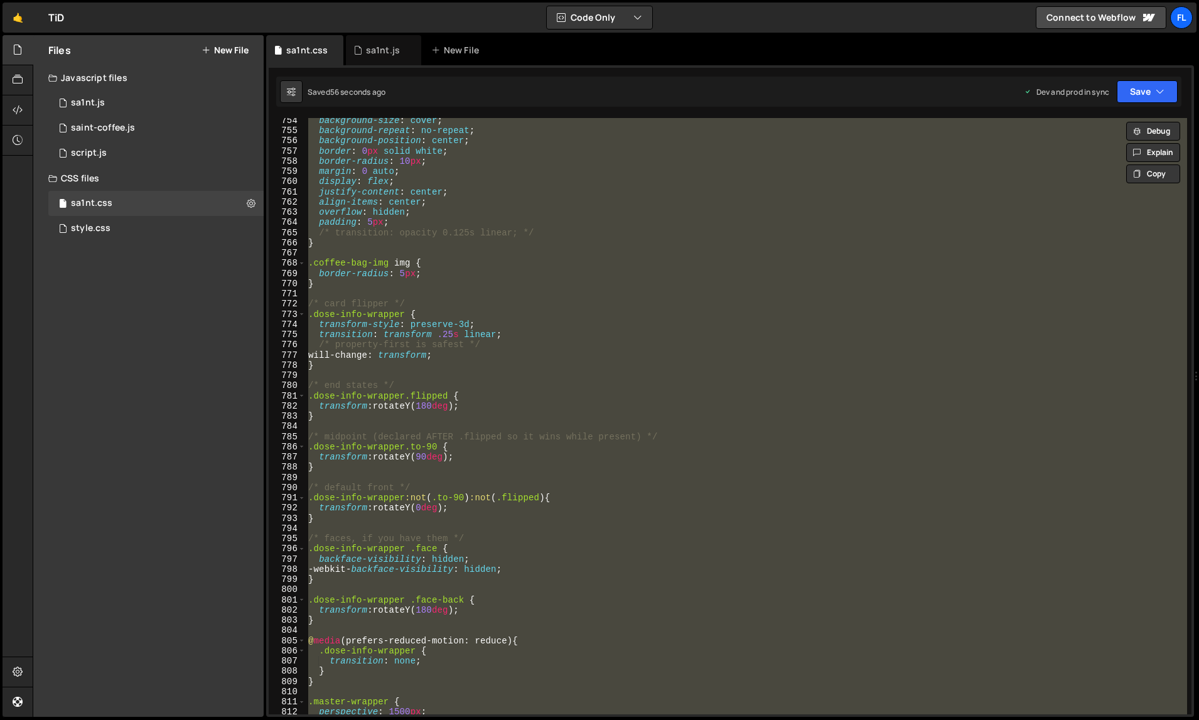
paste textarea
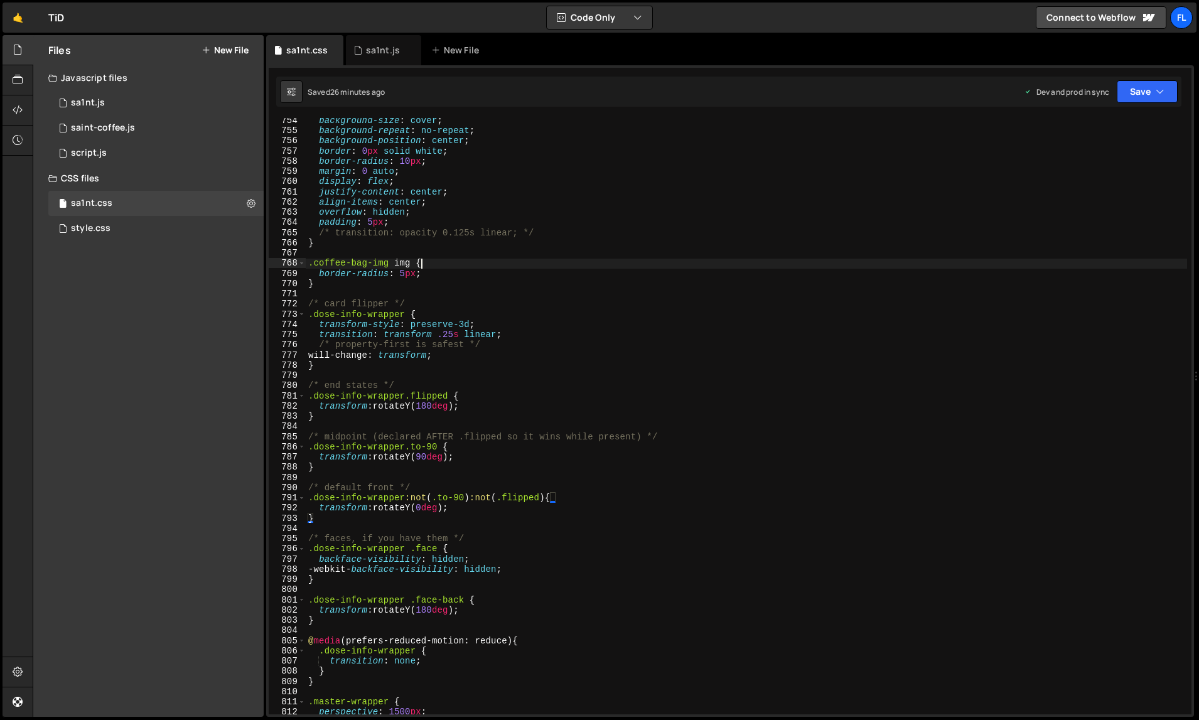
click at [653, 260] on div "background-size : cover ; background-repeat : no-repeat ; background-position :…" at bounding box center [747, 424] width 882 height 618
type textarea "}"
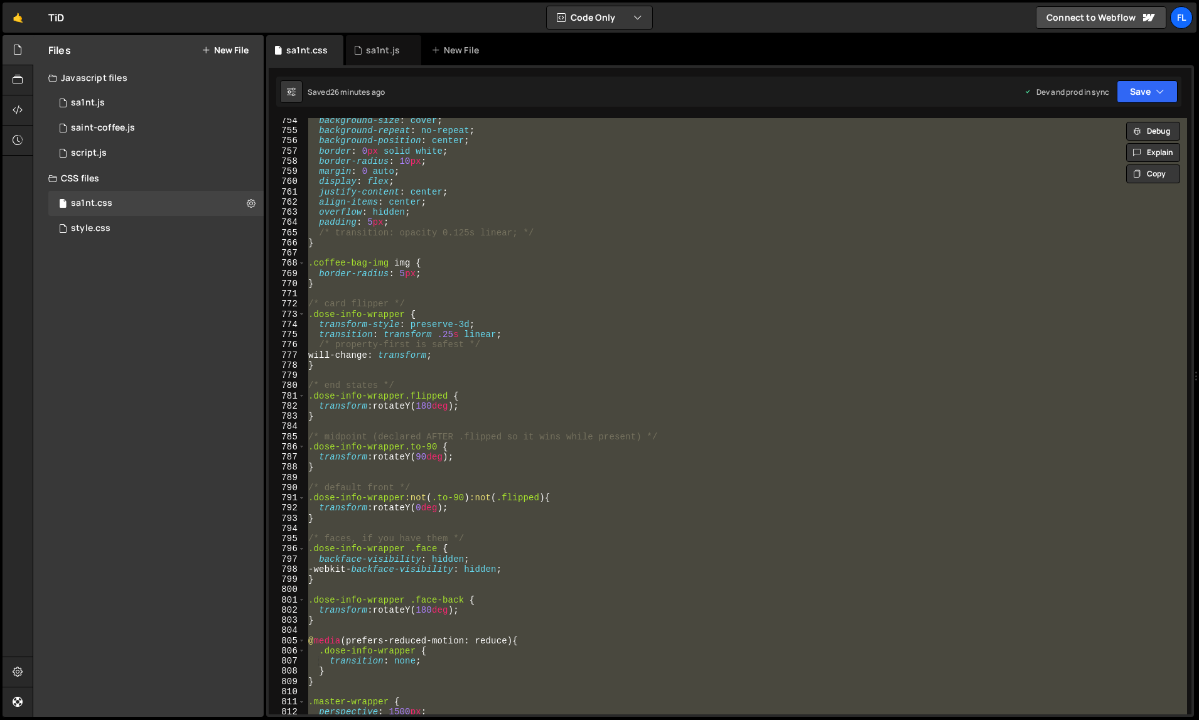
paste textarea
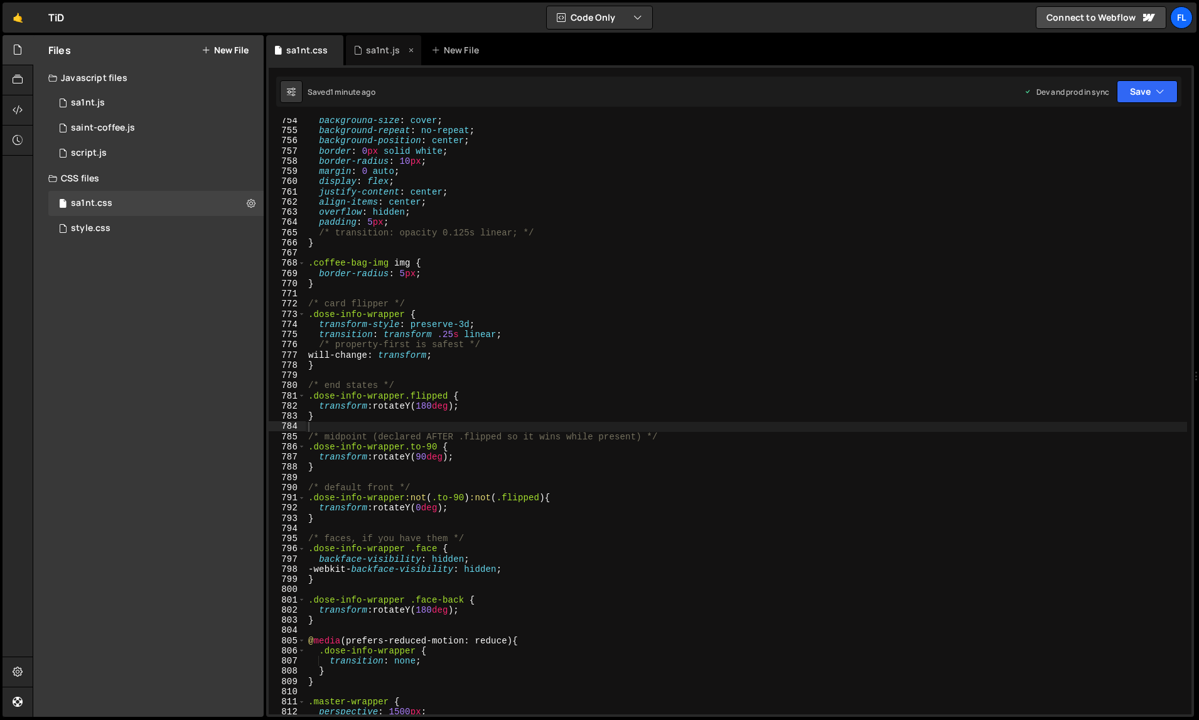
click at [373, 52] on div "sa1nt.js" at bounding box center [383, 50] width 34 height 13
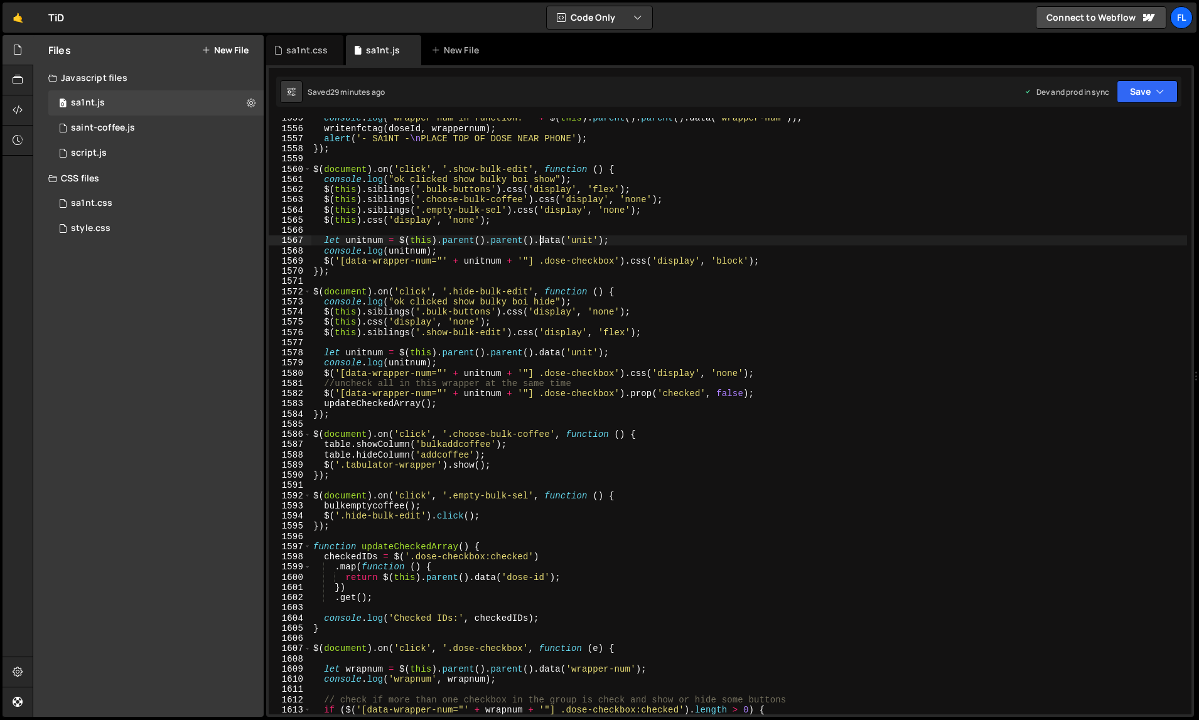
click at [537, 236] on div "console . log ( "wrapper num in function: " + $ ( this ) . parent ( ) . parent …" at bounding box center [749, 422] width 877 height 618
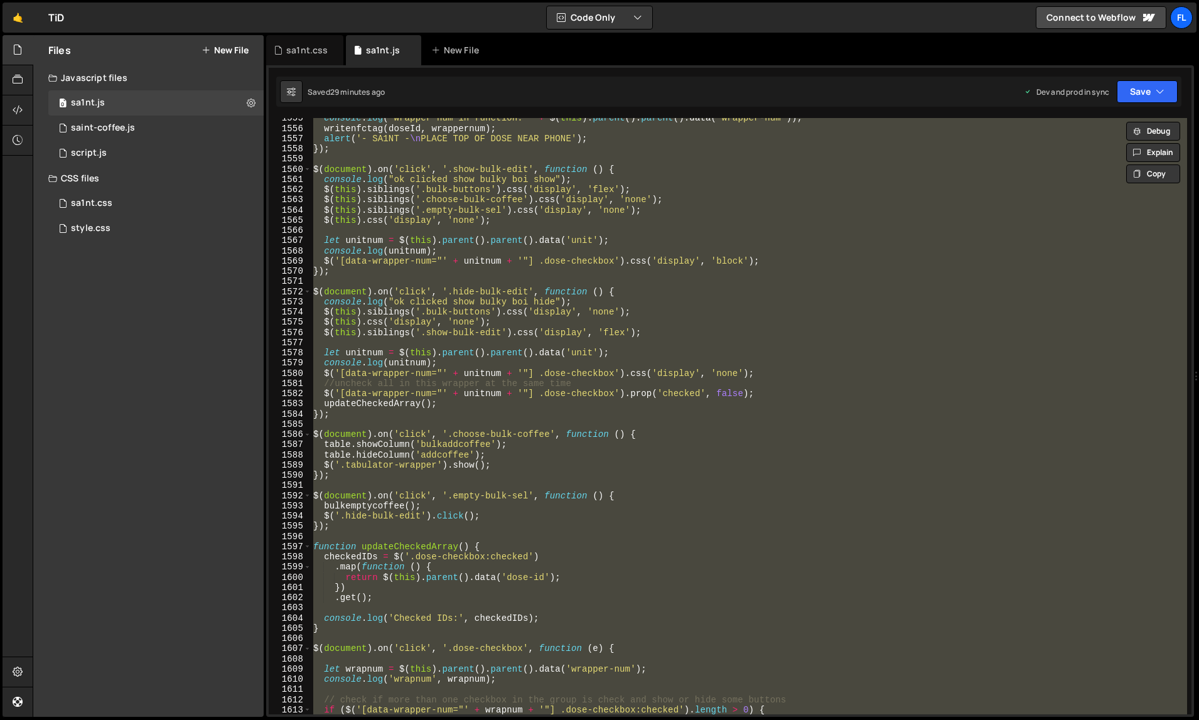
paste textarea
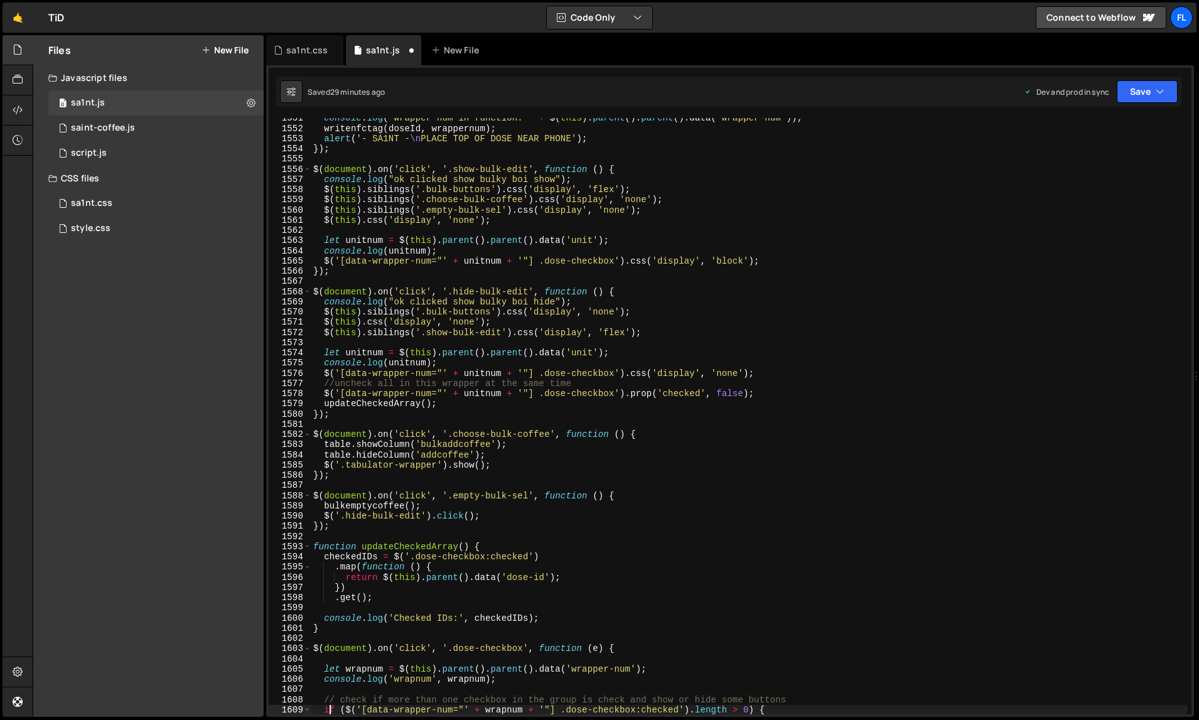
scroll to position [16252, 0]
click at [772, 247] on div "console . log ( "wrapper num in function: " + $ ( this ) . parent ( ) . parent …" at bounding box center [749, 422] width 877 height 618
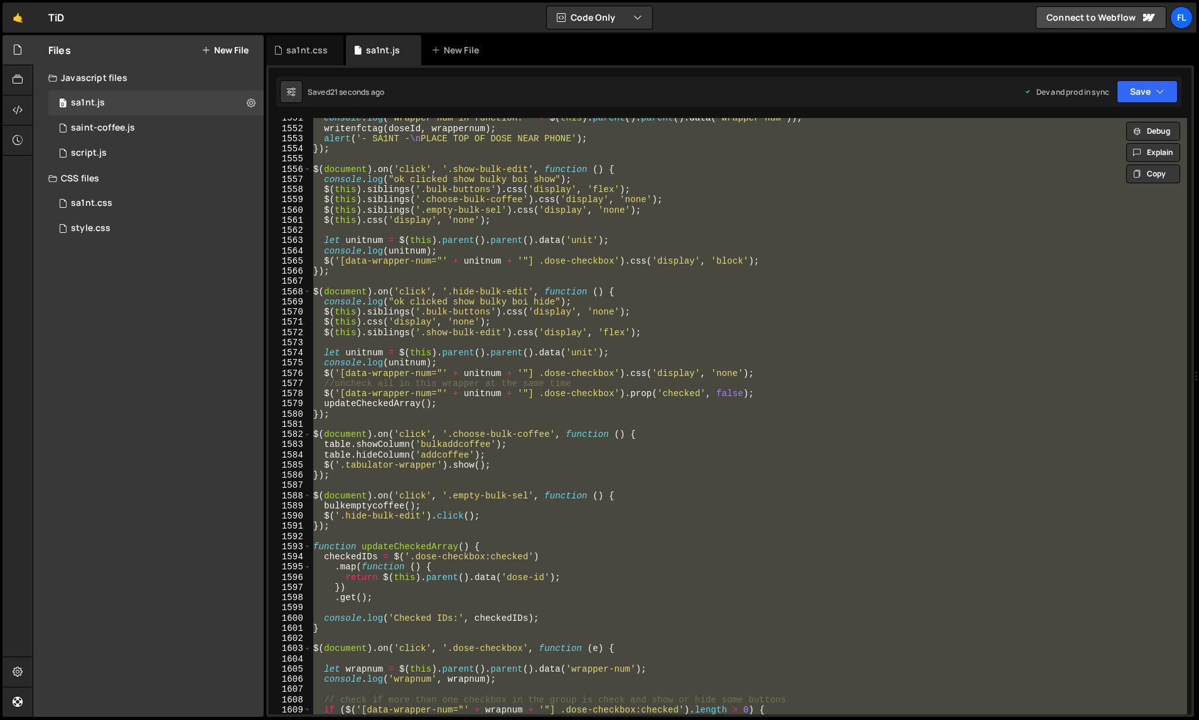
paste textarea
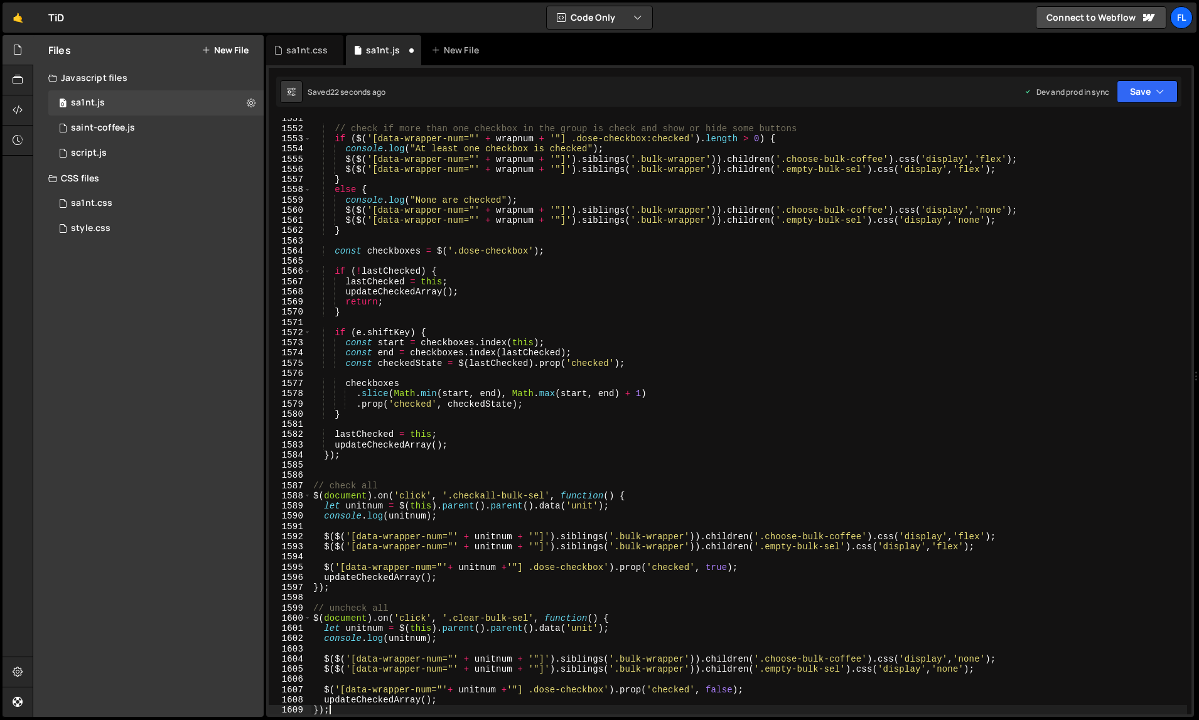
type textarea "if ($('[data-wrapper-num="' + wrapnum + '"] .dose-checkbox:checked').length > 0…"
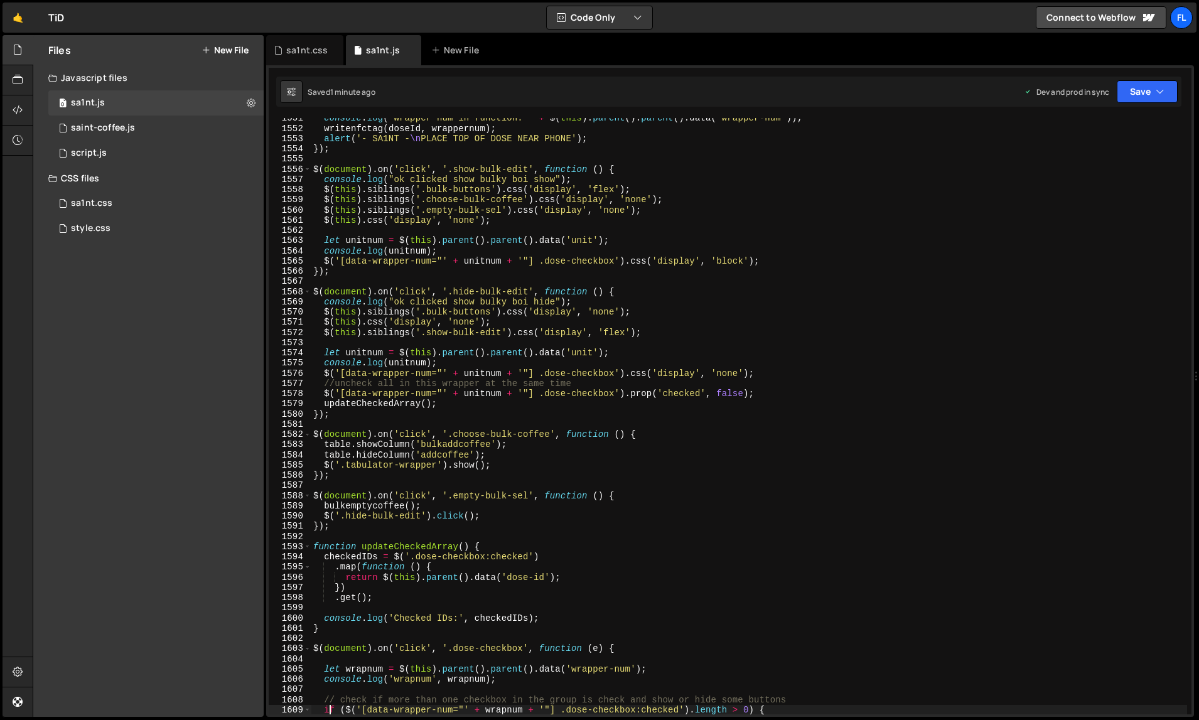
scroll to position [16252, 0]
click at [697, 191] on div "console . log ( "wrapper num in function: " + $ ( this ) . parent ( ) . parent …" at bounding box center [749, 422] width 877 height 618
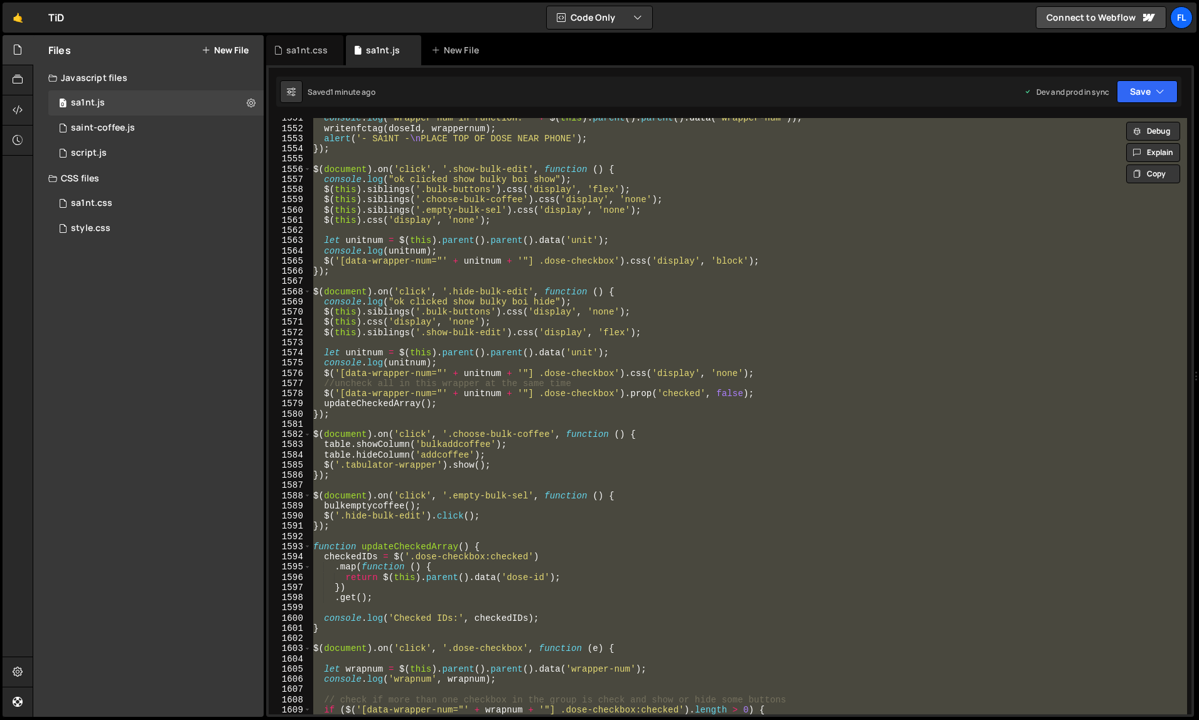
paste textarea
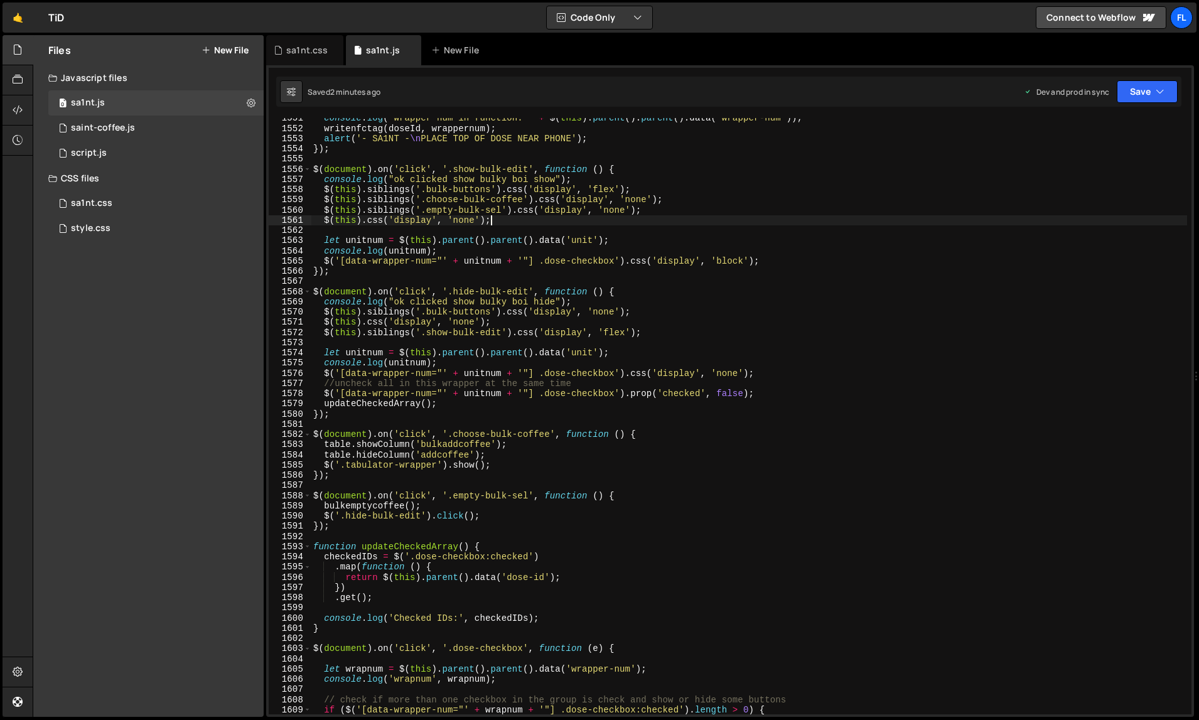
click at [699, 221] on div "console . log ( "wrapper num in function: " + $ ( this ) . parent ( ) . parent …" at bounding box center [749, 422] width 877 height 618
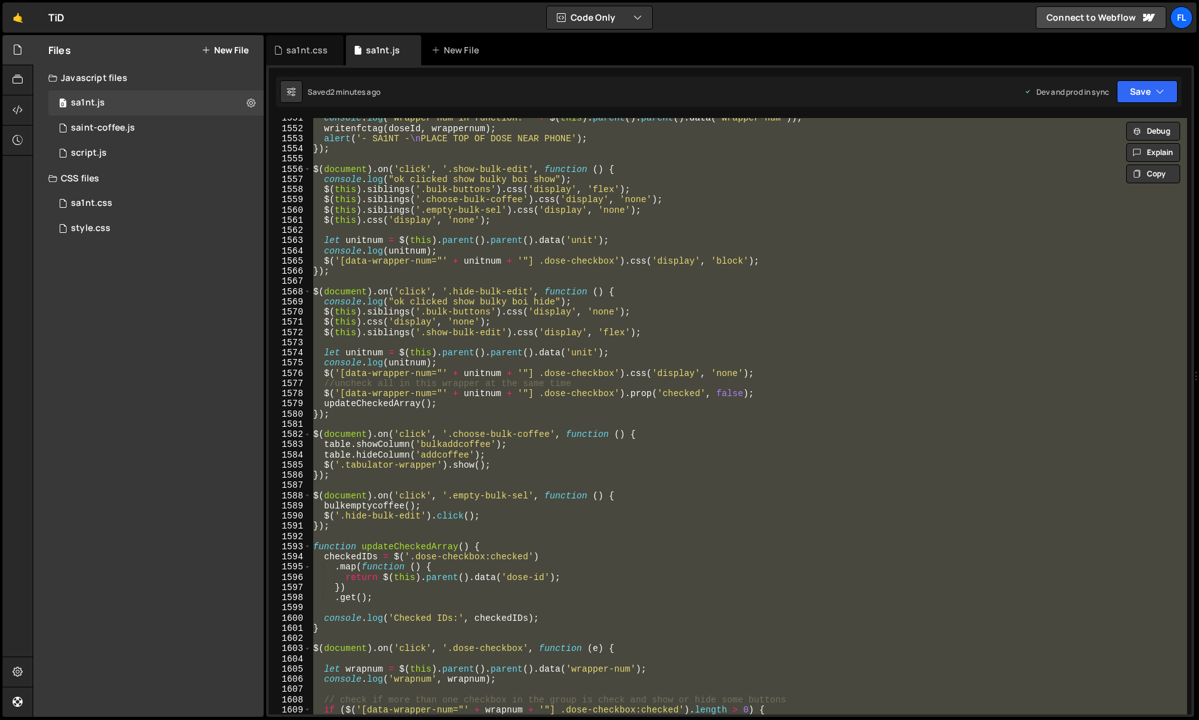
paste textarea
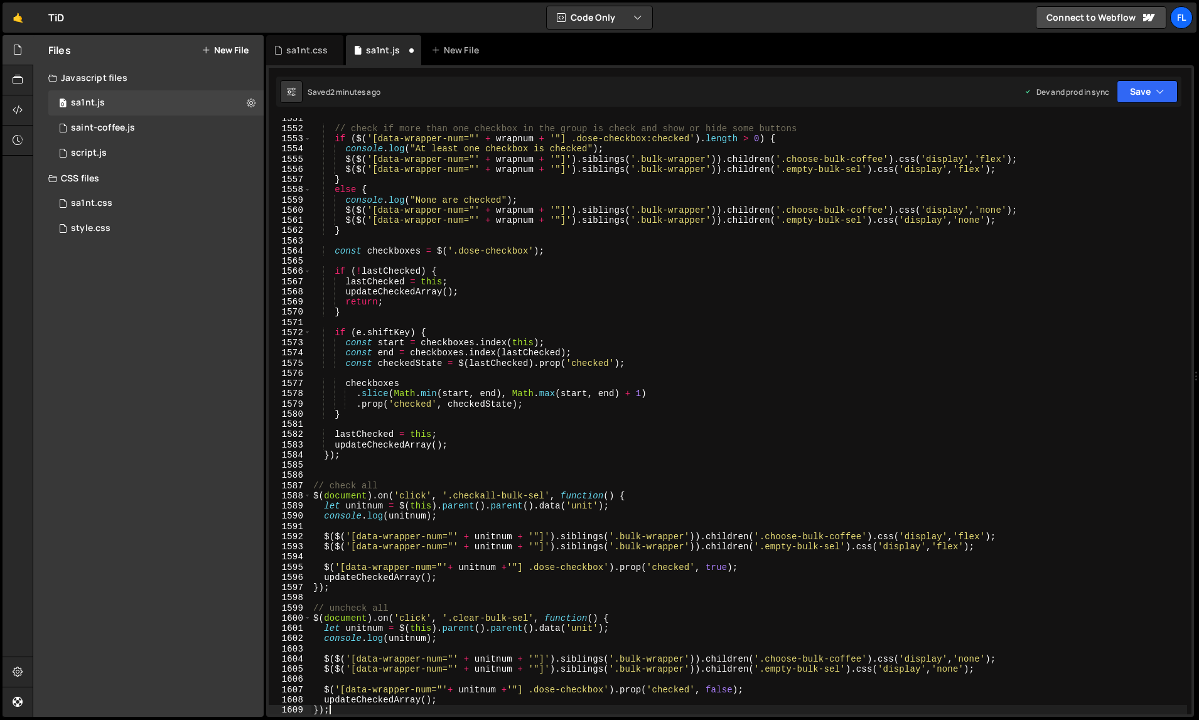
type textarea "if ($('[data-wrapper-num="' + wrapnum + '"] .dose-checkbox:checked').length > 0…"
